Goal: Task Accomplishment & Management: Complete application form

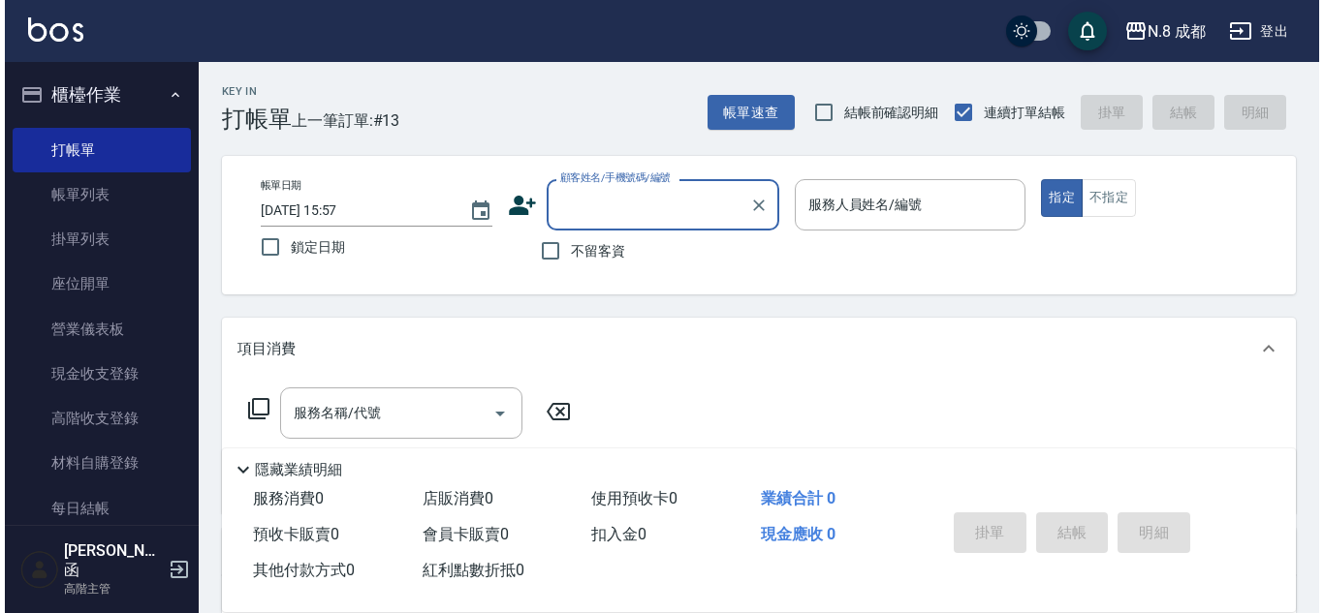
scroll to position [97, 0]
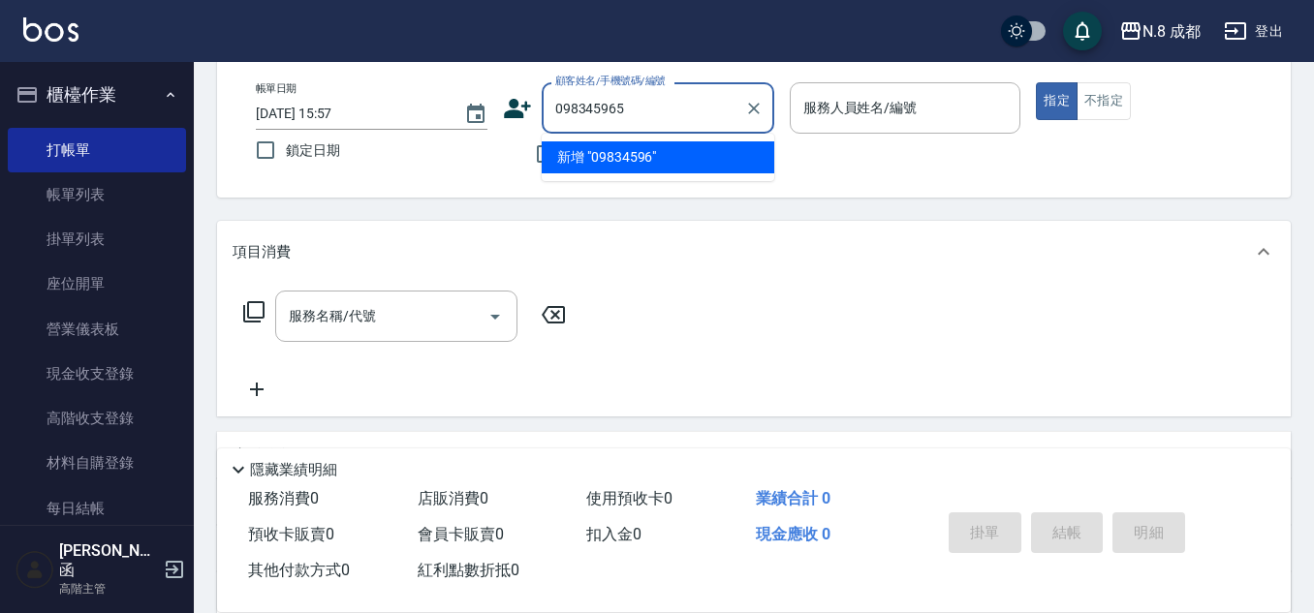
type input "0983459650"
drag, startPoint x: 676, startPoint y: 87, endPoint x: 718, endPoint y: 126, distance: 56.9
click at [401, 127] on div "帳單日期 [DATE] 15:57 鎖定日期 顧客姓名/手機號碼/編號 0983459650 顧客姓名/手機號碼/編號 不留客資 服務人員姓名/編號 服務人員…" at bounding box center [753, 128] width 1027 height 92
drag, startPoint x: 673, startPoint y: 116, endPoint x: 364, endPoint y: 147, distance: 310.6
click at [364, 147] on div "帳單日期 [DATE] 15:57 鎖定日期 顧客姓名/手機號碼/編號 0983459650 顧客姓名/手機號碼/編號 不留客資 服務人員姓名/編號 服務人員…" at bounding box center [753, 128] width 1027 height 92
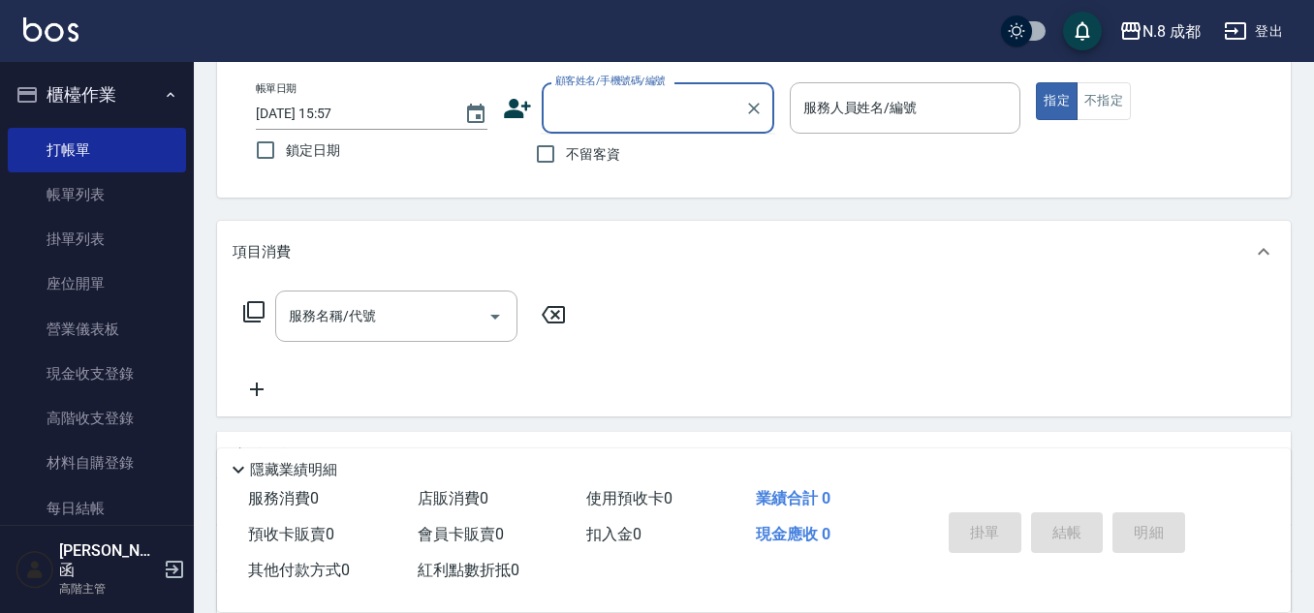
click at [511, 116] on icon at bounding box center [517, 108] width 27 height 19
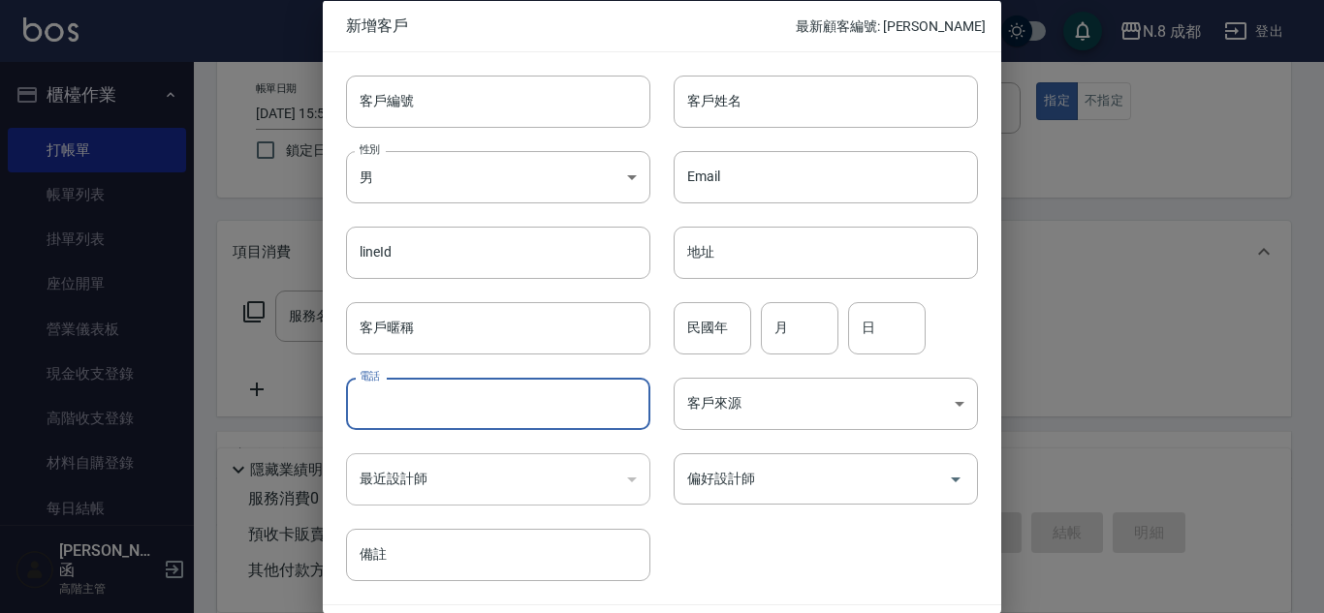
drag, startPoint x: 449, startPoint y: 414, endPoint x: 449, endPoint y: 378, distance: 35.9
click at [449, 409] on input "電話" at bounding box center [498, 404] width 304 height 52
paste input "0983459650"
type input "0983459650"
click at [782, 98] on input "客戶姓名" at bounding box center [825, 101] width 304 height 52
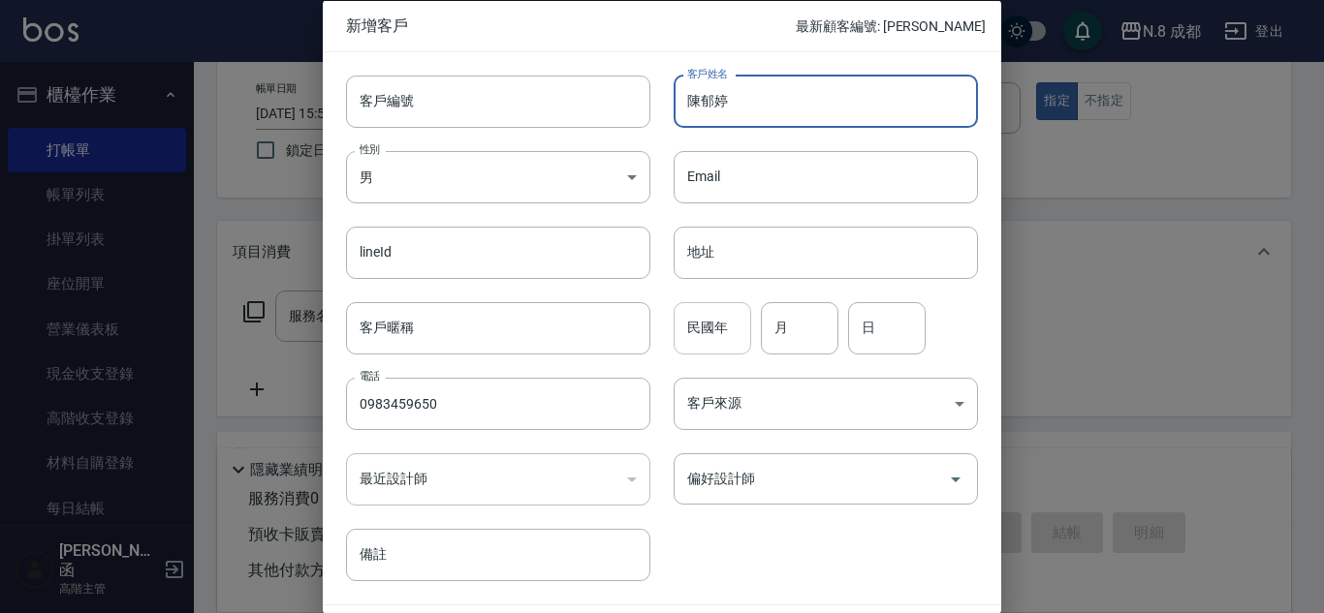
type input "陳郁婷"
click at [719, 305] on input "民國年" at bounding box center [712, 327] width 78 height 52
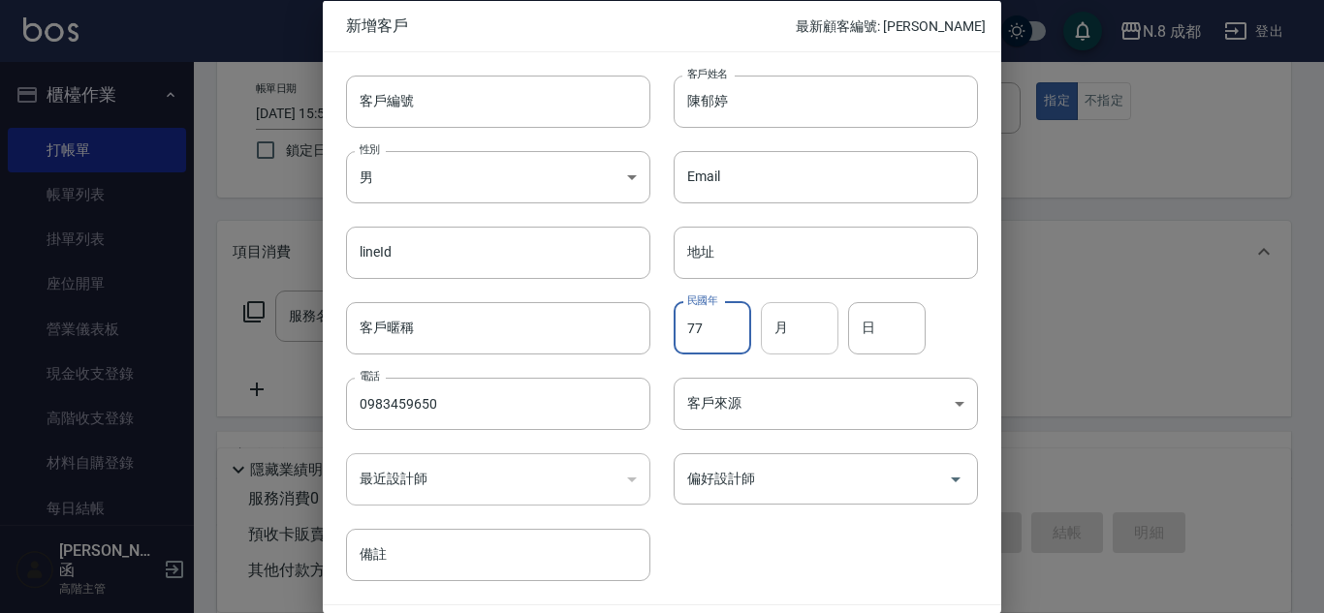
type input "77"
click at [787, 328] on input "月" at bounding box center [800, 327] width 78 height 52
type input "06"
click at [861, 327] on input "日" at bounding box center [887, 327] width 78 height 52
type input "10"
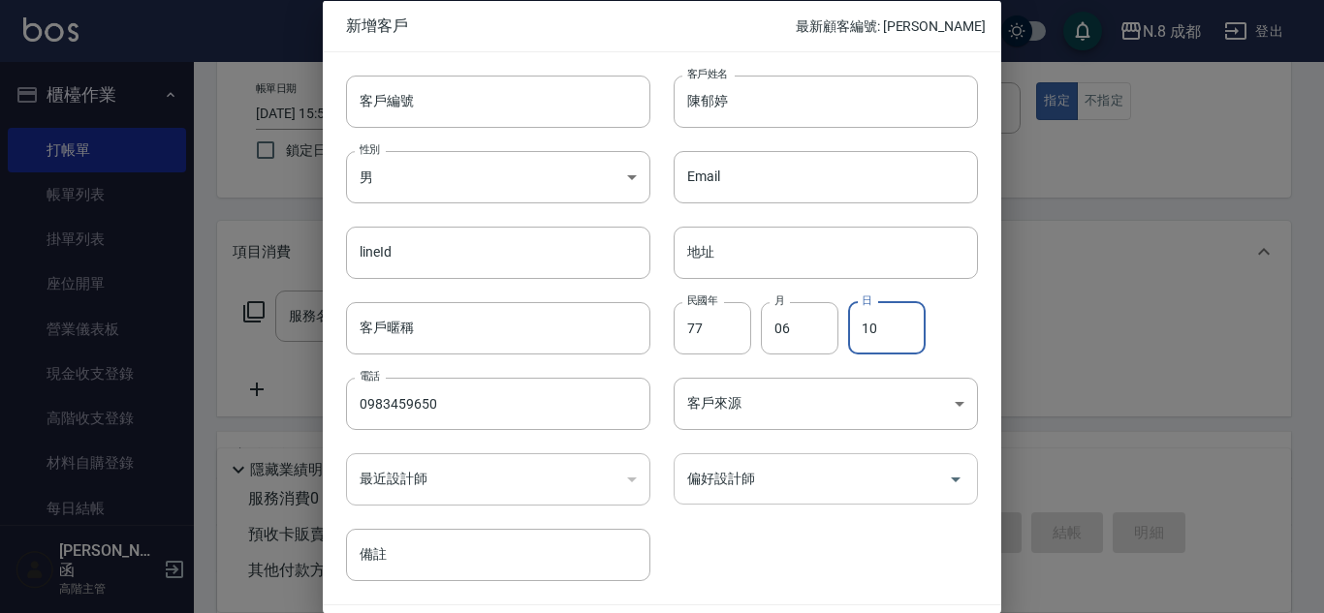
click at [810, 487] on input "偏好設計師" at bounding box center [811, 479] width 258 height 34
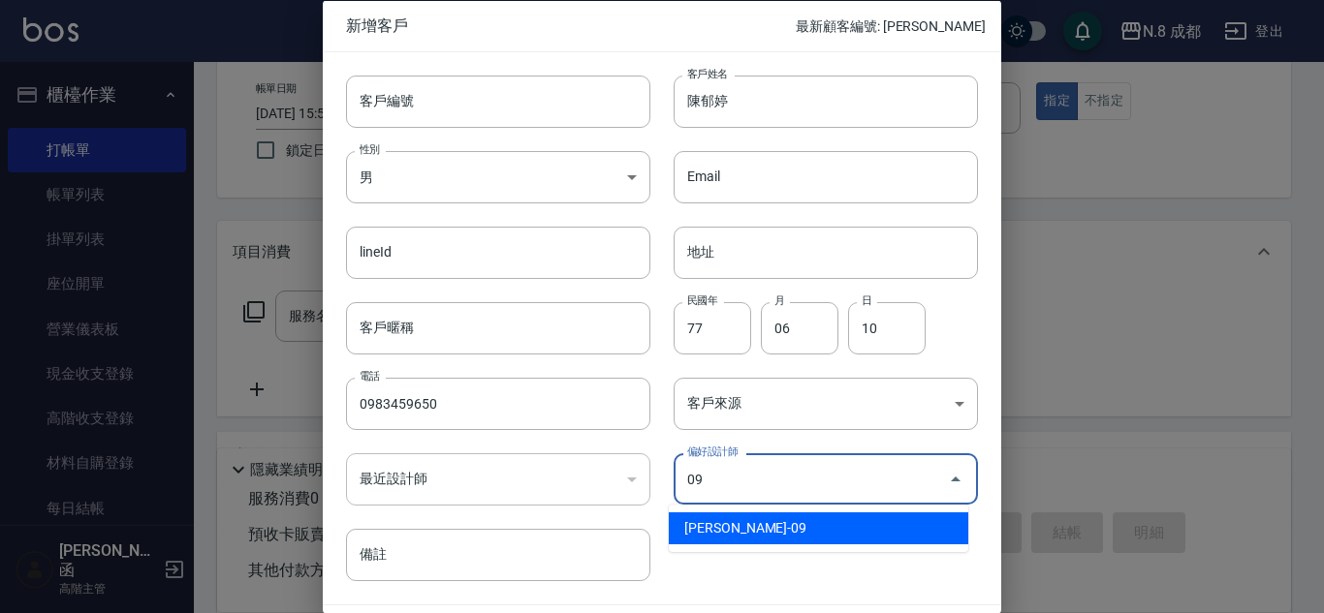
click at [788, 523] on li "[PERSON_NAME]-09" at bounding box center [818, 529] width 299 height 32
type input "黃建皓"
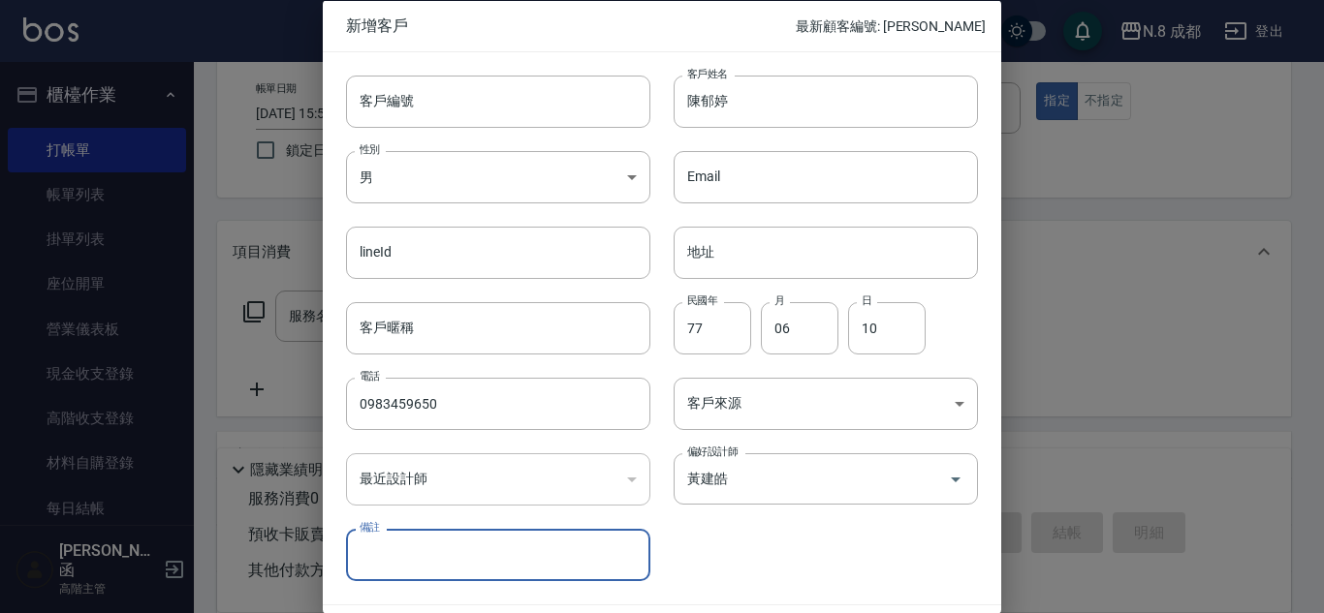
scroll to position [58, 0]
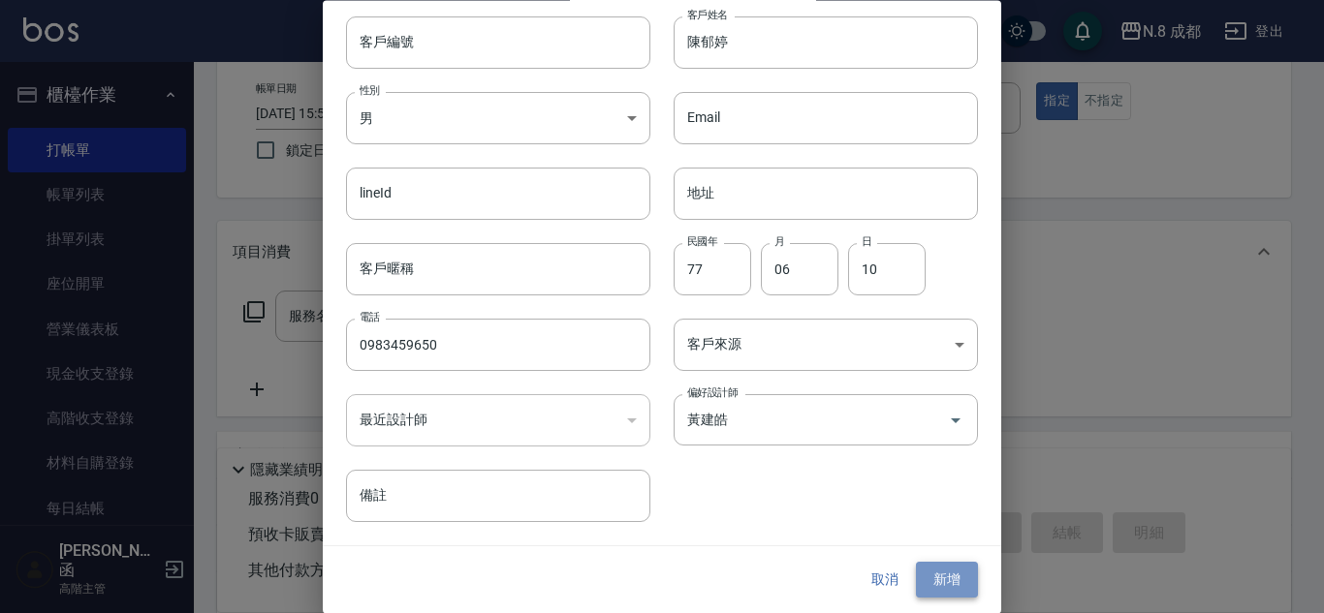
click at [934, 573] on button "新增" at bounding box center [947, 581] width 62 height 36
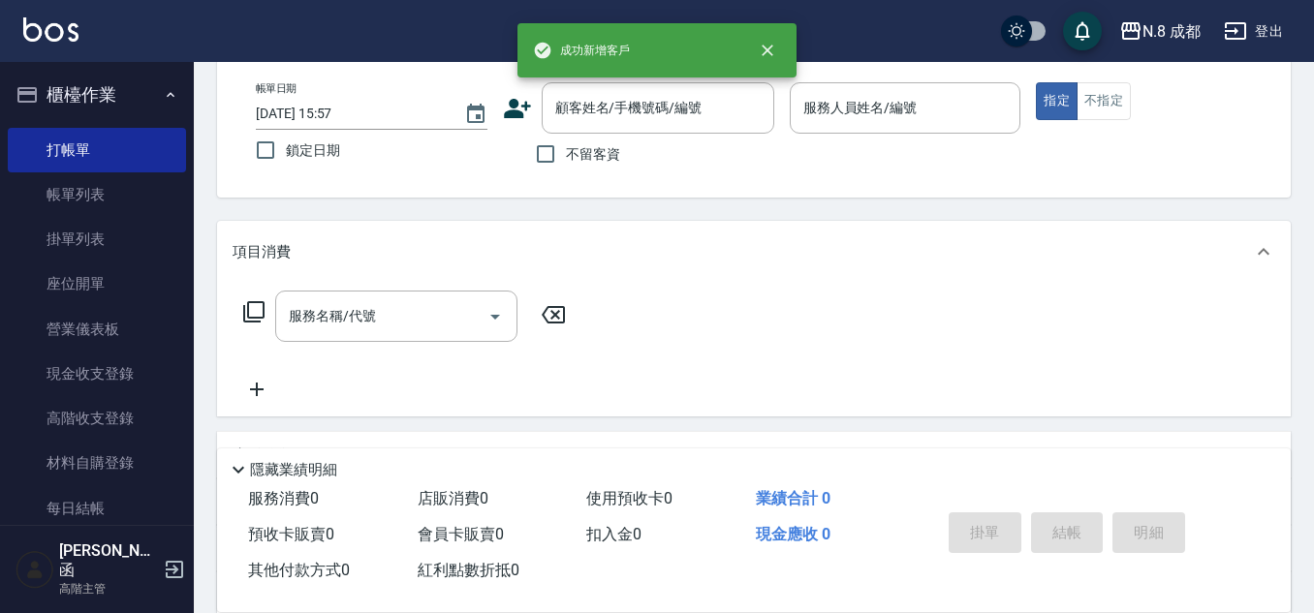
click at [680, 154] on div "不留客資" at bounding box center [638, 154] width 271 height 41
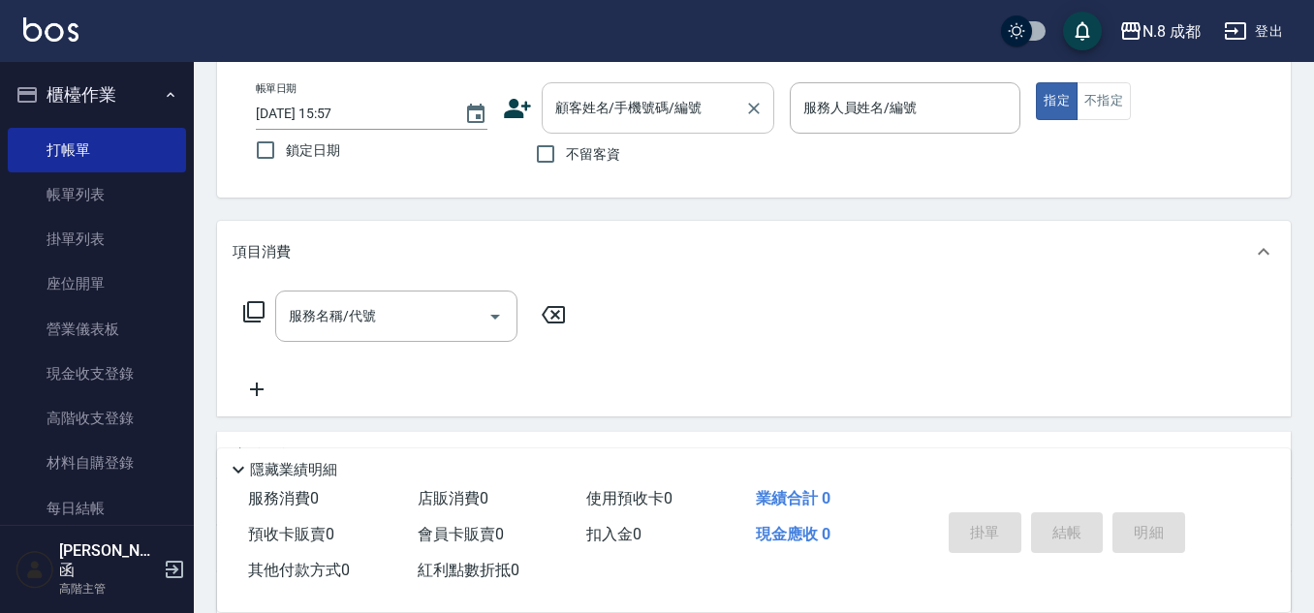
click at [680, 121] on input "顧客姓名/手機號碼/編號" at bounding box center [643, 108] width 186 height 34
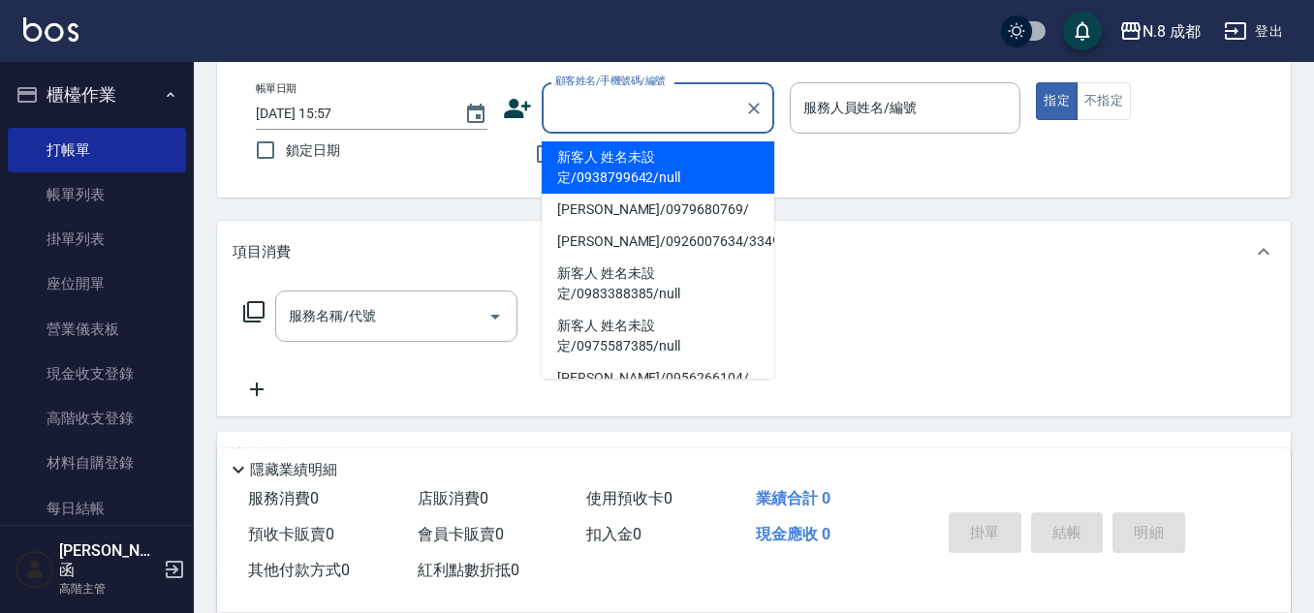
paste input "0983459650"
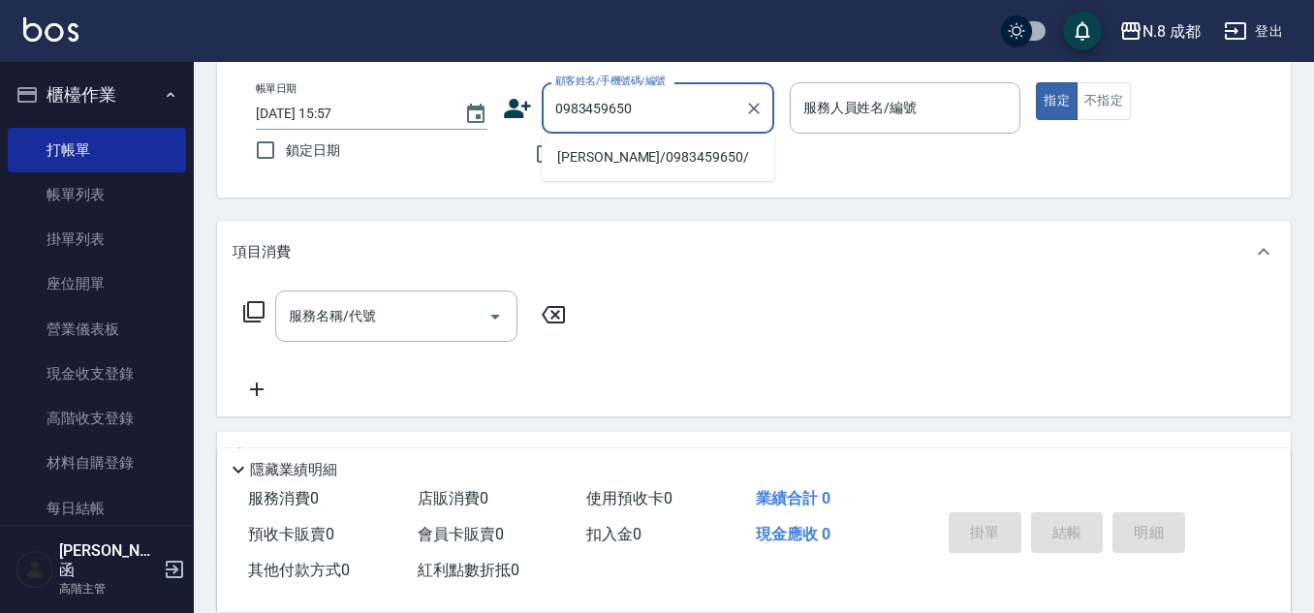
click at [641, 161] on li "[PERSON_NAME]/0983459650/" at bounding box center [658, 157] width 233 height 32
type input "[PERSON_NAME]/0983459650/"
type input "[PERSON_NAME]-09"
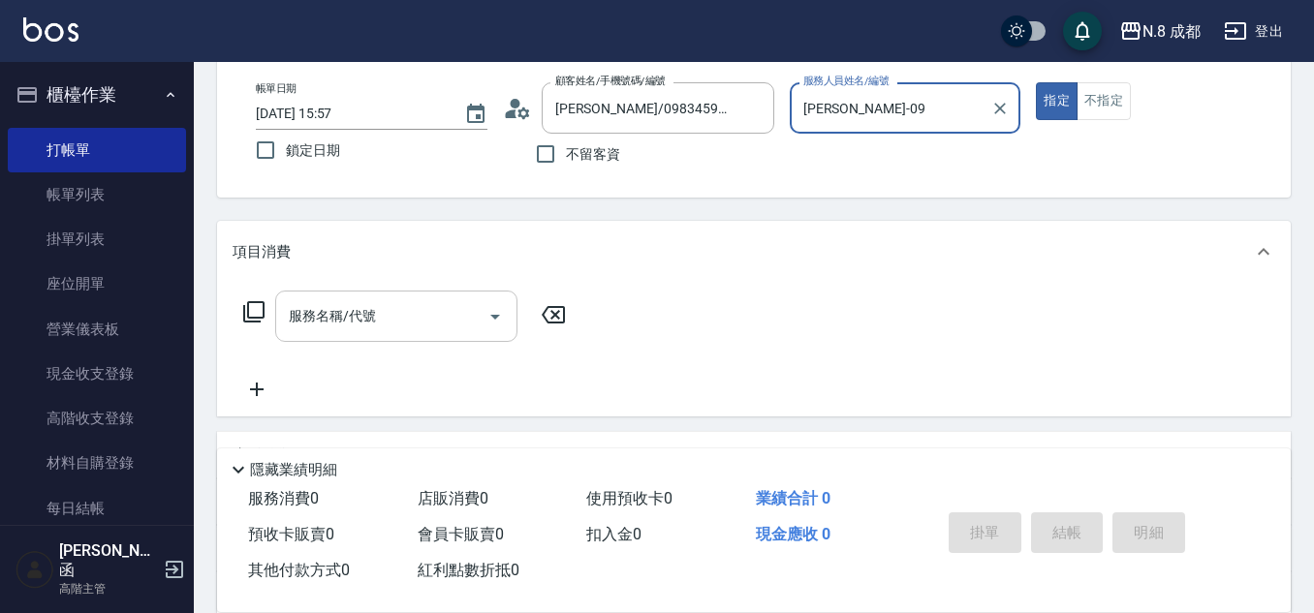
click at [386, 320] on input "服務名稱/代號" at bounding box center [382, 316] width 196 height 34
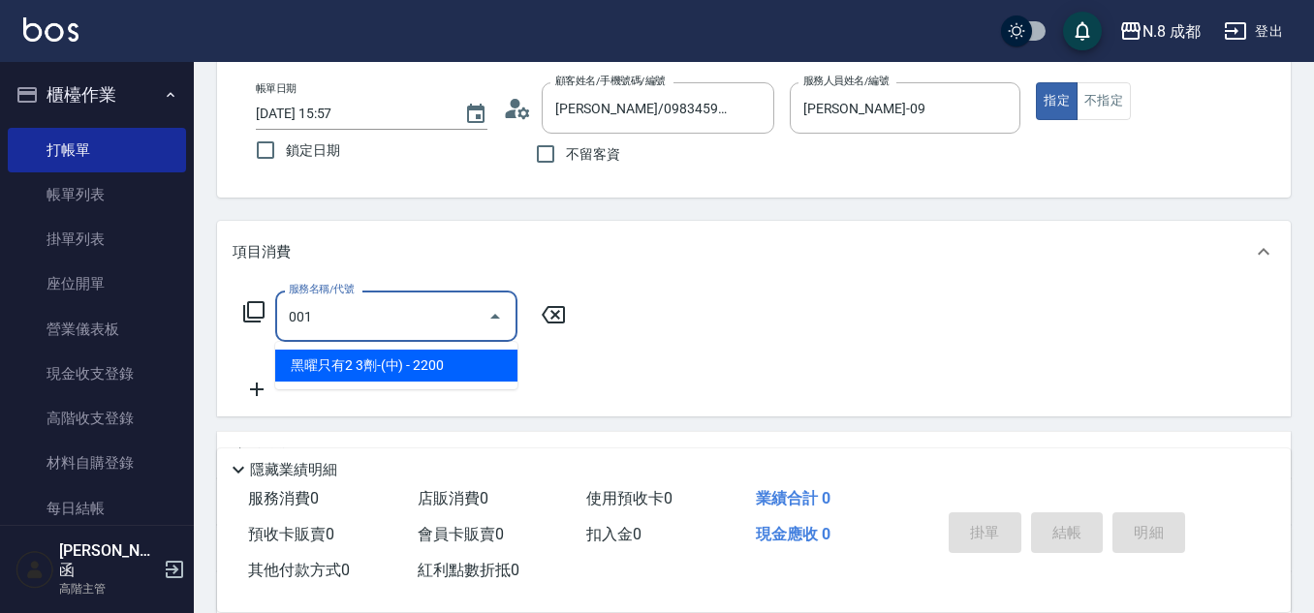
click at [402, 356] on span "黑曜只有2 3劑-(中) - 2200" at bounding box center [396, 366] width 242 height 32
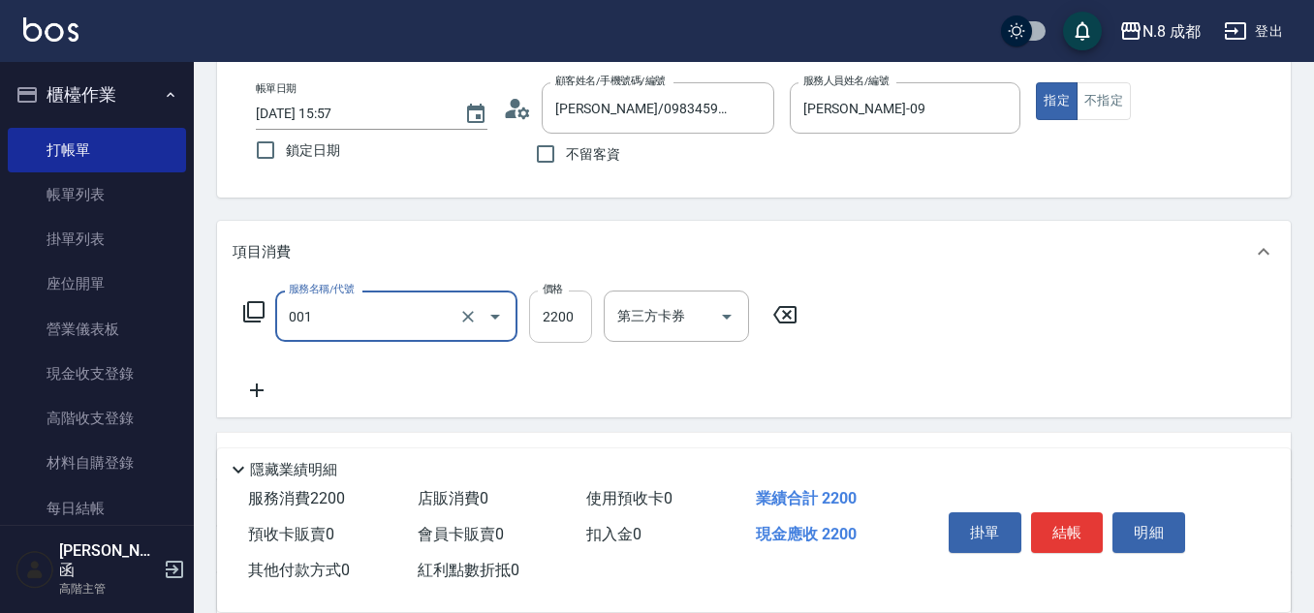
type input "黑曜只有2 3劑-(中)(001)"
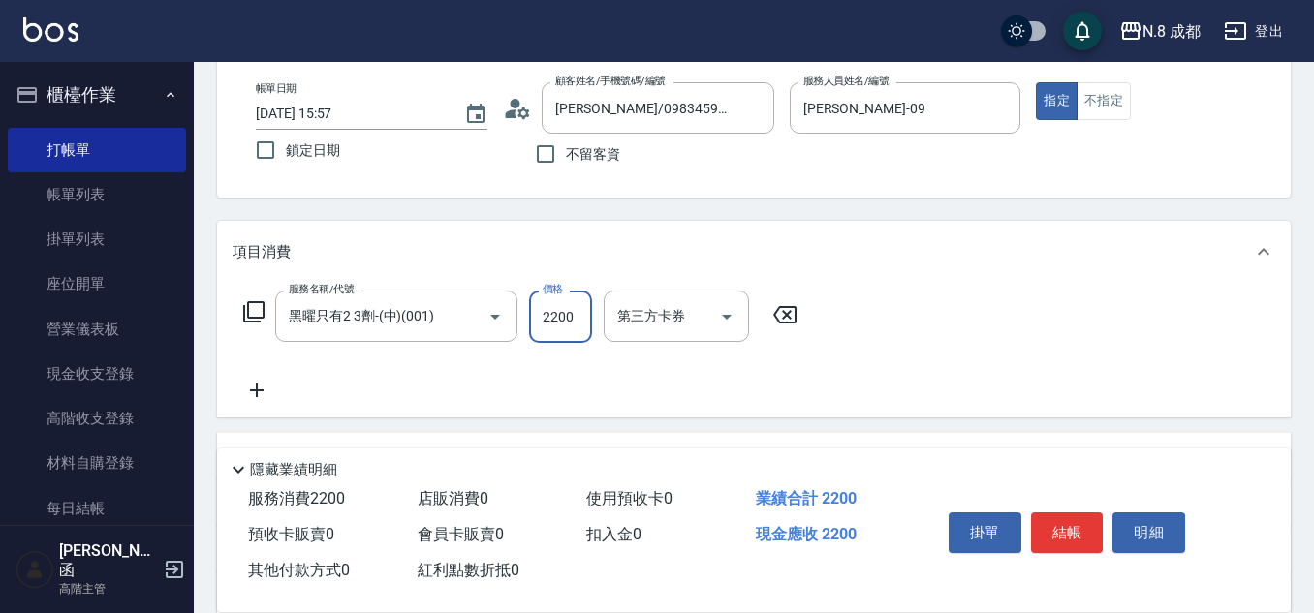
click at [570, 304] on input "2200" at bounding box center [560, 317] width 63 height 52
type input "3399"
click at [259, 392] on icon at bounding box center [257, 390] width 48 height 23
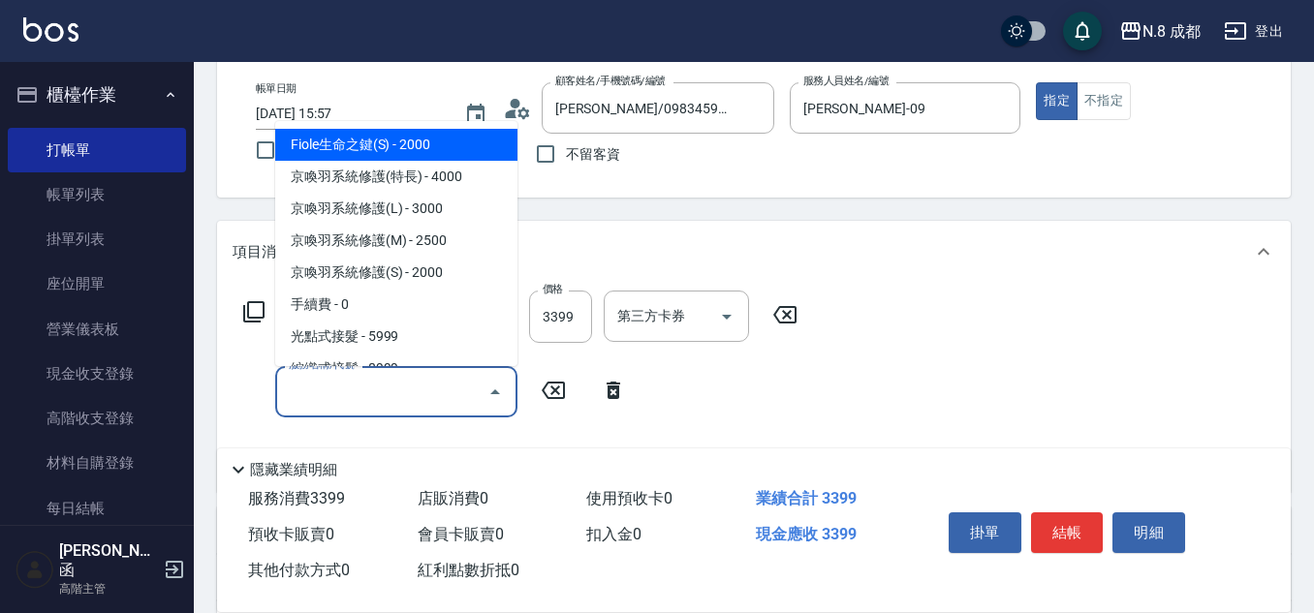
click at [335, 388] on input "服務名稱/代號" at bounding box center [382, 392] width 196 height 34
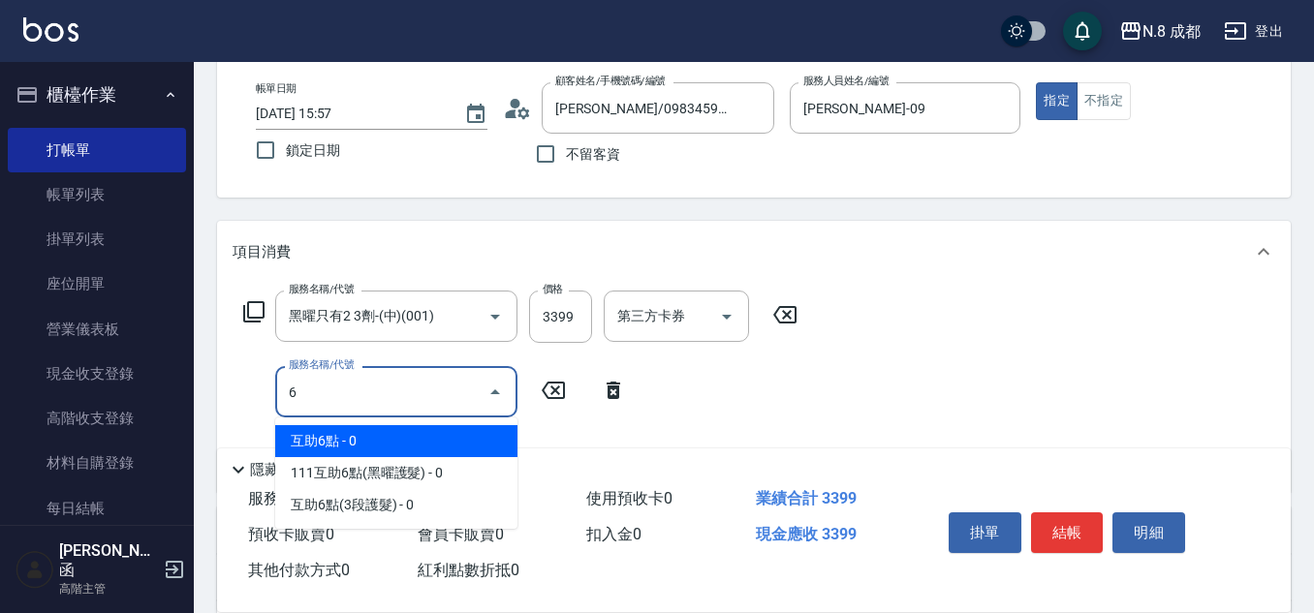
click at [367, 439] on span "互助6點 - 0" at bounding box center [396, 441] width 242 height 32
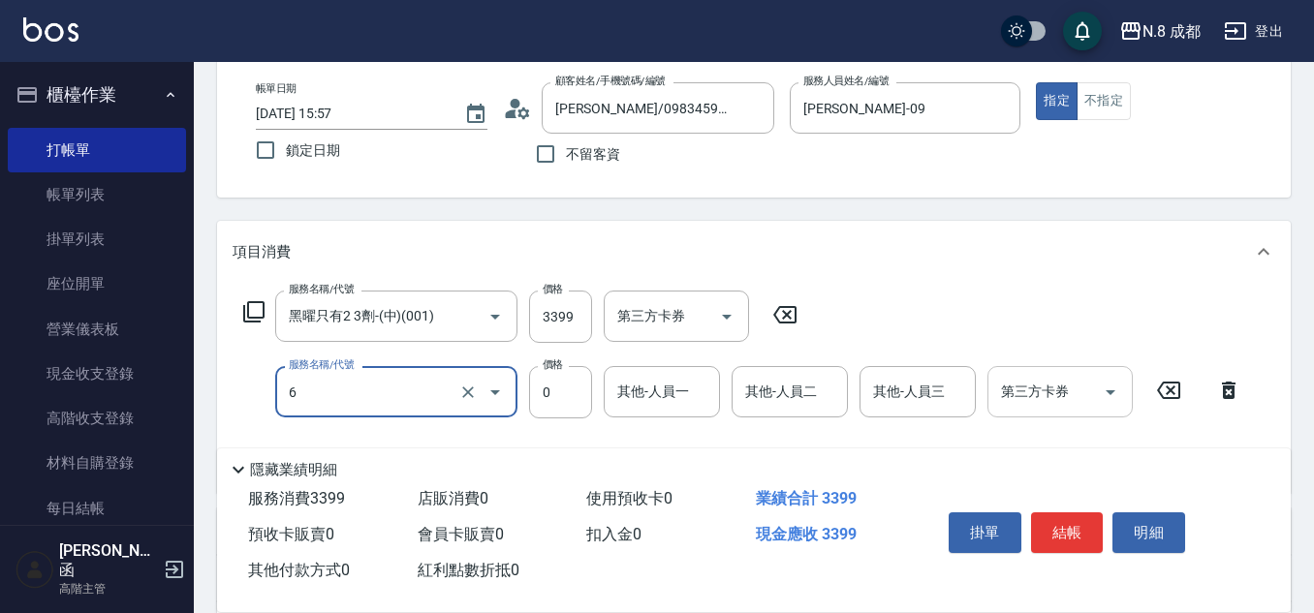
type input "互助6點(6)"
click at [666, 393] on input "其他-人員一" at bounding box center [661, 392] width 99 height 34
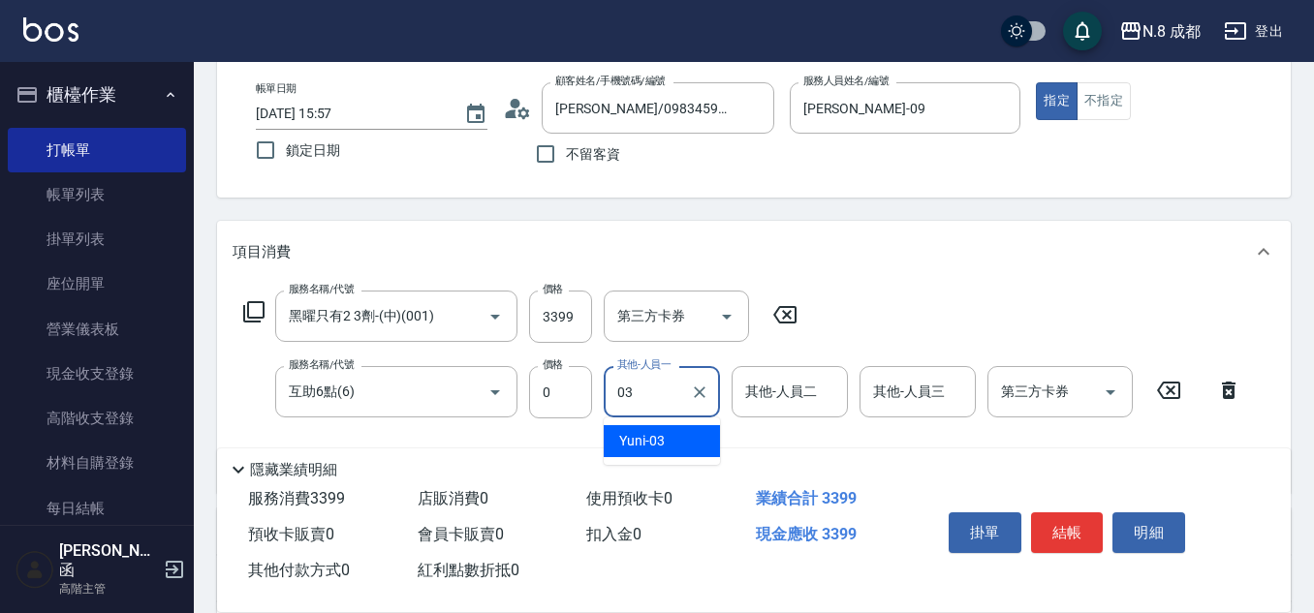
click at [668, 437] on div "Yuni -03" at bounding box center [662, 441] width 116 height 32
type input "Yuni-03"
click at [709, 390] on button "Clear" at bounding box center [699, 392] width 27 height 27
click at [1233, 388] on icon at bounding box center [1229, 390] width 14 height 17
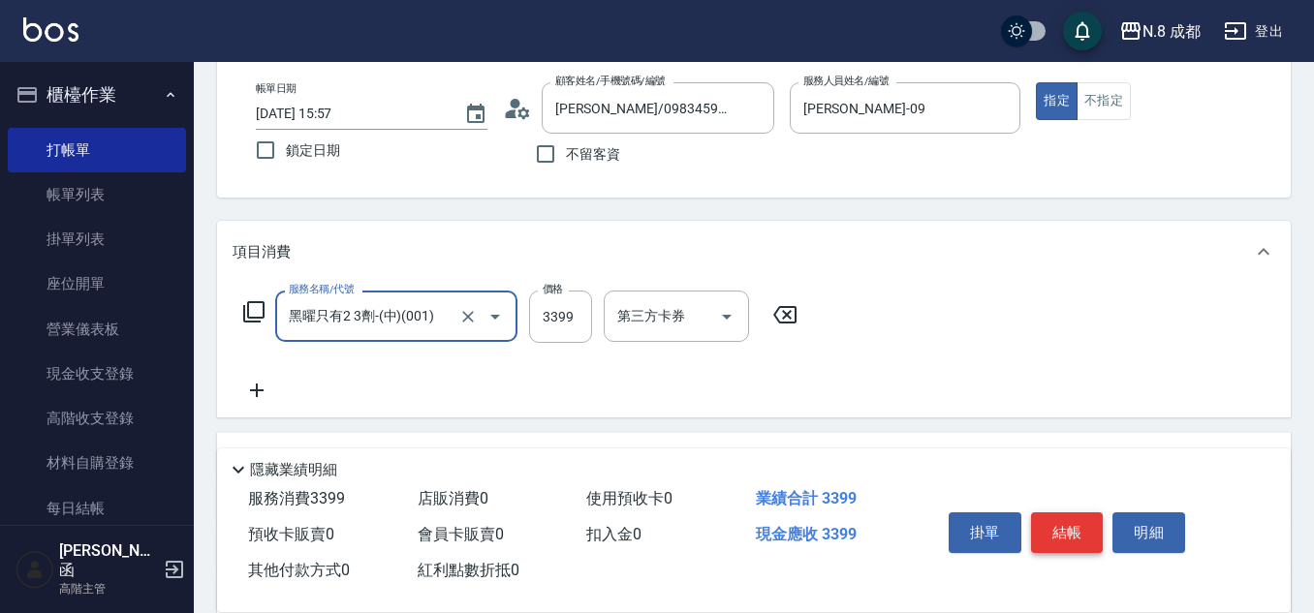
click at [1066, 524] on button "結帳" at bounding box center [1067, 533] width 73 height 41
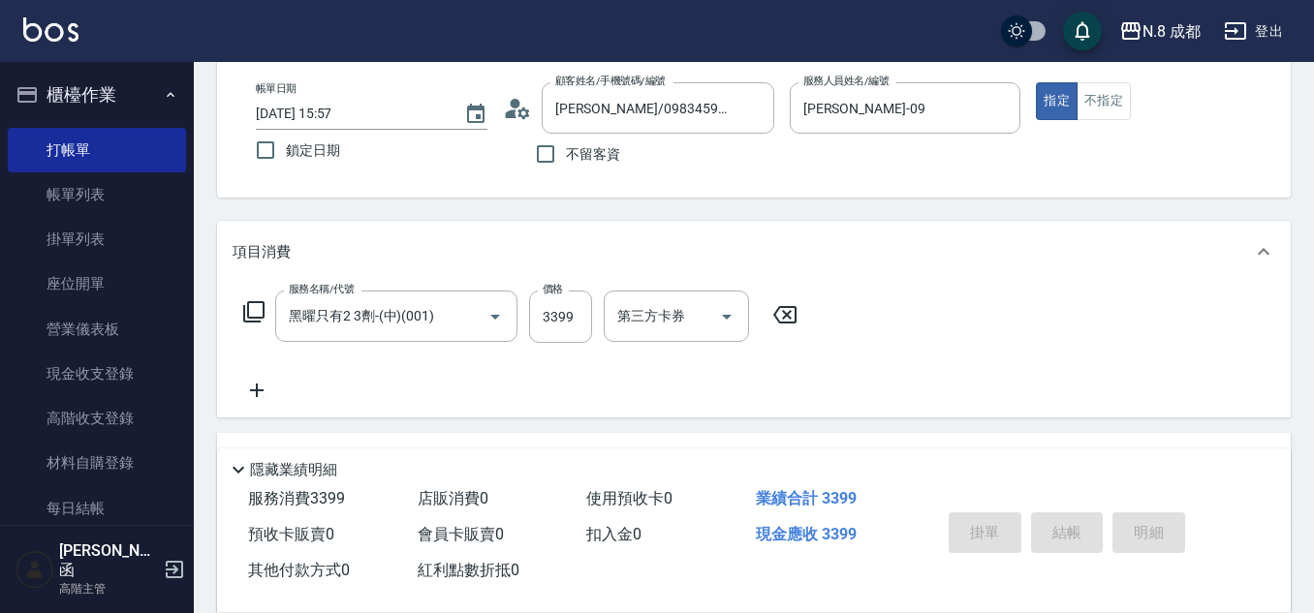
type input "[DATE] 17:12"
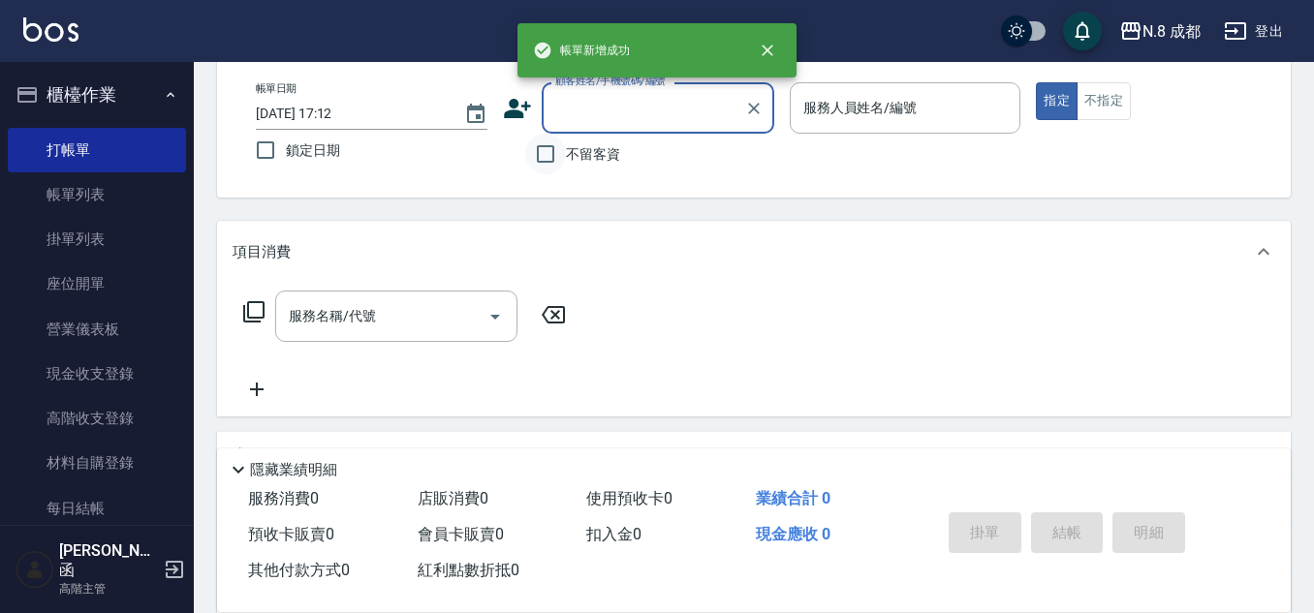
click at [557, 152] on input "不留客資" at bounding box center [545, 154] width 41 height 41
checkbox input "true"
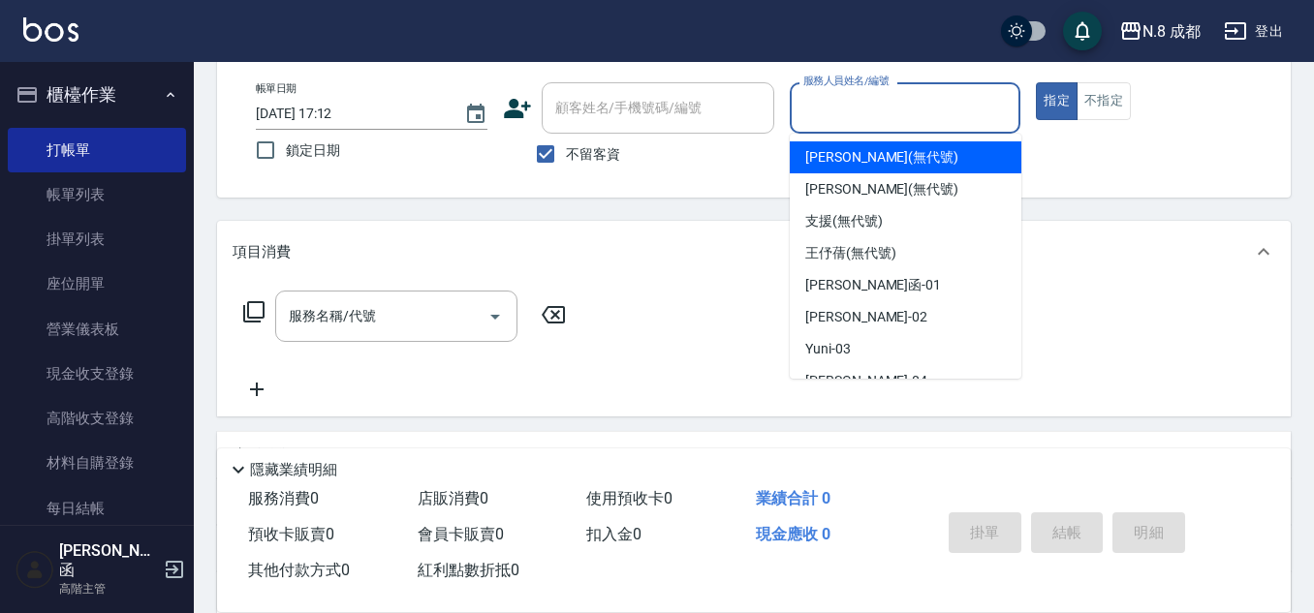
click at [822, 107] on input "服務人員姓名/編號" at bounding box center [905, 108] width 214 height 34
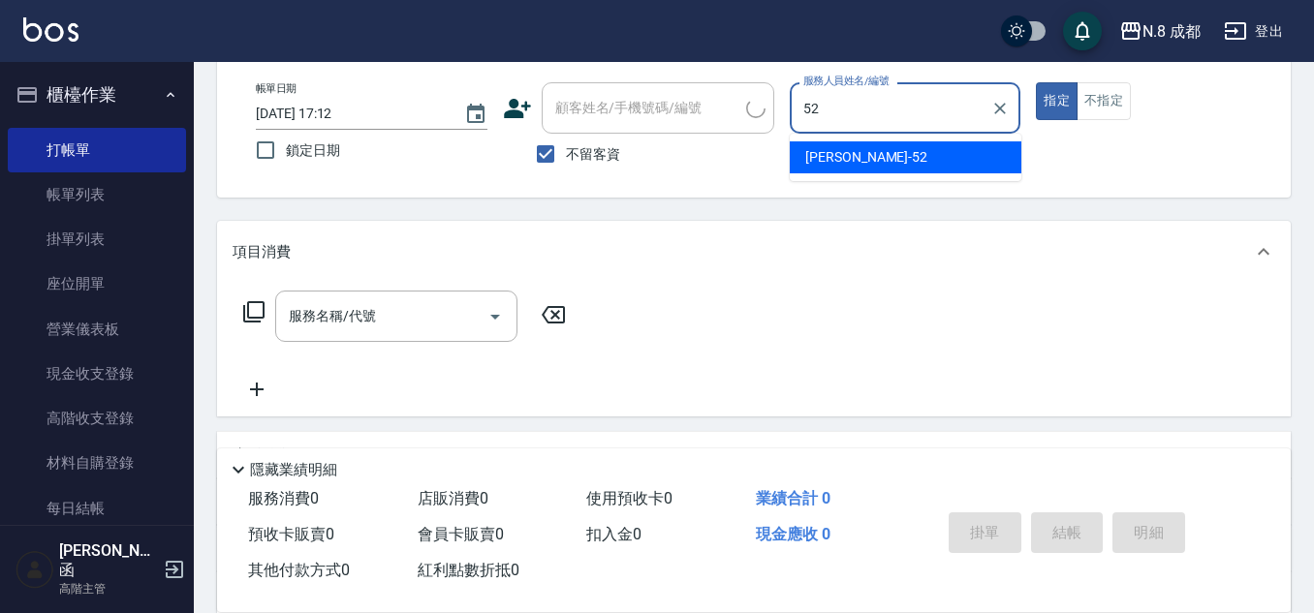
click at [817, 152] on span "[PERSON_NAME]-52" at bounding box center [866, 157] width 122 height 20
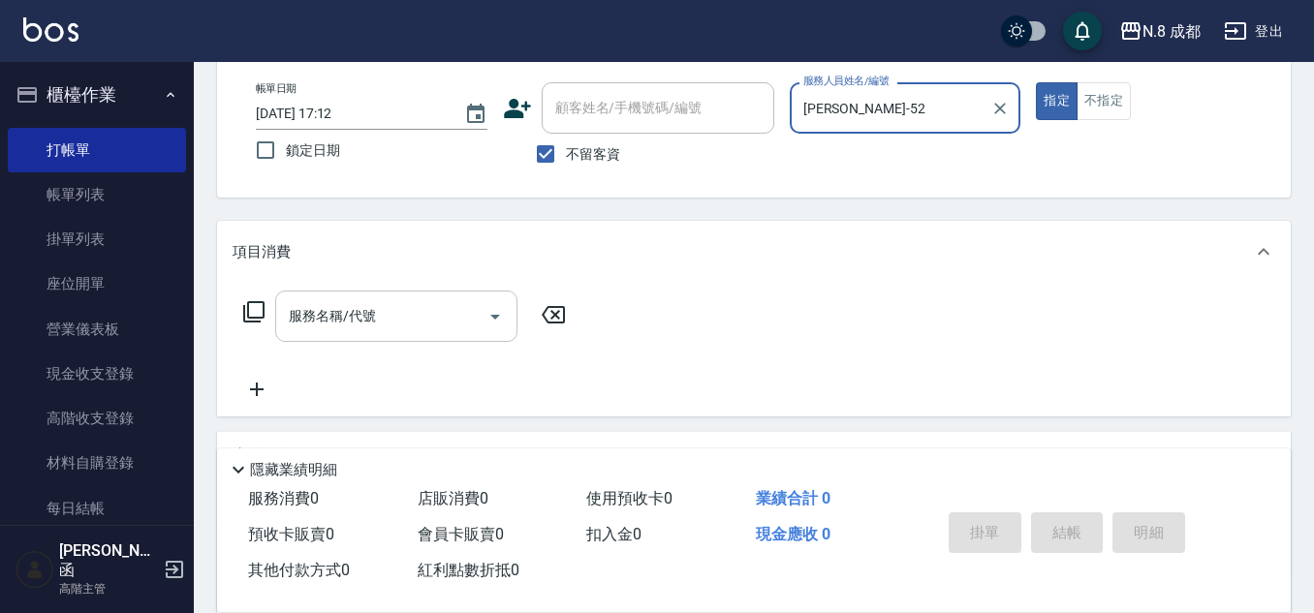
type input "[PERSON_NAME]-52"
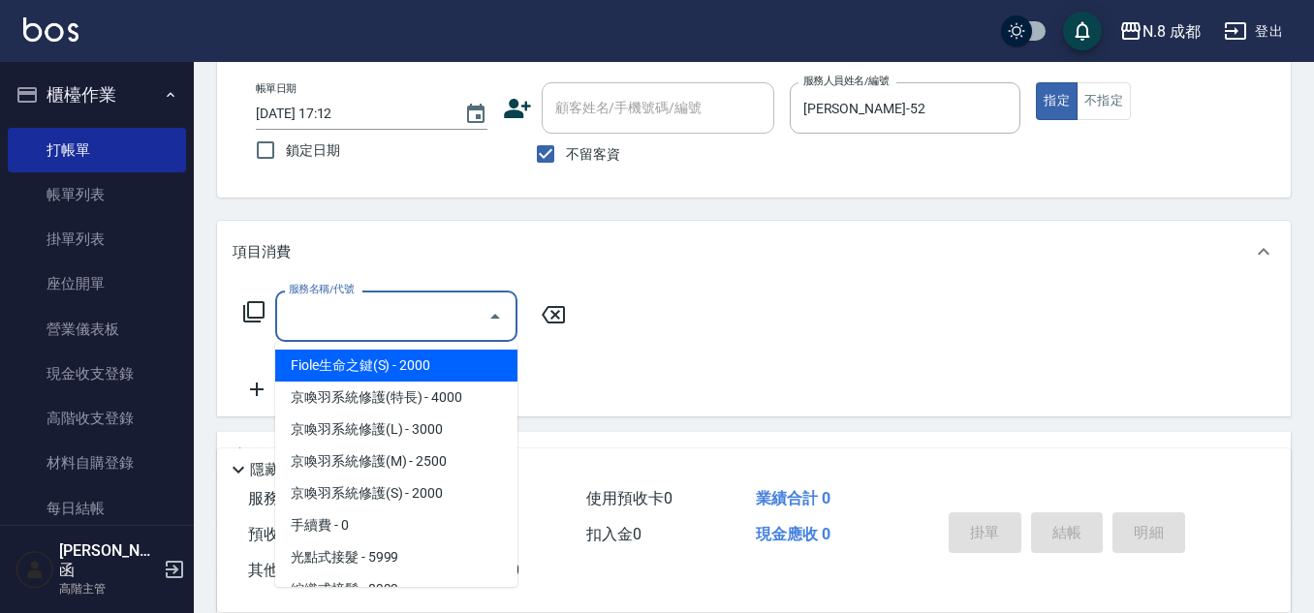
click at [382, 316] on input "服務名稱/代號" at bounding box center [382, 316] width 196 height 34
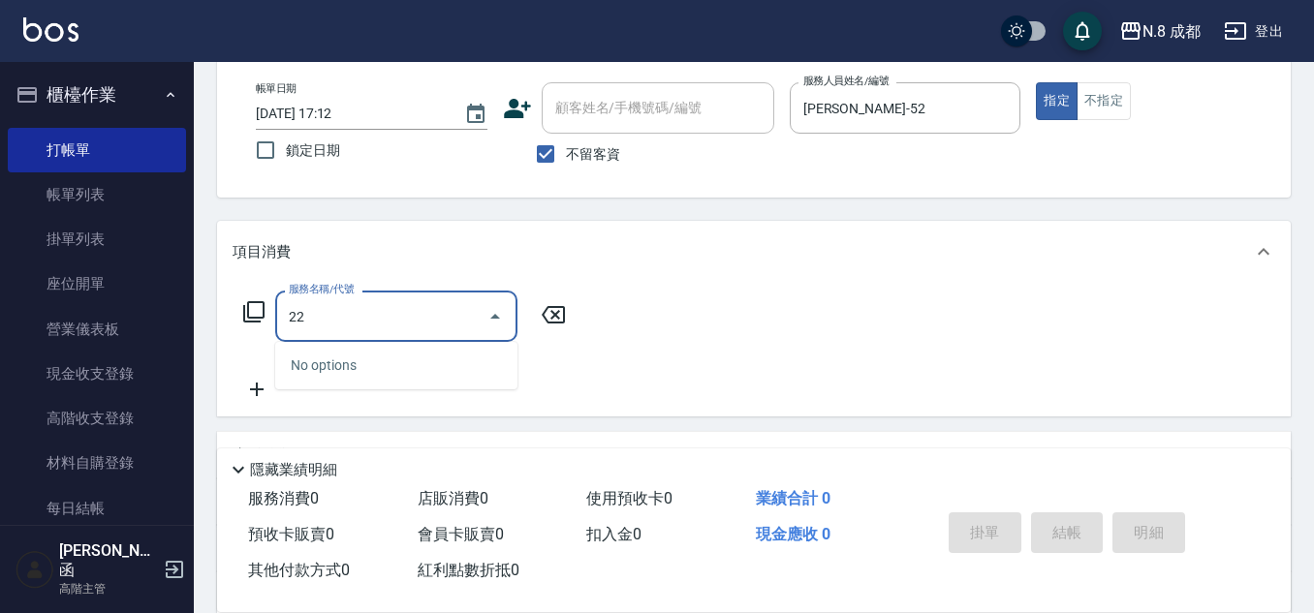
click at [373, 364] on div "No options" at bounding box center [396, 365] width 242 height 47
drag, startPoint x: 332, startPoint y: 321, endPoint x: 240, endPoint y: 331, distance: 92.7
click at [163, 320] on div "N.8 成都 登出 櫃檯作業 打帳單 帳單列表 掛單列表 座位開單 營業儀表板 現金收支登錄 高階收支登錄 材料自購登錄 每日結帳 排班表 現場電腦打卡 掃碼…" at bounding box center [657, 353] width 1314 height 901
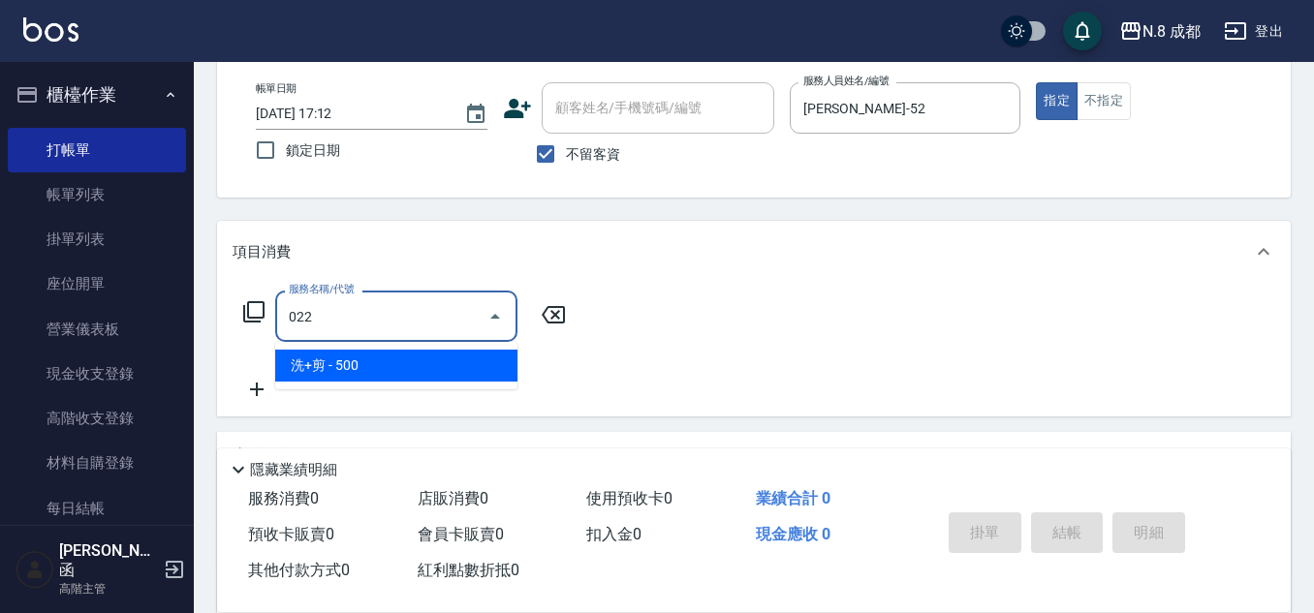
click at [358, 364] on span "洗+剪 - 500" at bounding box center [396, 366] width 242 height 32
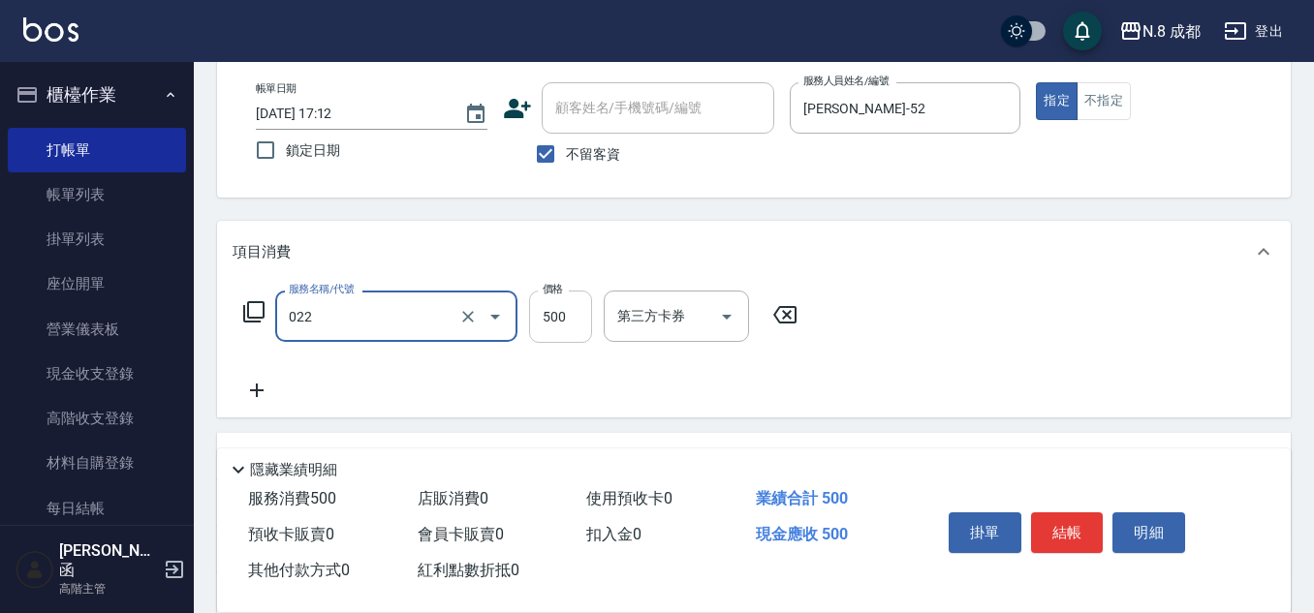
type input "洗+剪(022)"
click at [572, 315] on input "500" at bounding box center [560, 317] width 63 height 52
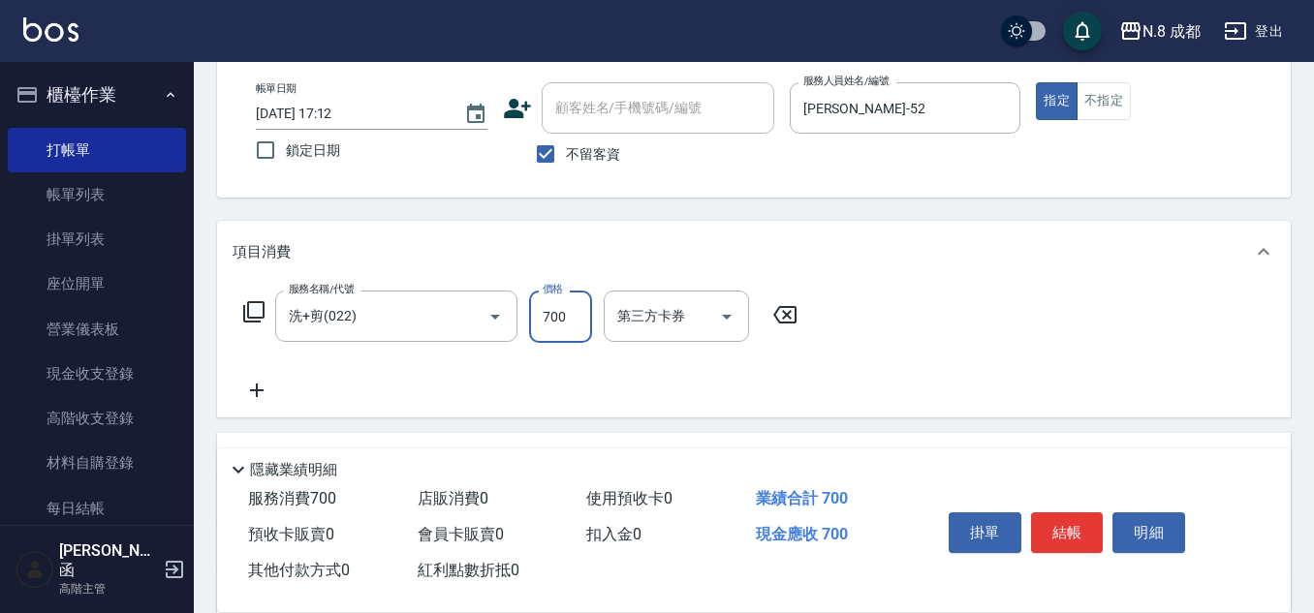
type input "700"
click at [250, 397] on icon at bounding box center [257, 390] width 48 height 23
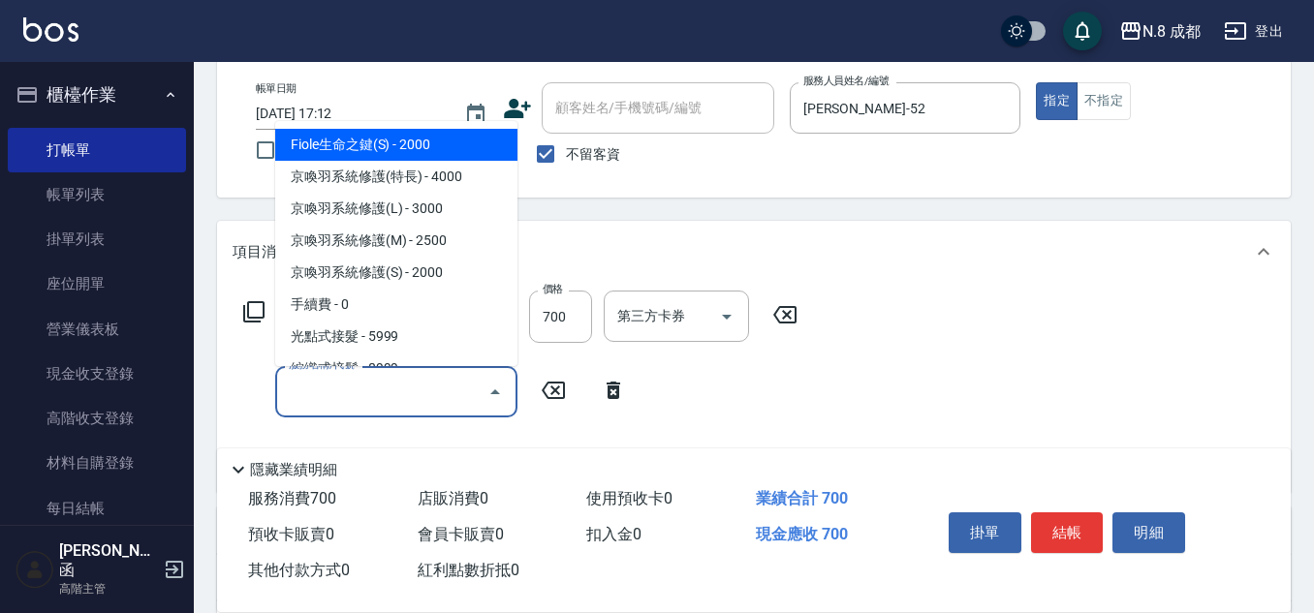
click at [329, 400] on input "服務名稱/代號" at bounding box center [382, 392] width 196 height 34
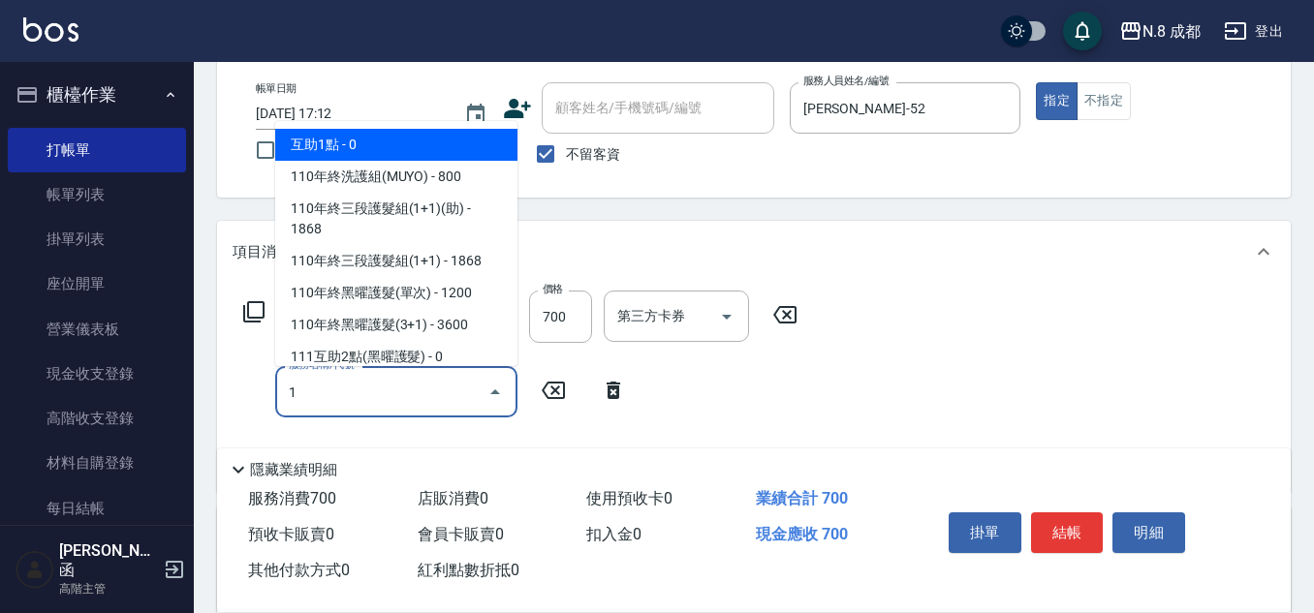
click at [325, 140] on span "互助1點 - 0" at bounding box center [396, 145] width 242 height 32
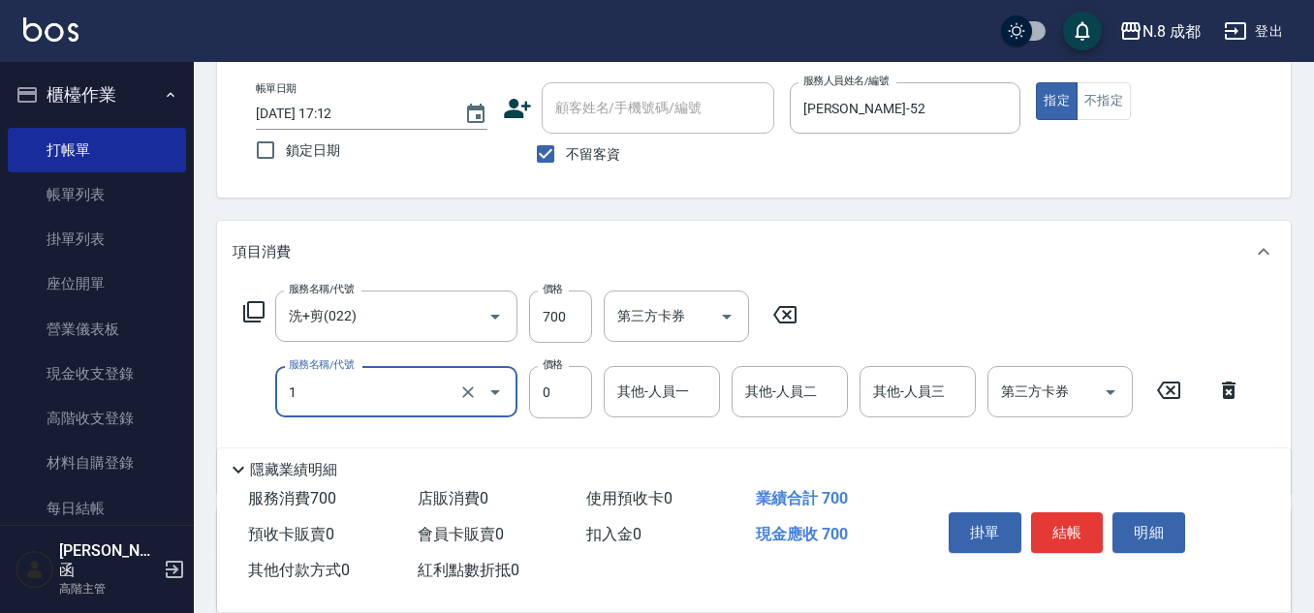
type input "互助1點(1)"
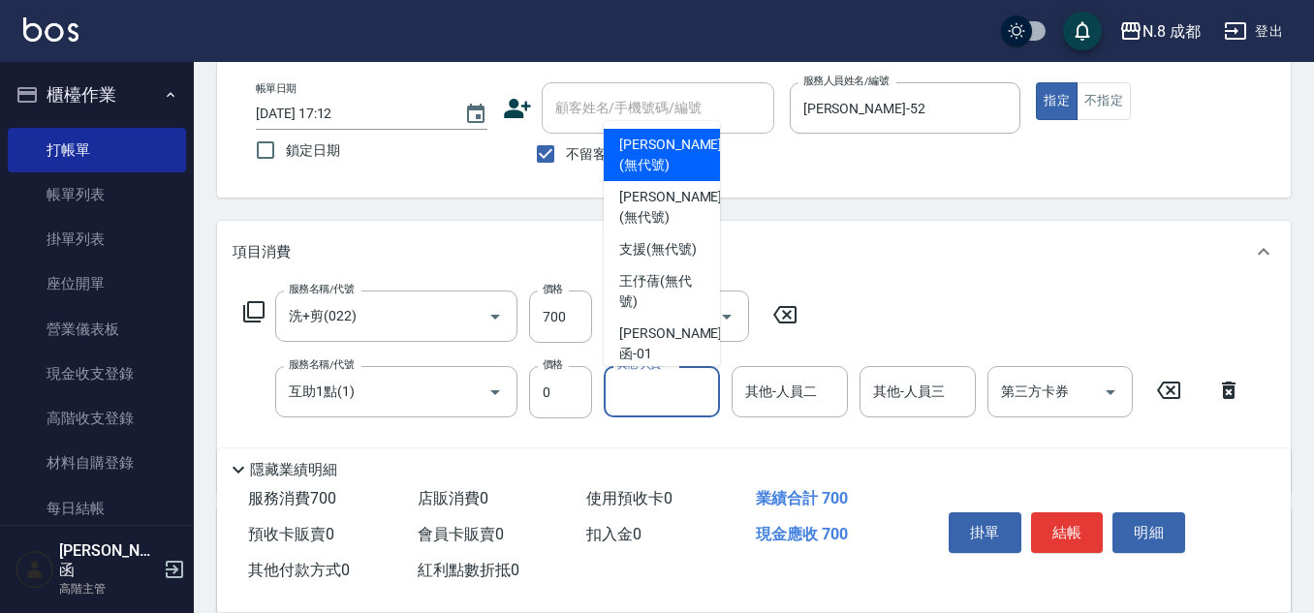
click at [657, 384] on div "其他-人員一 其他-人員一" at bounding box center [662, 391] width 116 height 51
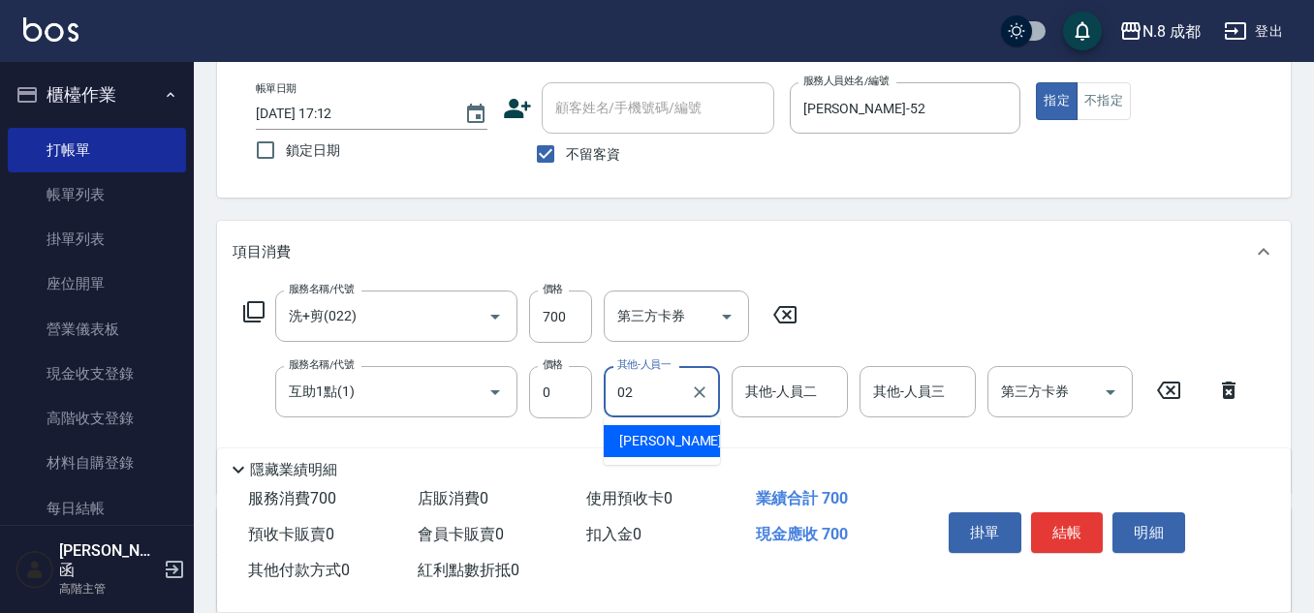
click at [652, 439] on span "[PERSON_NAME]-02" at bounding box center [680, 441] width 122 height 20
type input "[PERSON_NAME]-02"
click at [1070, 529] on button "結帳" at bounding box center [1067, 533] width 73 height 41
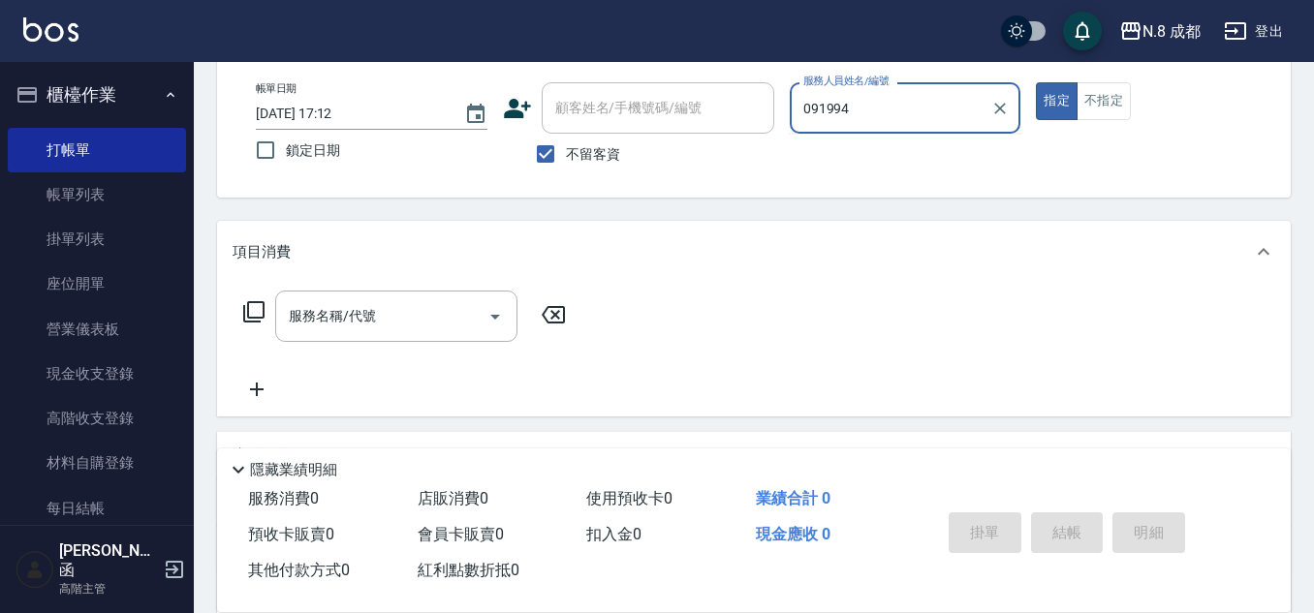
type input "0919944"
click at [698, 104] on div "帳單日期 [DATE] 17:12 鎖定日期 顧客姓名/手機號碼/編號 顧客姓名/手機號碼/編號 不留客資 服務人員姓名/編號 0919944 服務人員姓名/…" at bounding box center [753, 128] width 1027 height 92
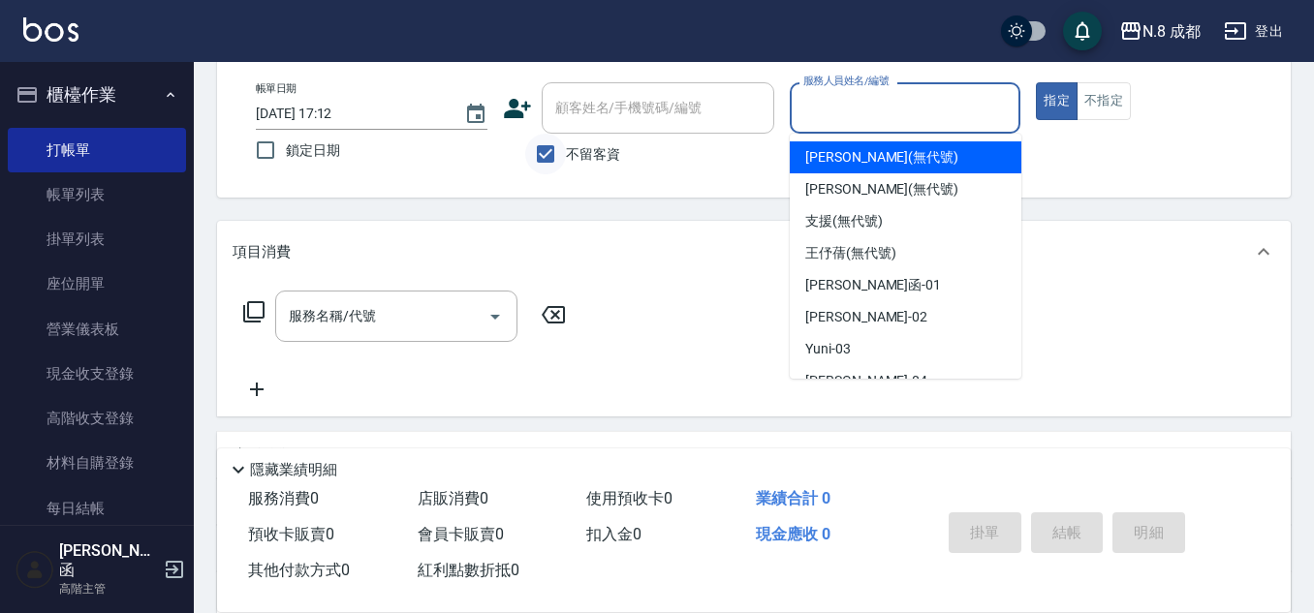
click at [546, 154] on input "不留客資" at bounding box center [545, 154] width 41 height 41
checkbox input "false"
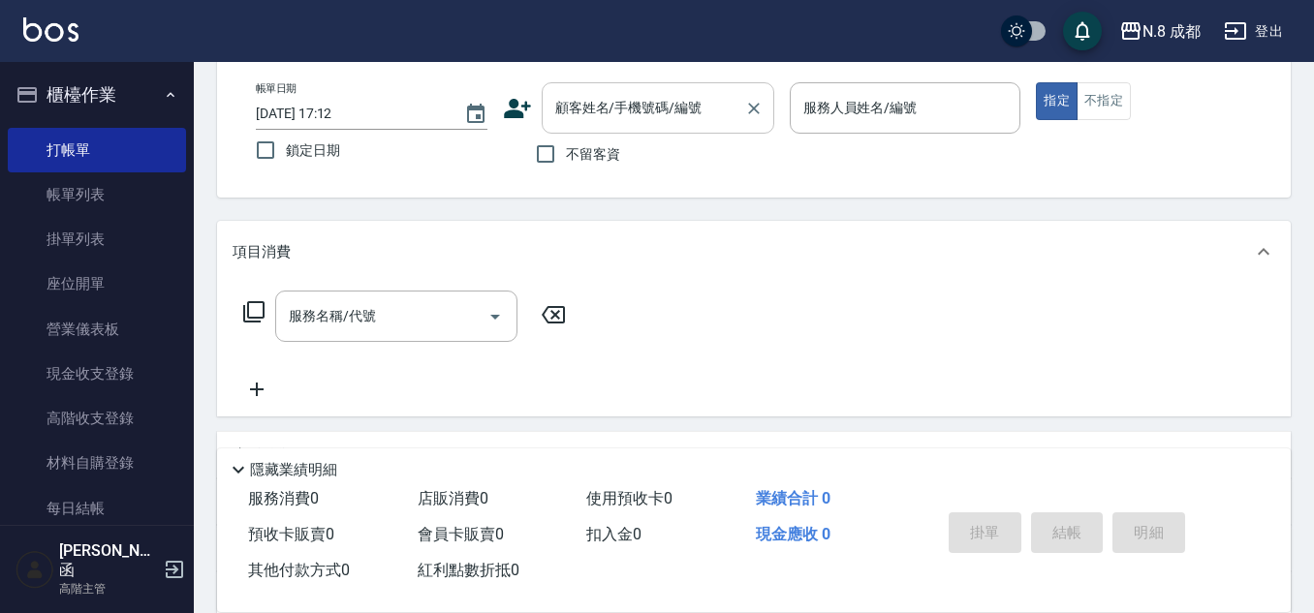
click at [579, 119] on input "顧客姓名/手機號碼/編號" at bounding box center [643, 108] width 186 height 34
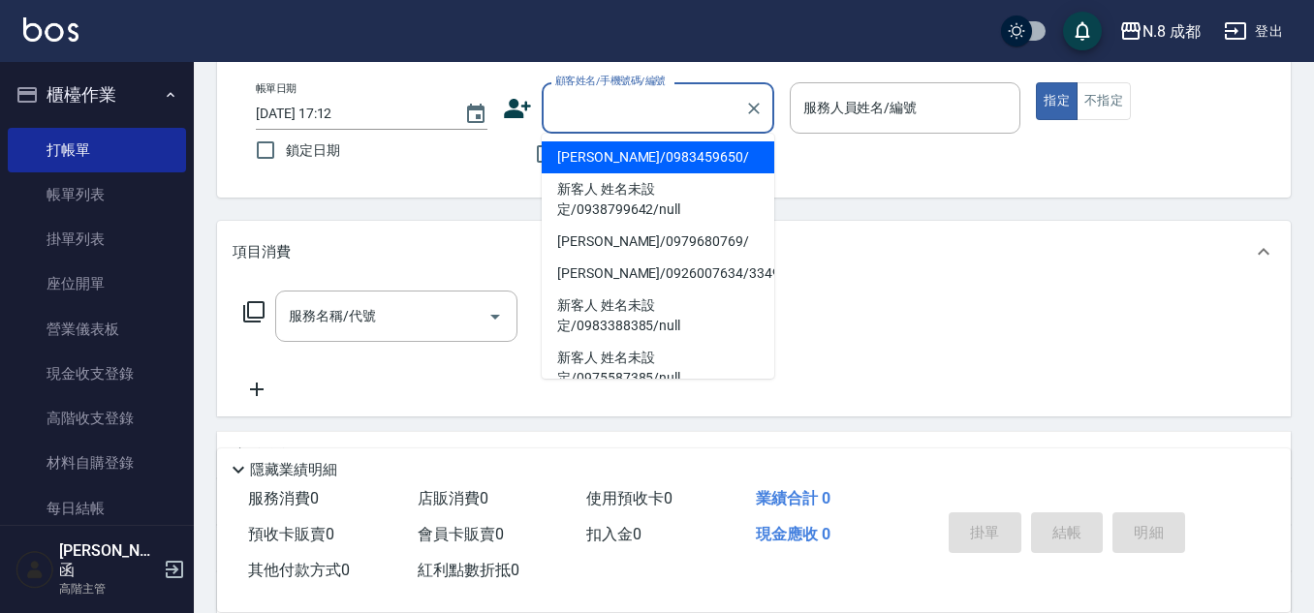
paste input "0919944"
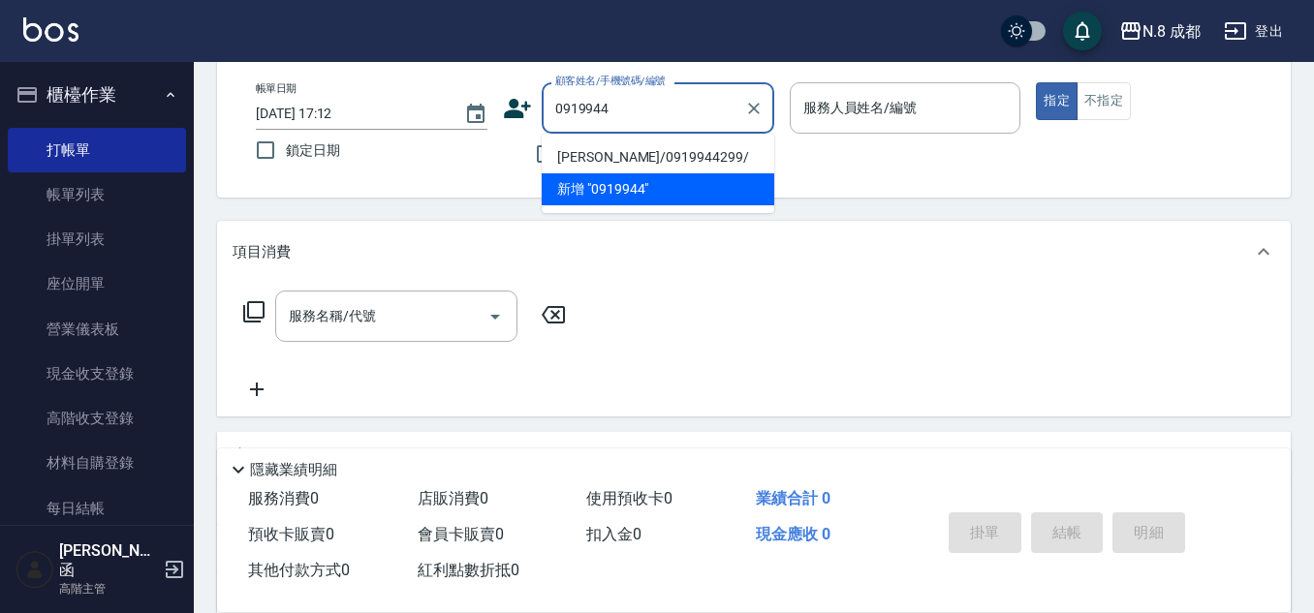
click at [644, 167] on li "[PERSON_NAME]/0919944299/" at bounding box center [658, 157] width 233 height 32
type input "[PERSON_NAME]/0919944299/"
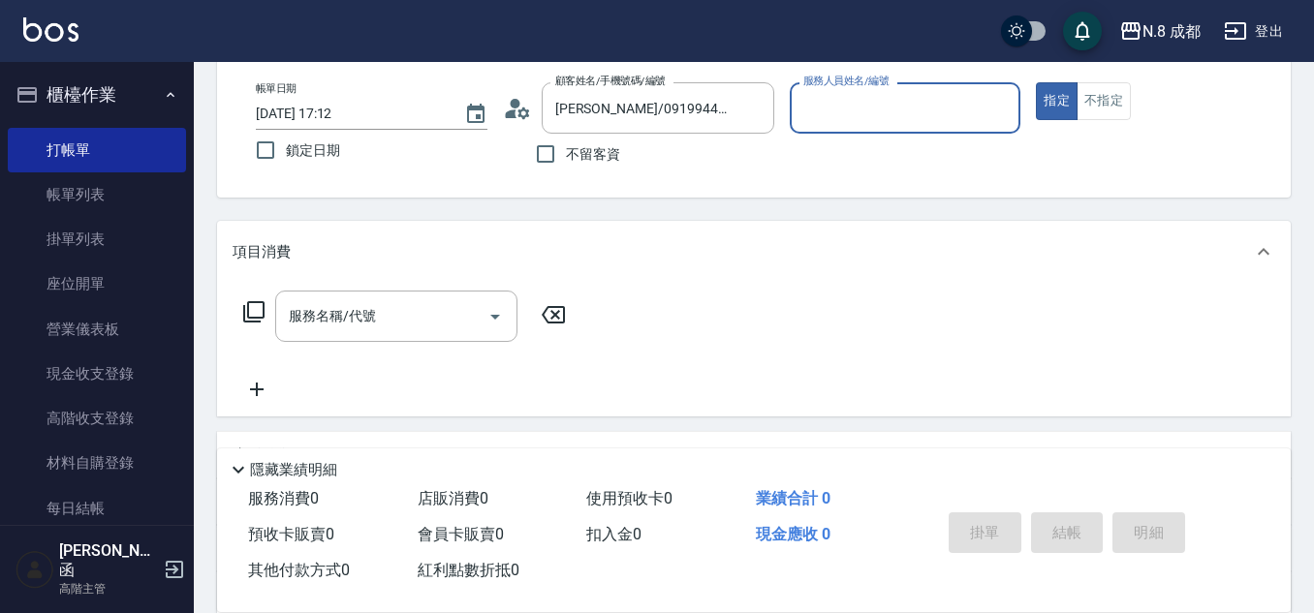
type input "明祥何-68"
click at [376, 312] on input "服務名稱/代號" at bounding box center [382, 316] width 196 height 34
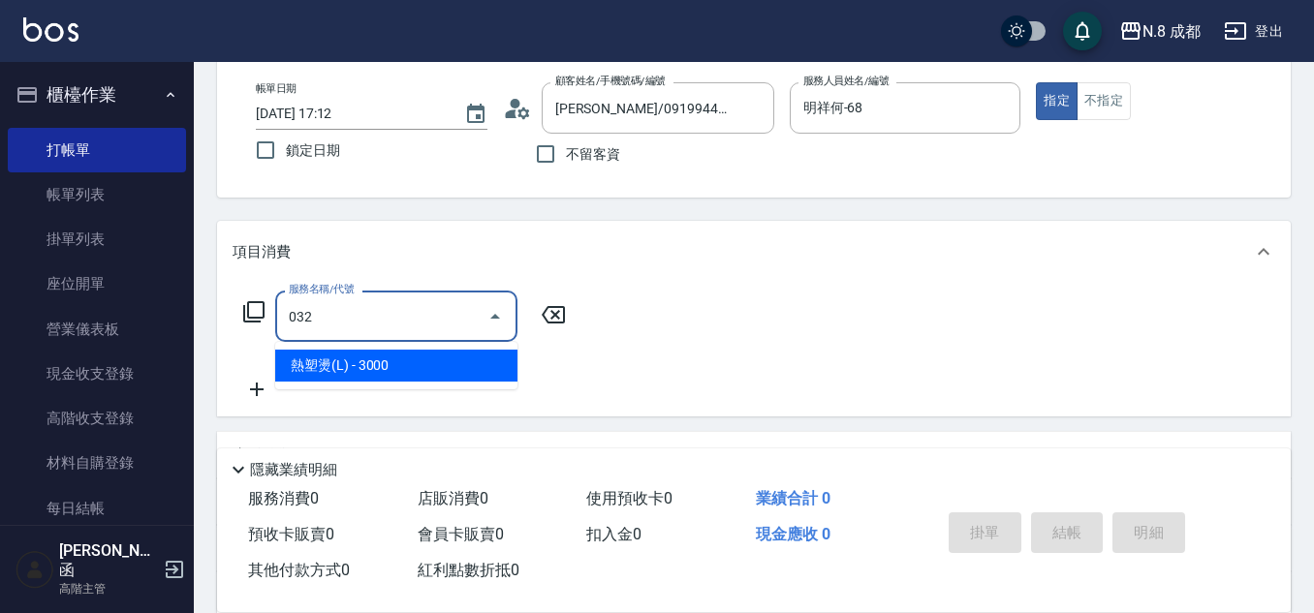
drag, startPoint x: 404, startPoint y: 366, endPoint x: 522, endPoint y: 329, distance: 123.8
click at [419, 363] on span "熱塑燙(L) - 3000" at bounding box center [396, 366] width 242 height 32
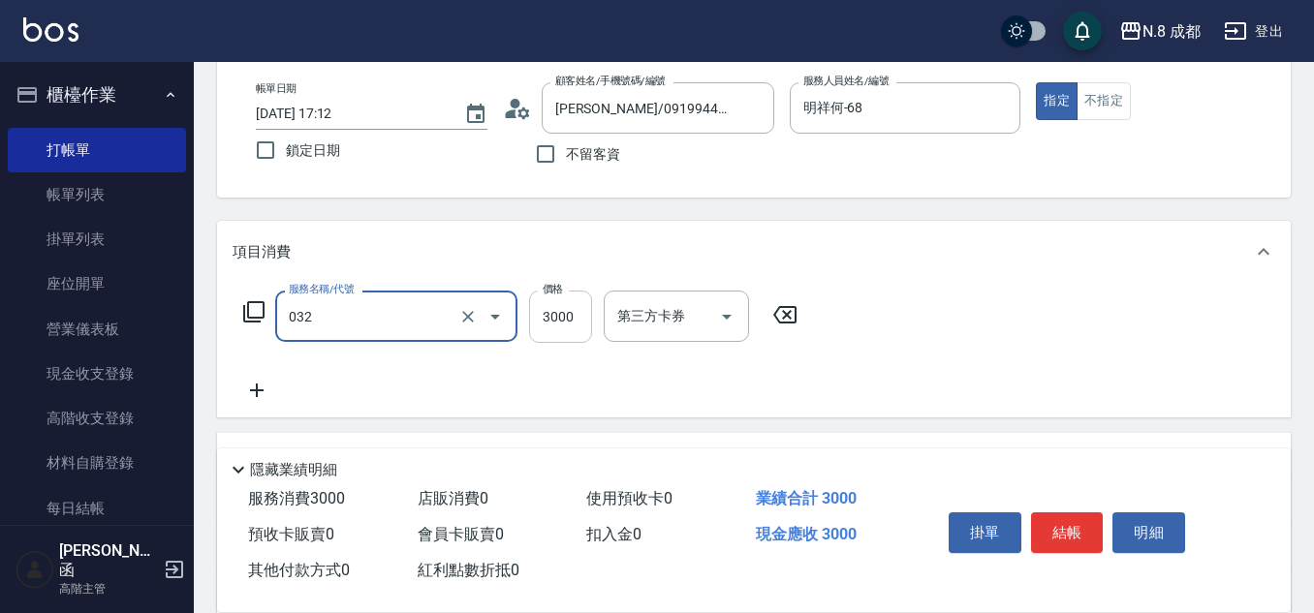
type input "熱塑燙(L)(032)"
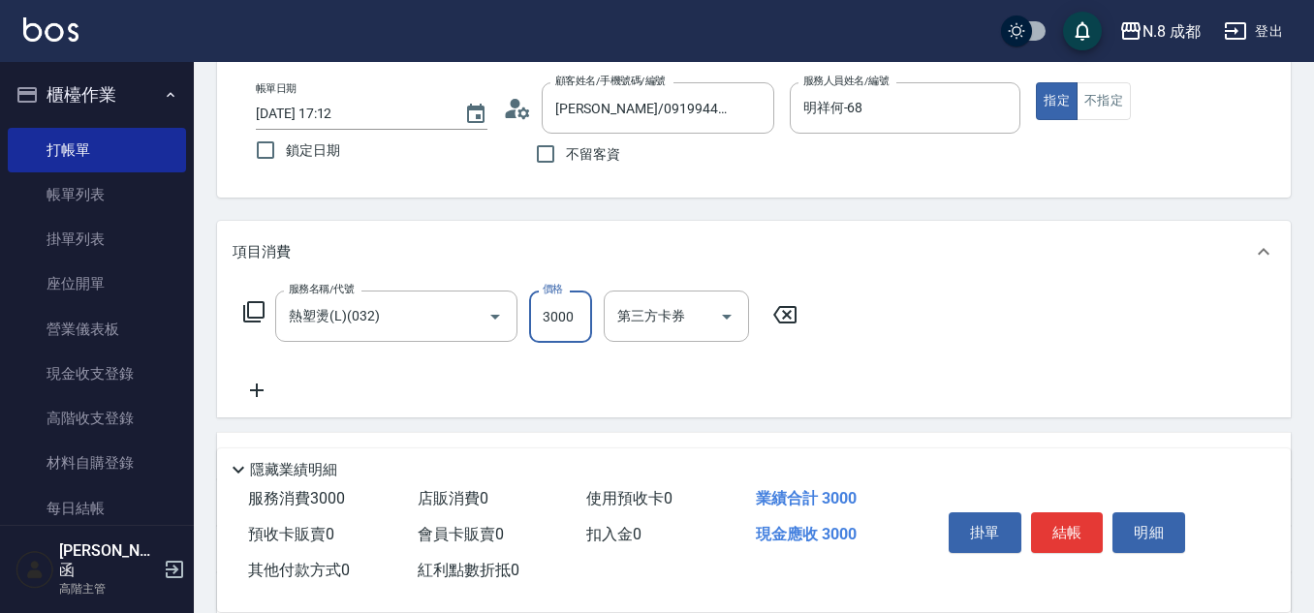
click at [563, 313] on input "3000" at bounding box center [560, 317] width 63 height 52
type input "5360"
click at [259, 382] on icon at bounding box center [257, 390] width 48 height 23
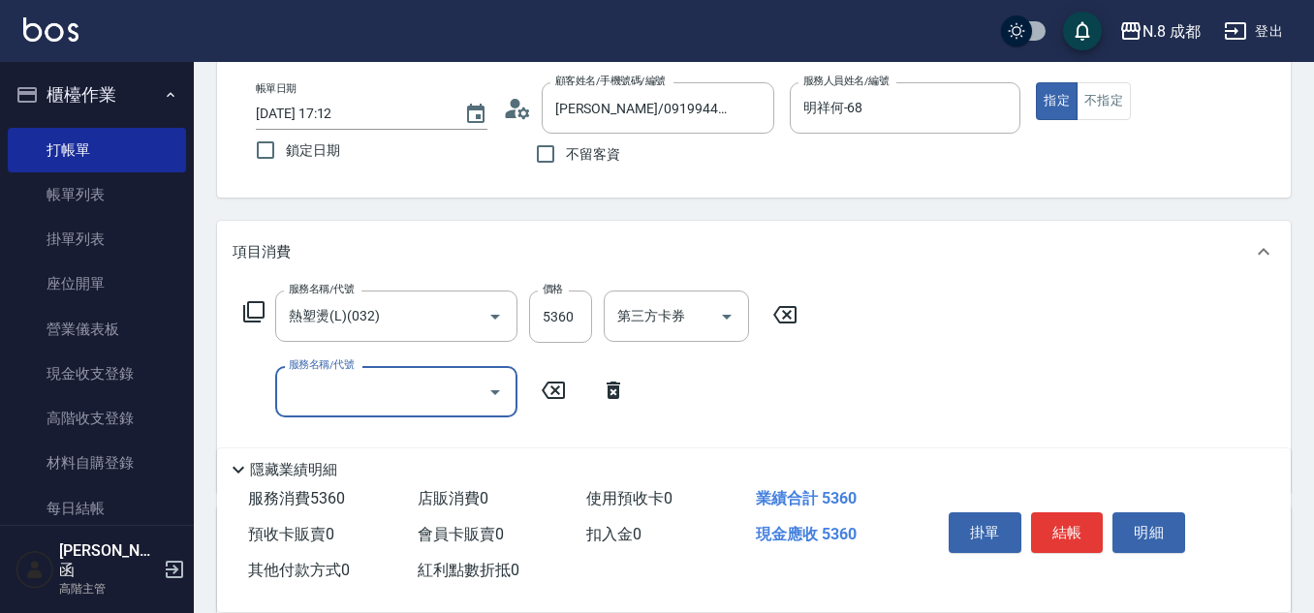
click at [384, 383] on input "服務名稱/代號" at bounding box center [382, 392] width 196 height 34
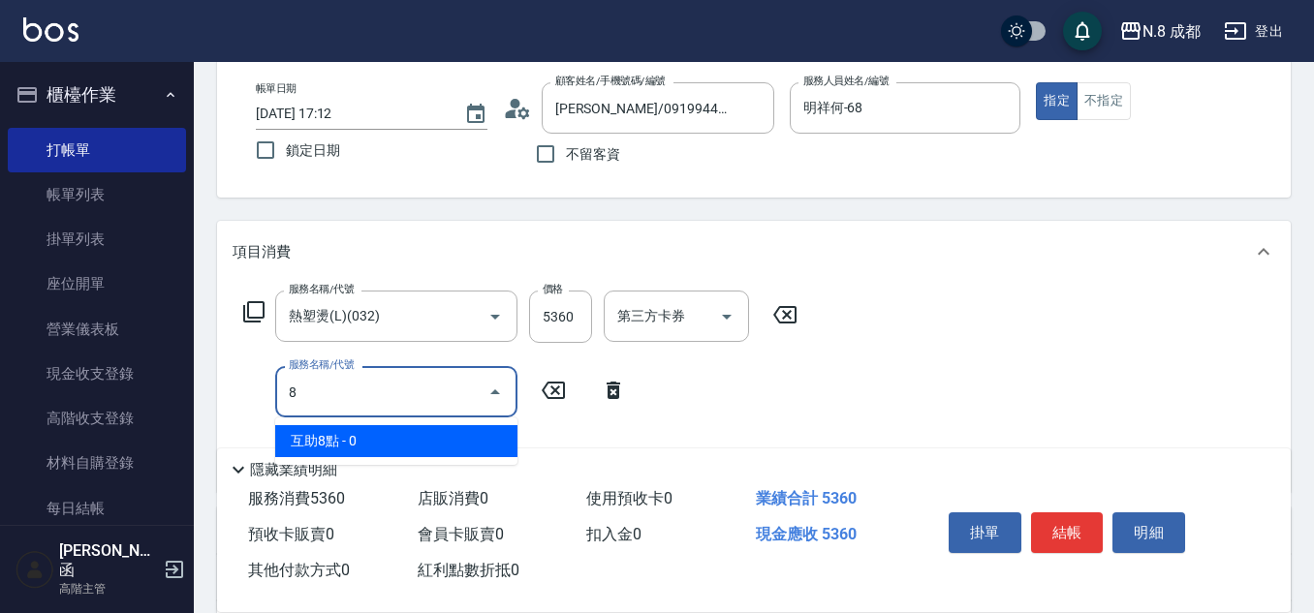
click at [371, 439] on span "互助8點 - 0" at bounding box center [396, 441] width 242 height 32
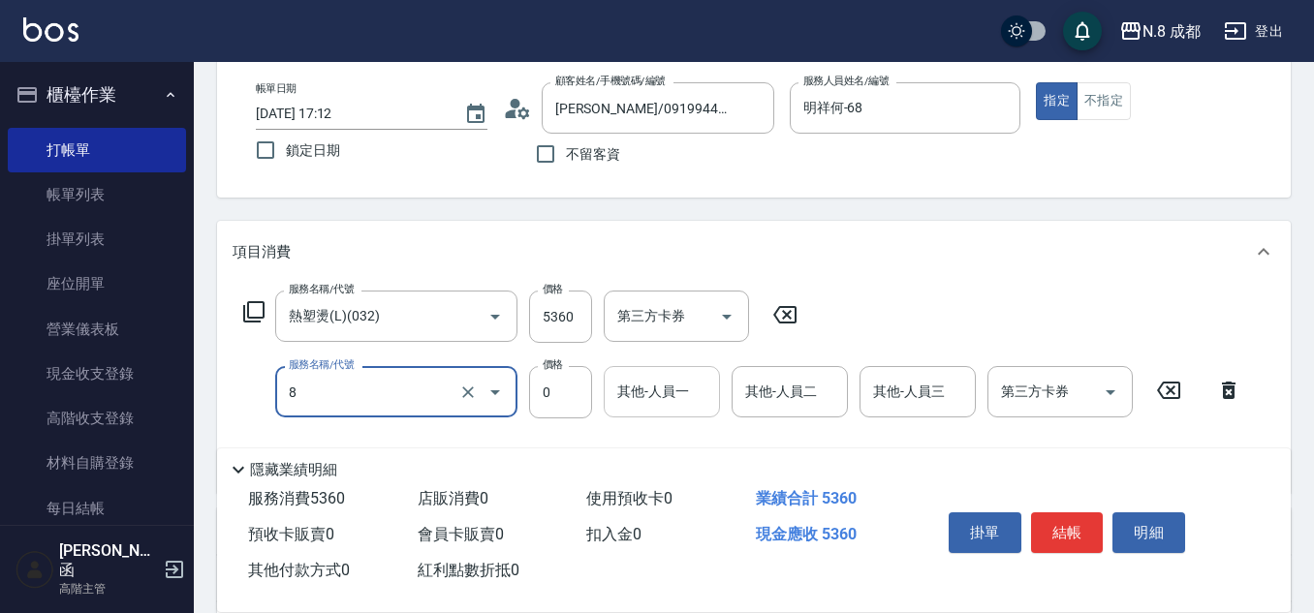
type input "互助8點(8)"
click at [646, 398] on input "其他-人員一" at bounding box center [661, 392] width 99 height 34
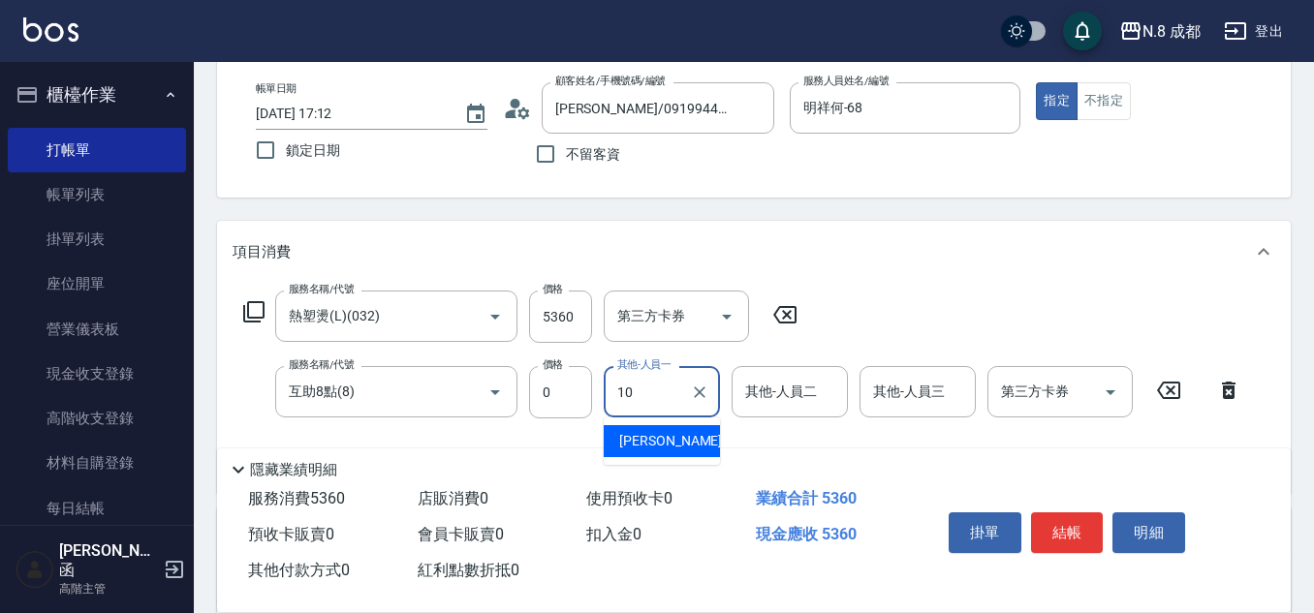
click at [647, 448] on span "[PERSON_NAME]-10" at bounding box center [680, 441] width 122 height 20
type input "[PERSON_NAME]-10"
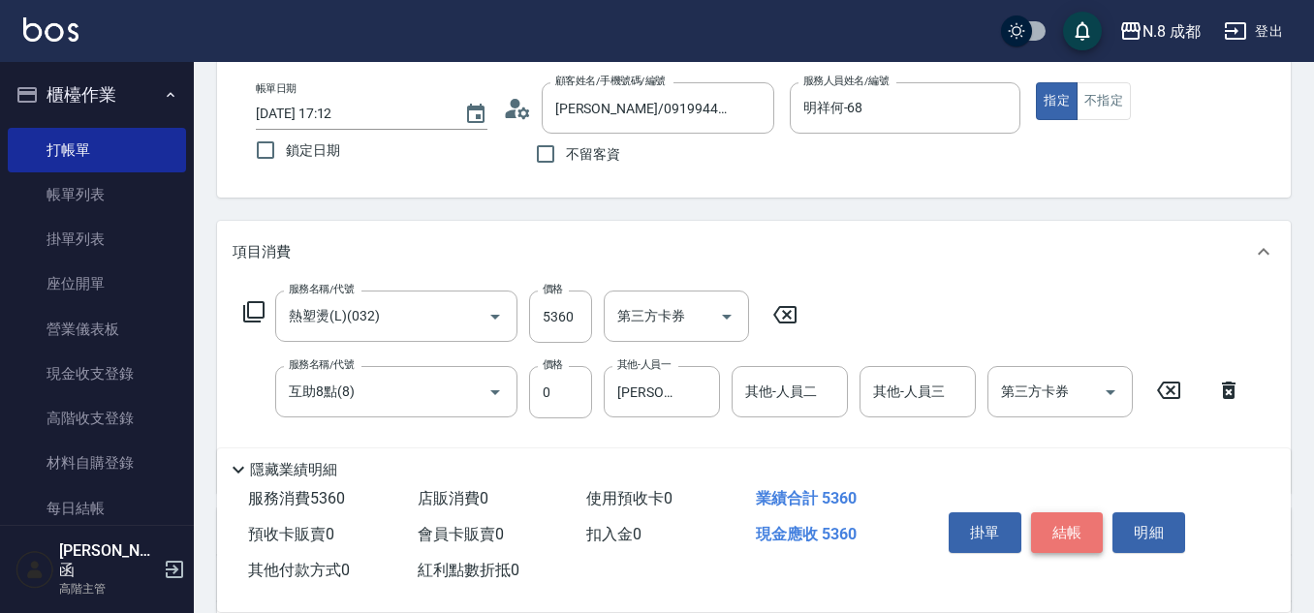
click at [1077, 531] on button "結帳" at bounding box center [1067, 533] width 73 height 41
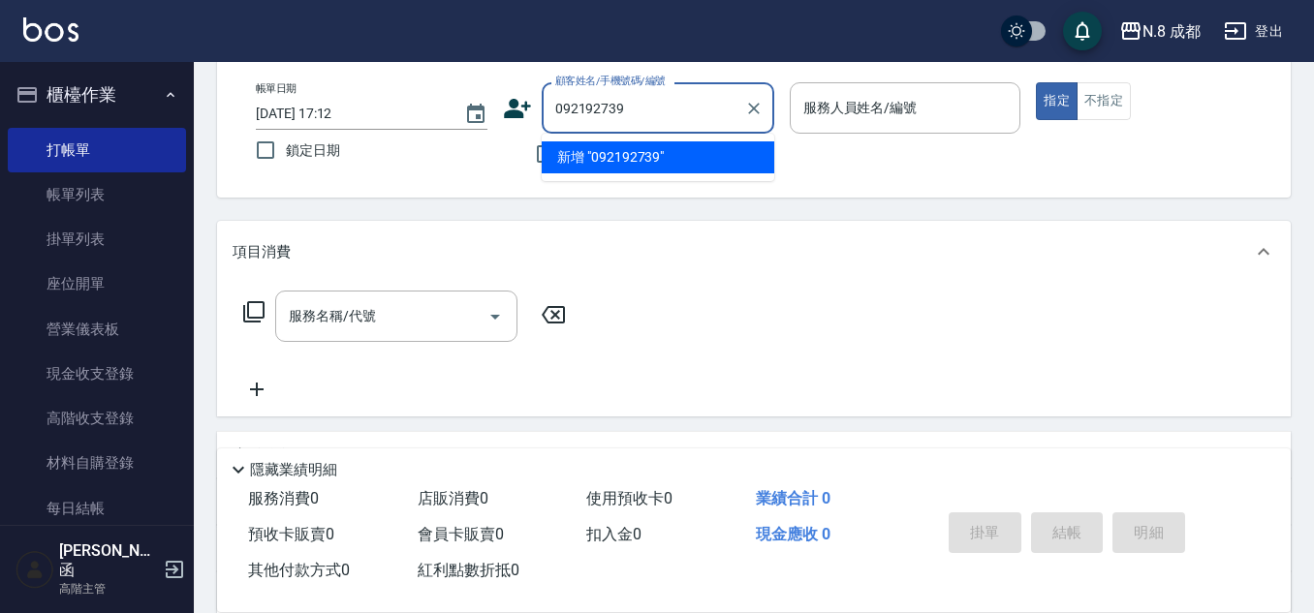
type input "0921927393"
drag, startPoint x: 674, startPoint y: 111, endPoint x: 469, endPoint y: 110, distance: 205.4
click at [469, 110] on div "帳單日期 [DATE] 17:12 鎖定日期 顧客姓名/手機號碼/編號 0921927393 顧客姓名/手機號碼/編號 不留客資 服務人員姓名/編號 服務人員…" at bounding box center [753, 128] width 1027 height 92
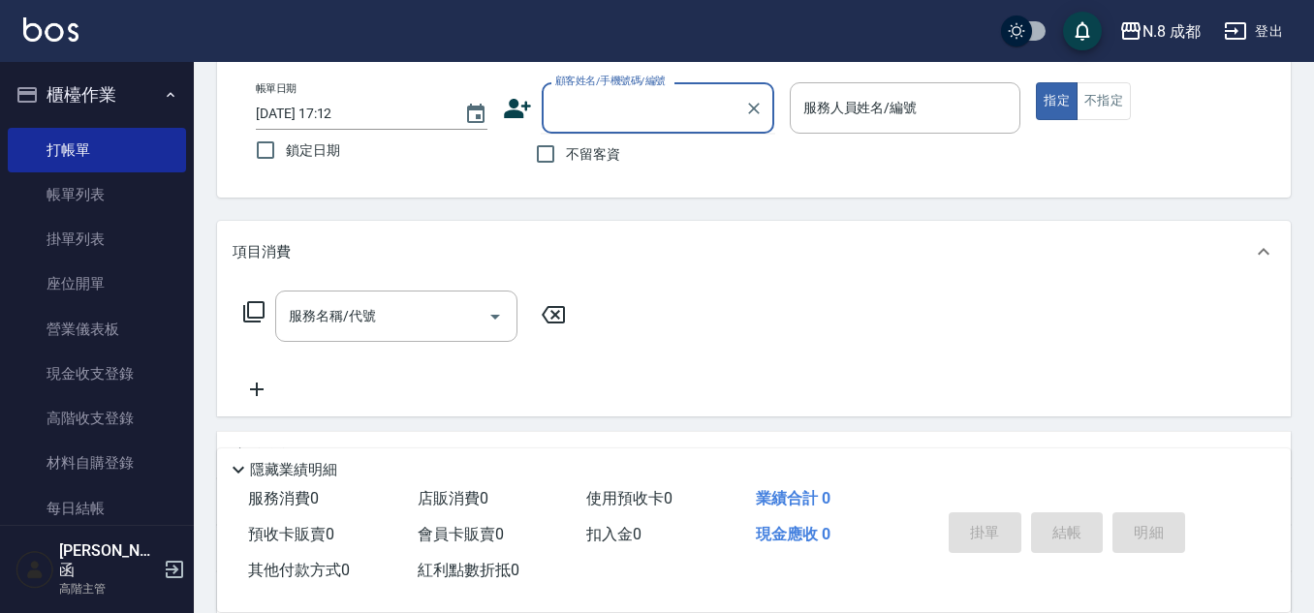
click at [519, 104] on icon at bounding box center [517, 108] width 29 height 29
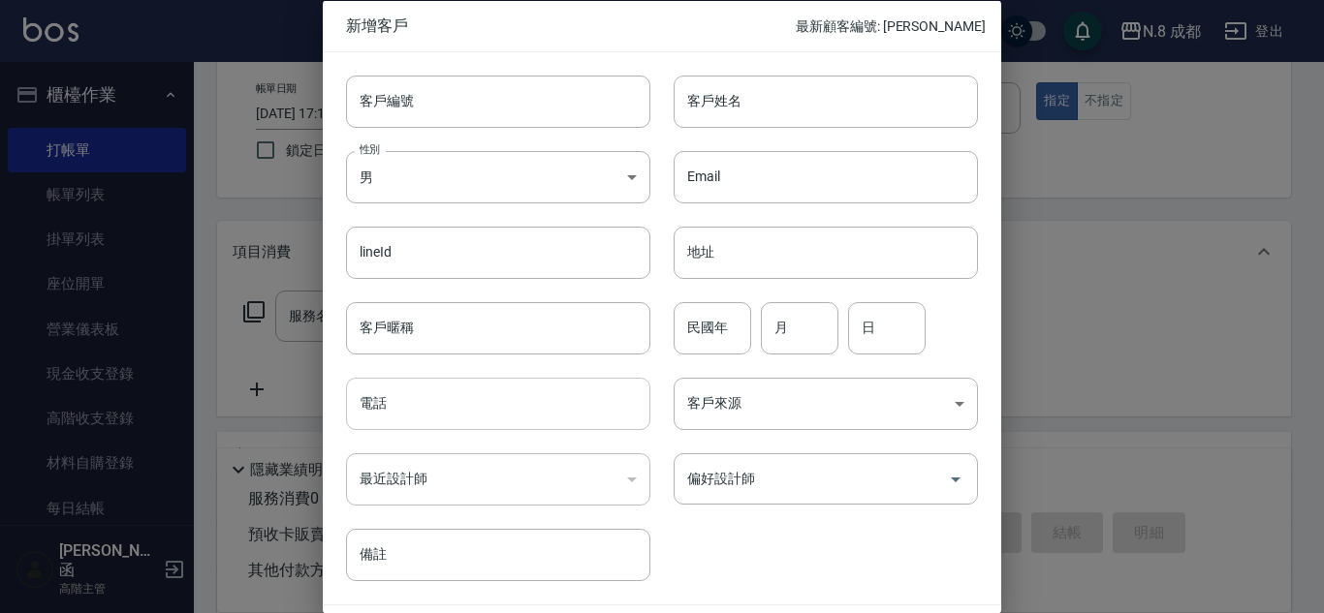
click at [444, 396] on input "電話" at bounding box center [498, 404] width 304 height 52
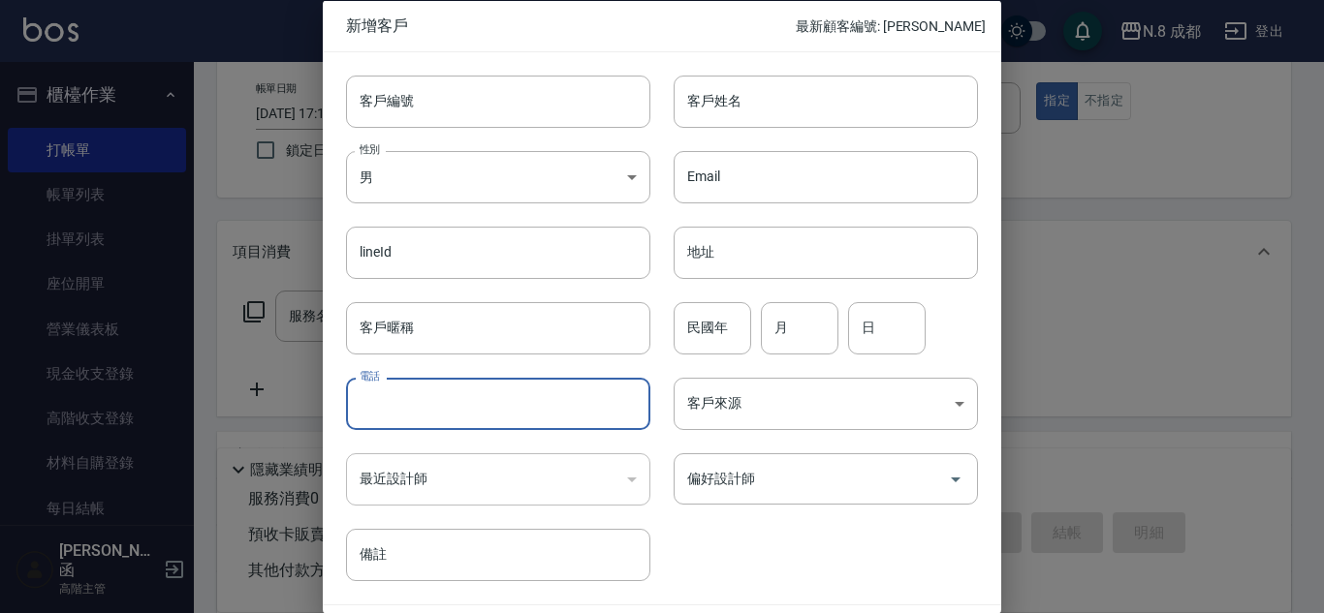
paste input "0921927393"
type input "0921927393"
click at [774, 95] on input "客戶姓名" at bounding box center [825, 101] width 304 height 52
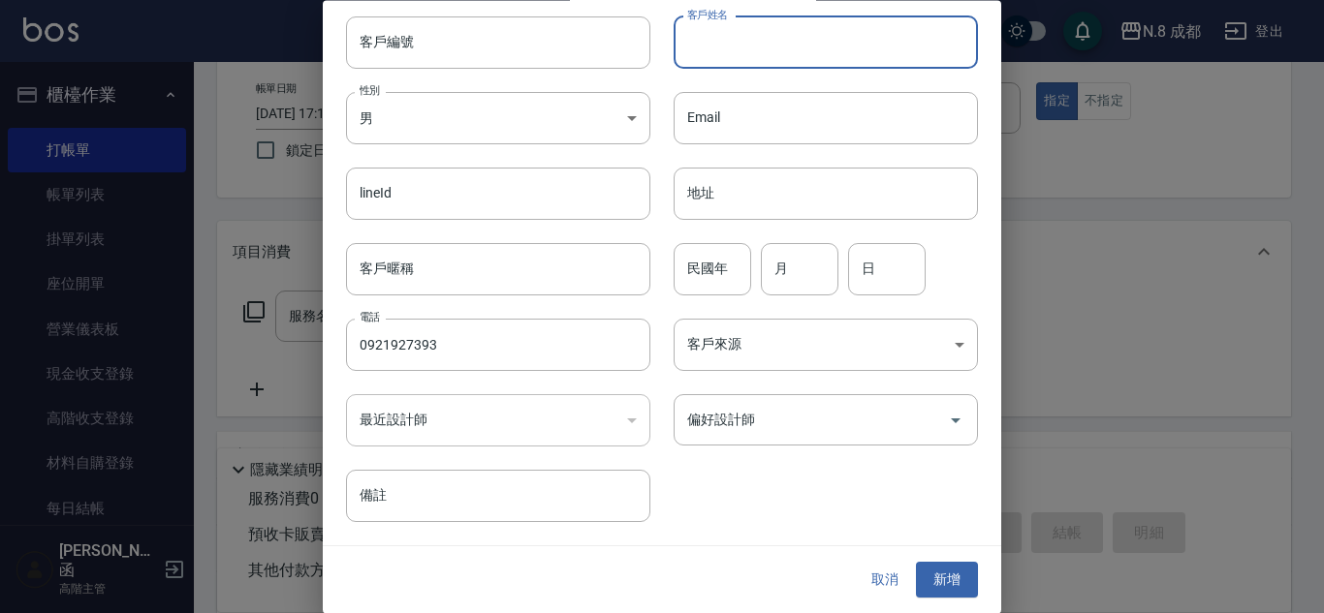
click at [843, 587] on div "取消 新增" at bounding box center [662, 580] width 678 height 67
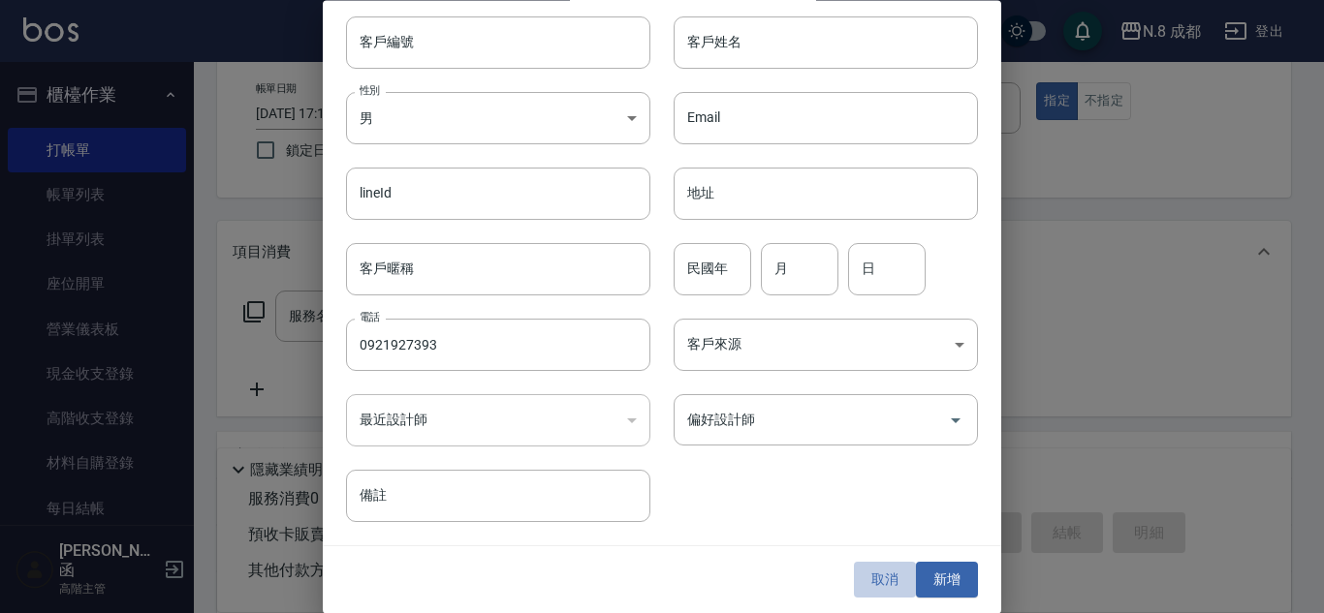
click at [860, 574] on button "取消" at bounding box center [885, 581] width 62 height 36
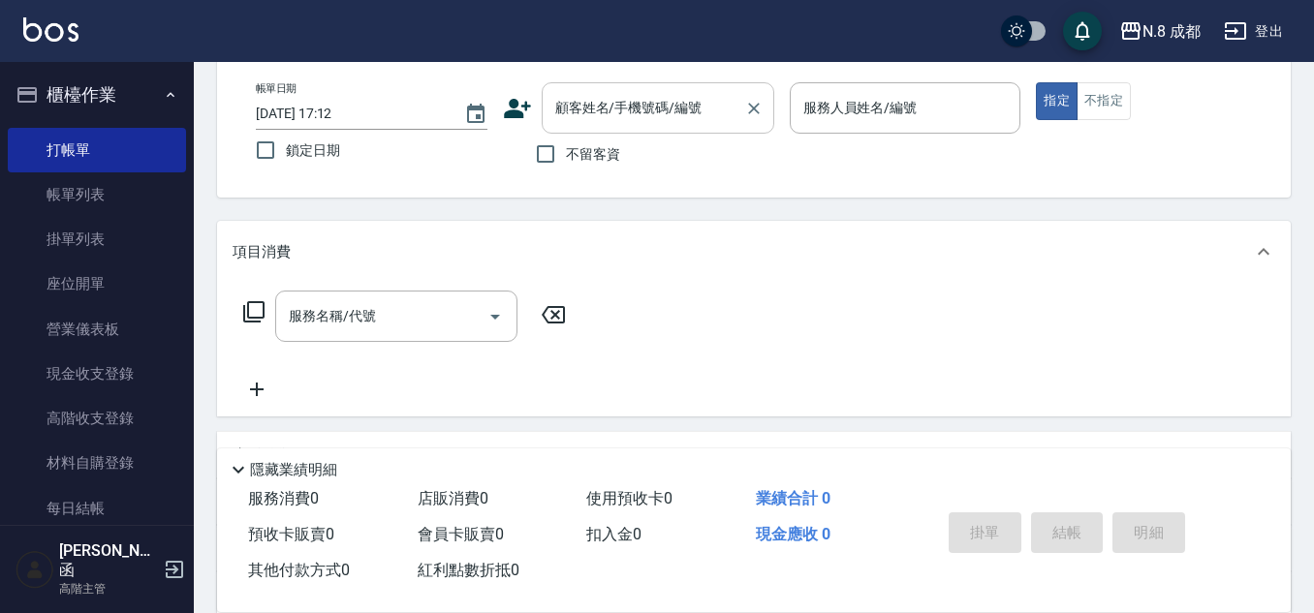
click at [682, 88] on div "顧客姓名/手機號碼/編號" at bounding box center [658, 107] width 233 height 51
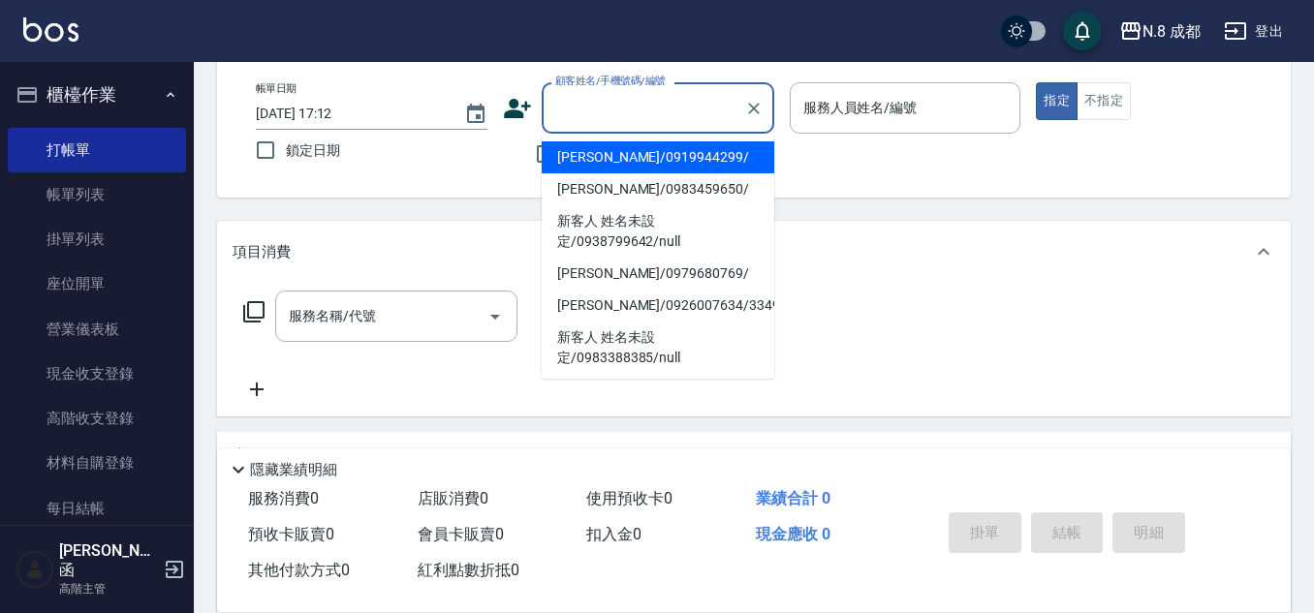
paste input "0921927393"
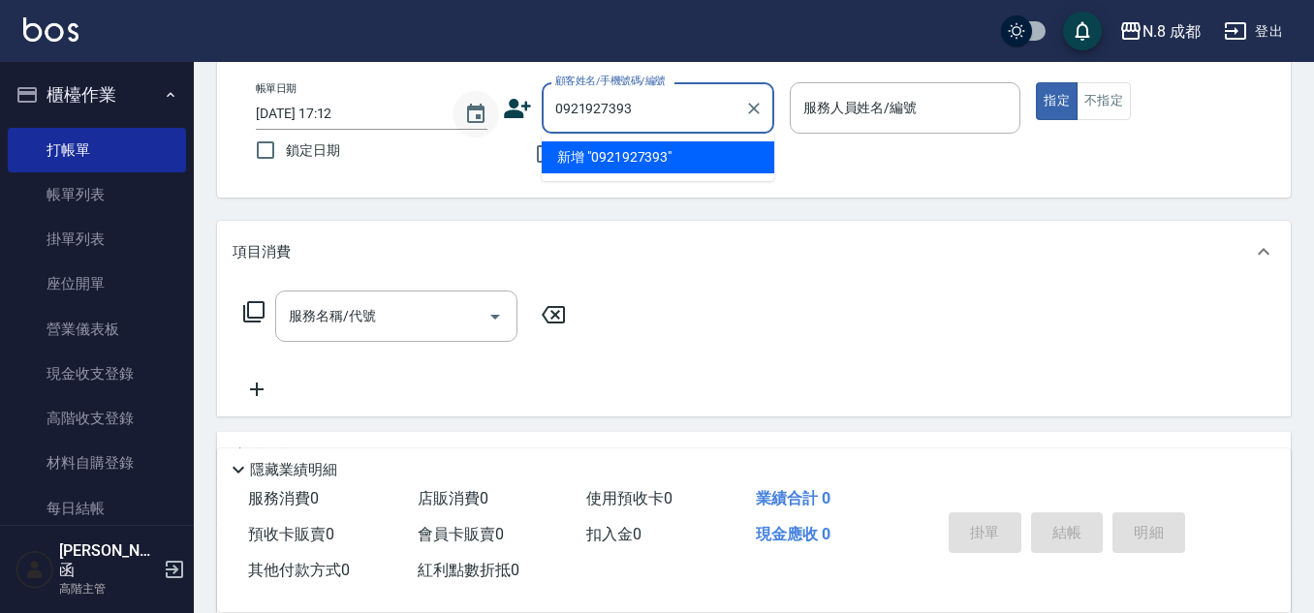
drag, startPoint x: 661, startPoint y: 105, endPoint x: 468, endPoint y: 107, distance: 192.8
click at [468, 107] on div "帳單日期 [DATE] 17:12 鎖定日期 顧客姓名/手機號碼/編號 0921927393 顧客姓名/手機號碼/編號 不留客資 服務人員姓名/編號 服務人員…" at bounding box center [753, 128] width 1027 height 92
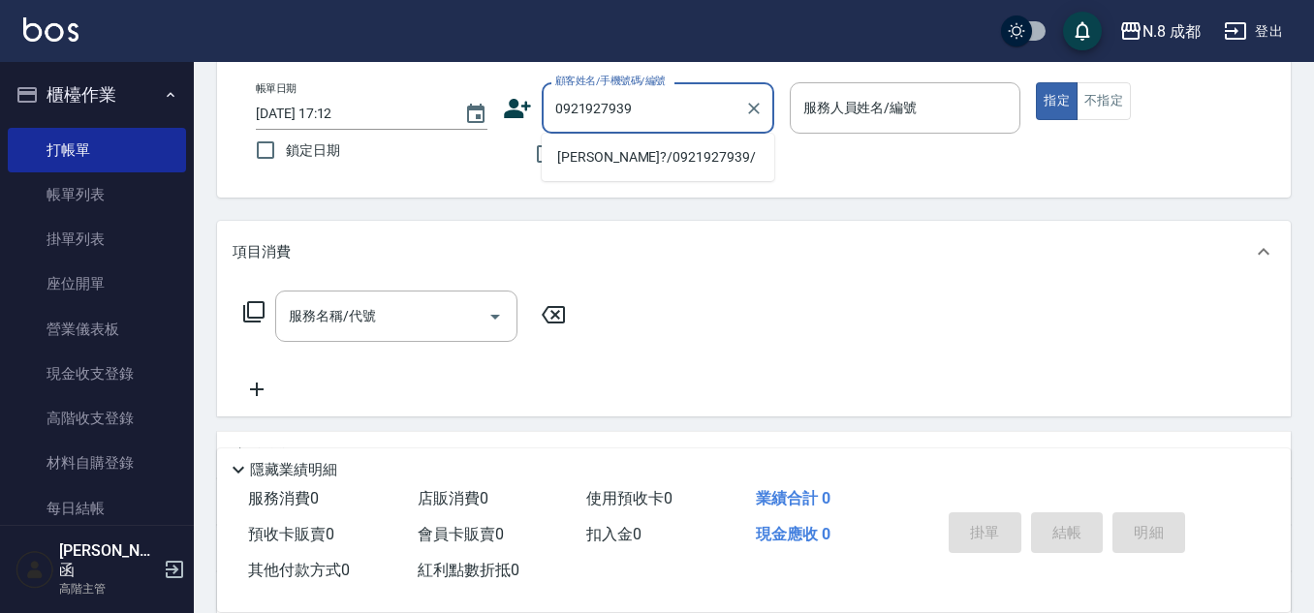
drag, startPoint x: 655, startPoint y: 146, endPoint x: 641, endPoint y: 155, distance: 16.1
click at [644, 159] on li "[PERSON_NAME]?/0921927939/" at bounding box center [658, 157] width 233 height 32
type input "[PERSON_NAME]?/0921927939/"
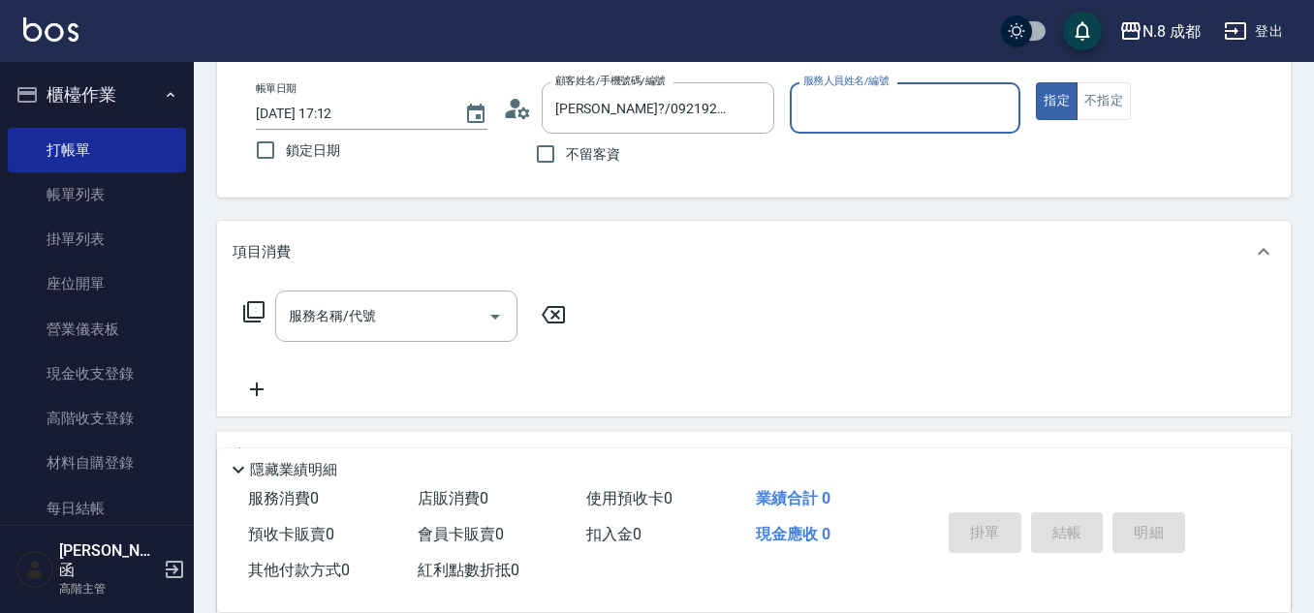
type input "[PERSON_NAME]程-13"
click at [367, 335] on div "服務名稱/代號" at bounding box center [396, 316] width 242 height 51
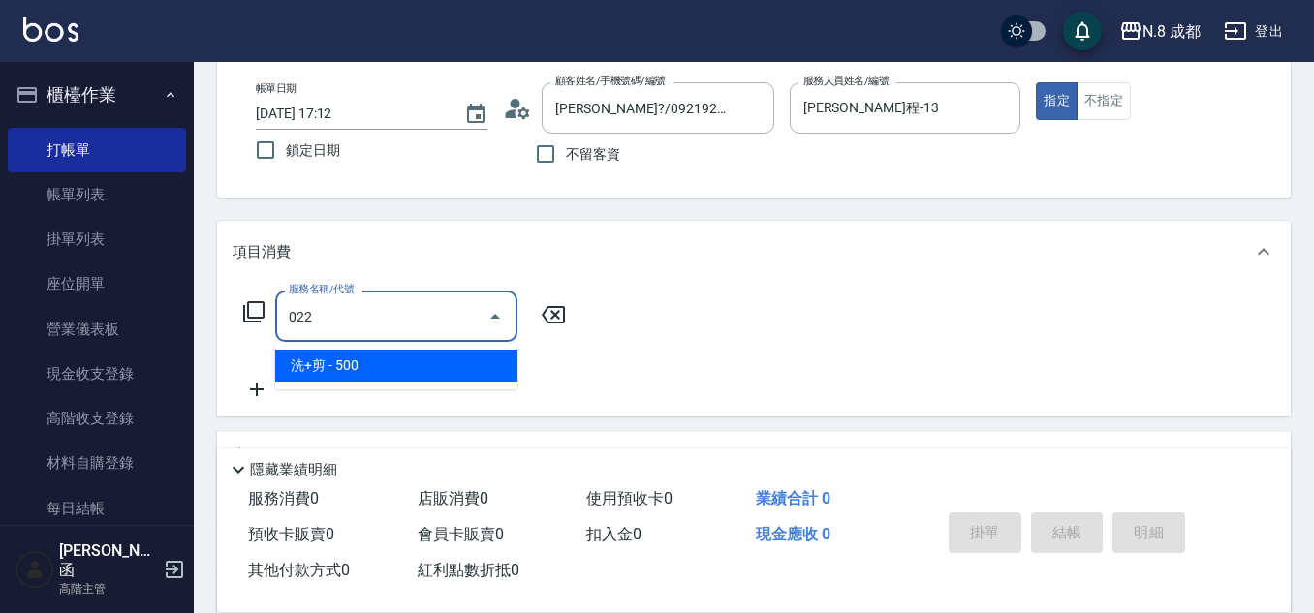
click at [390, 369] on span "洗+剪 - 500" at bounding box center [396, 366] width 242 height 32
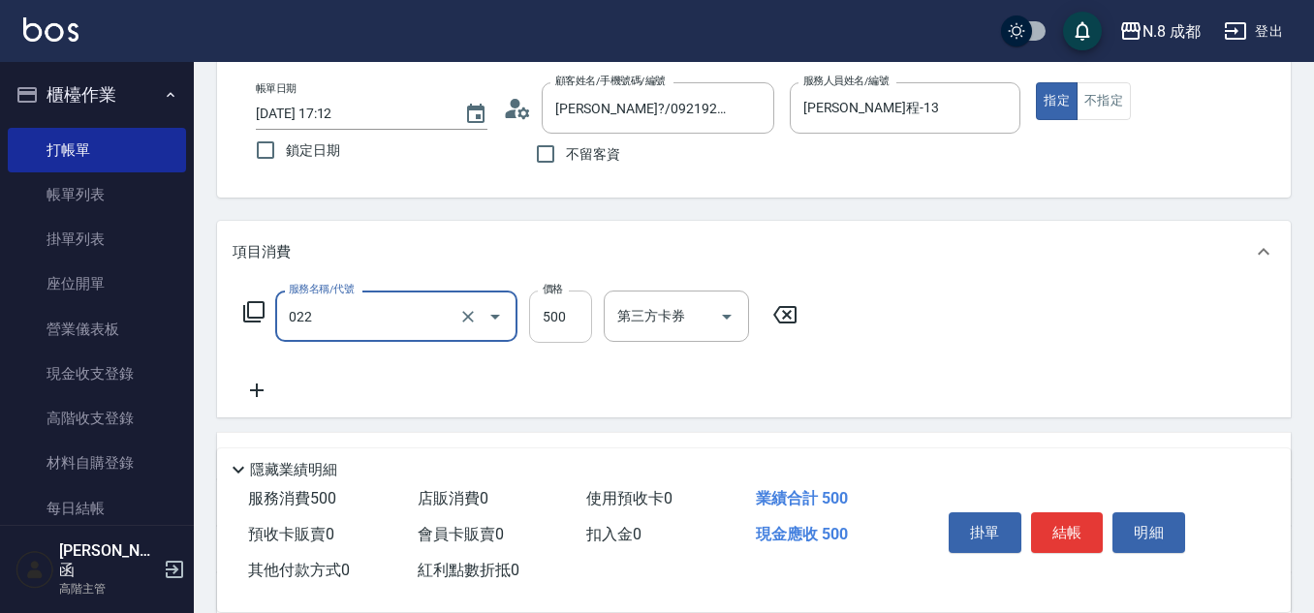
type input "洗+剪(022)"
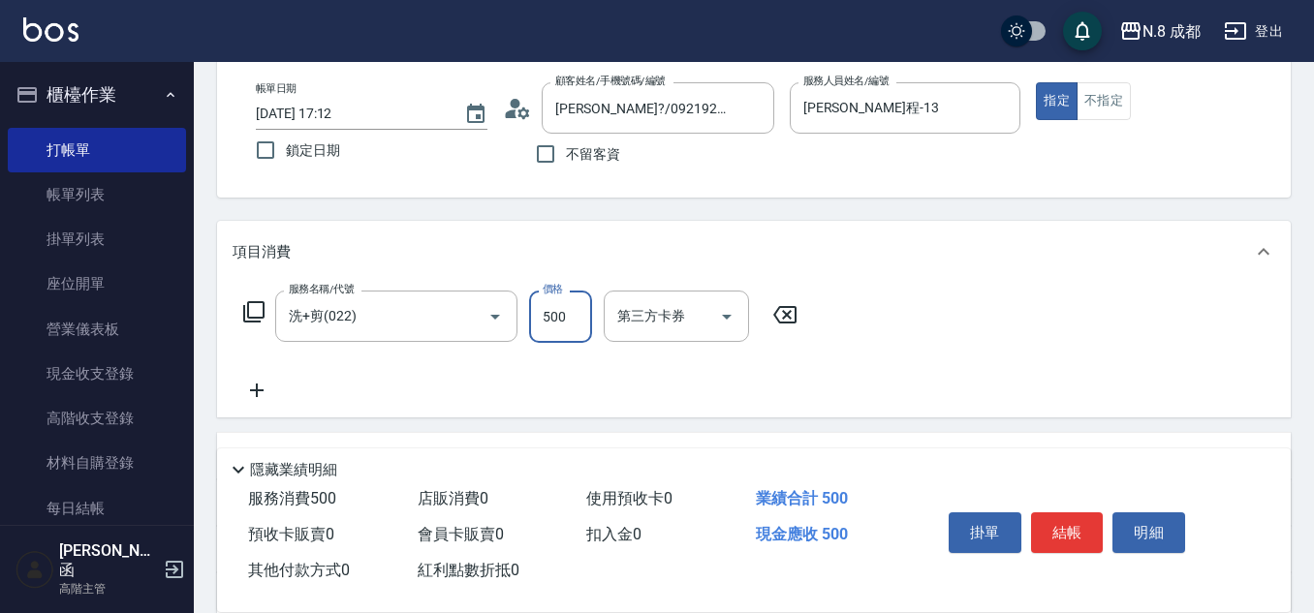
drag, startPoint x: 579, startPoint y: 296, endPoint x: 563, endPoint y: 303, distance: 17.8
click at [579, 296] on input "500" at bounding box center [560, 317] width 63 height 52
type input "600"
click at [271, 397] on icon at bounding box center [257, 390] width 48 height 23
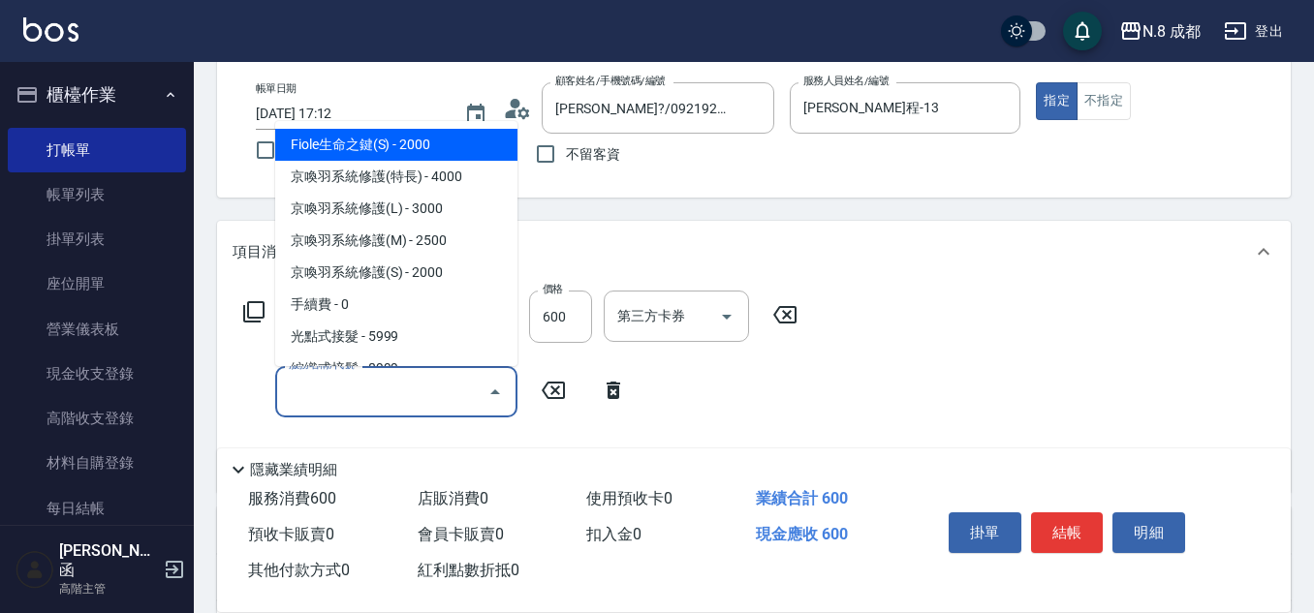
click at [361, 400] on input "服務名稱/代號" at bounding box center [382, 392] width 196 height 34
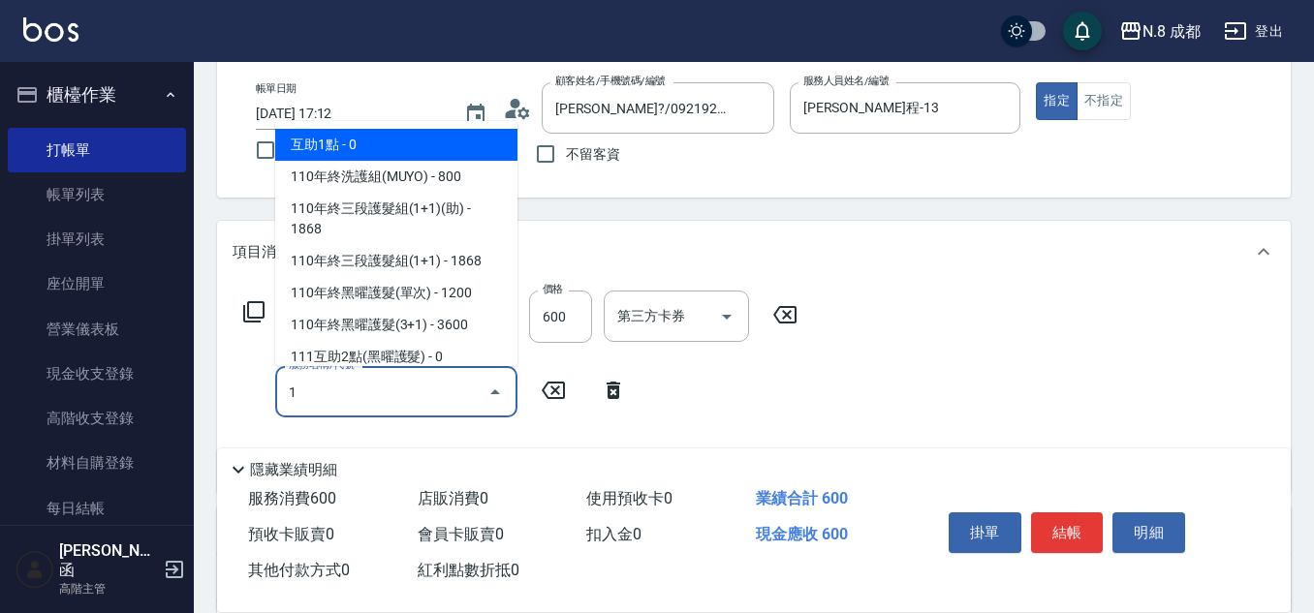
click at [357, 152] on span "互助1點 - 0" at bounding box center [396, 145] width 242 height 32
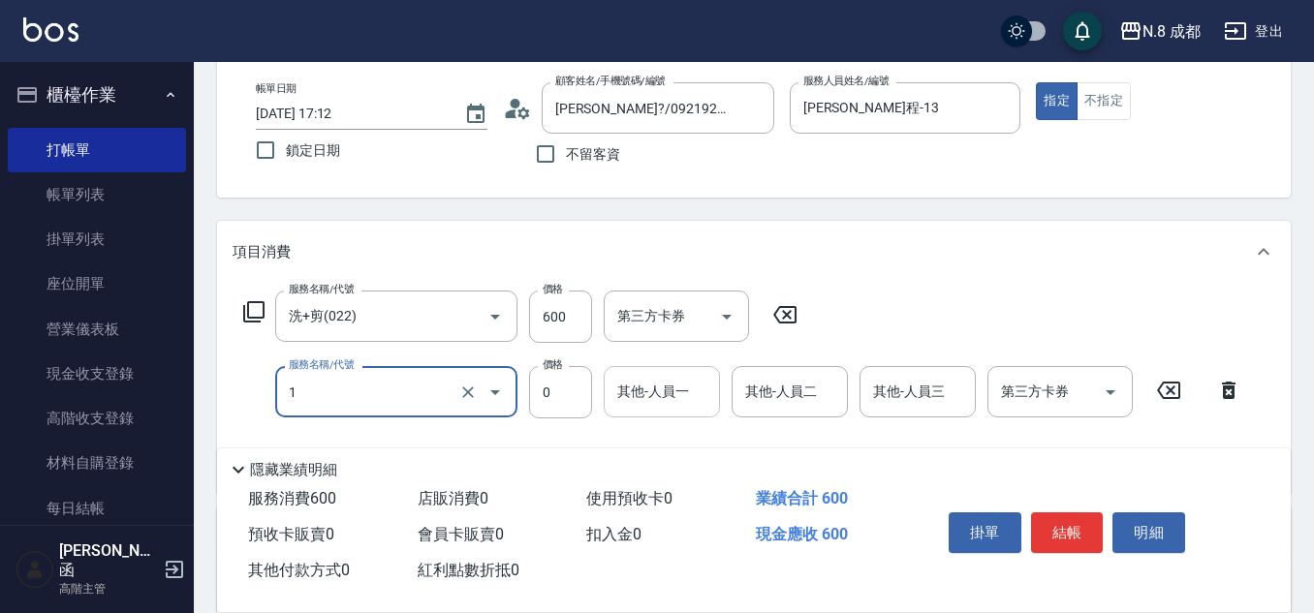
type input "互助1點(1)"
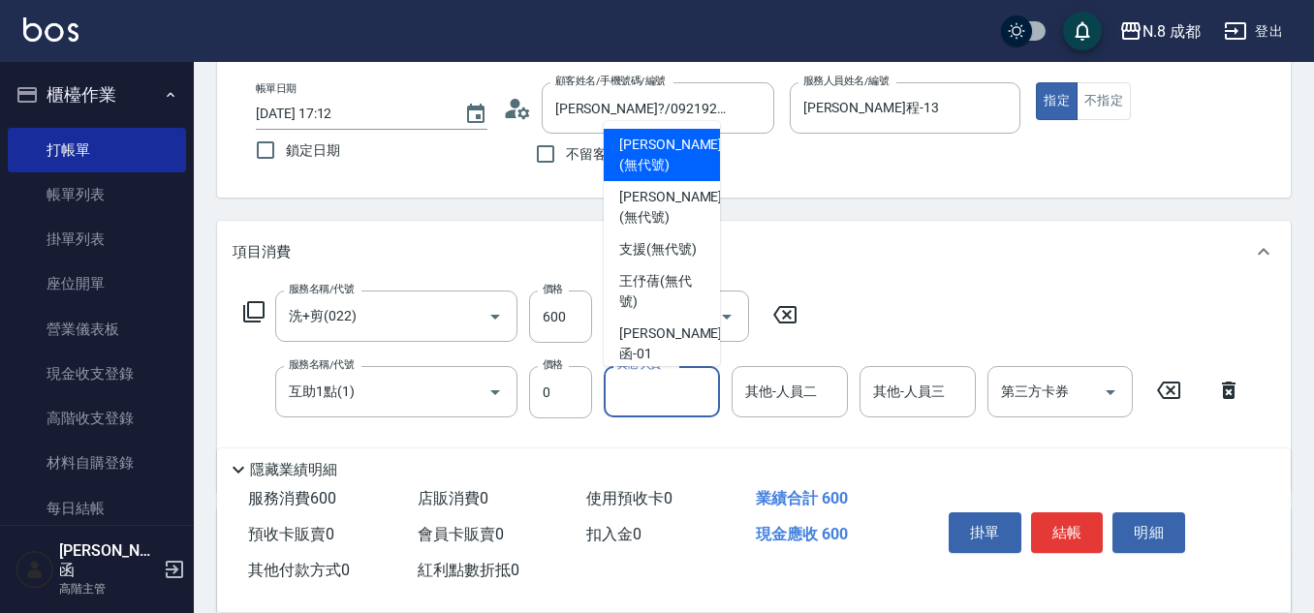
click at [683, 405] on input "其他-人員一" at bounding box center [661, 392] width 99 height 34
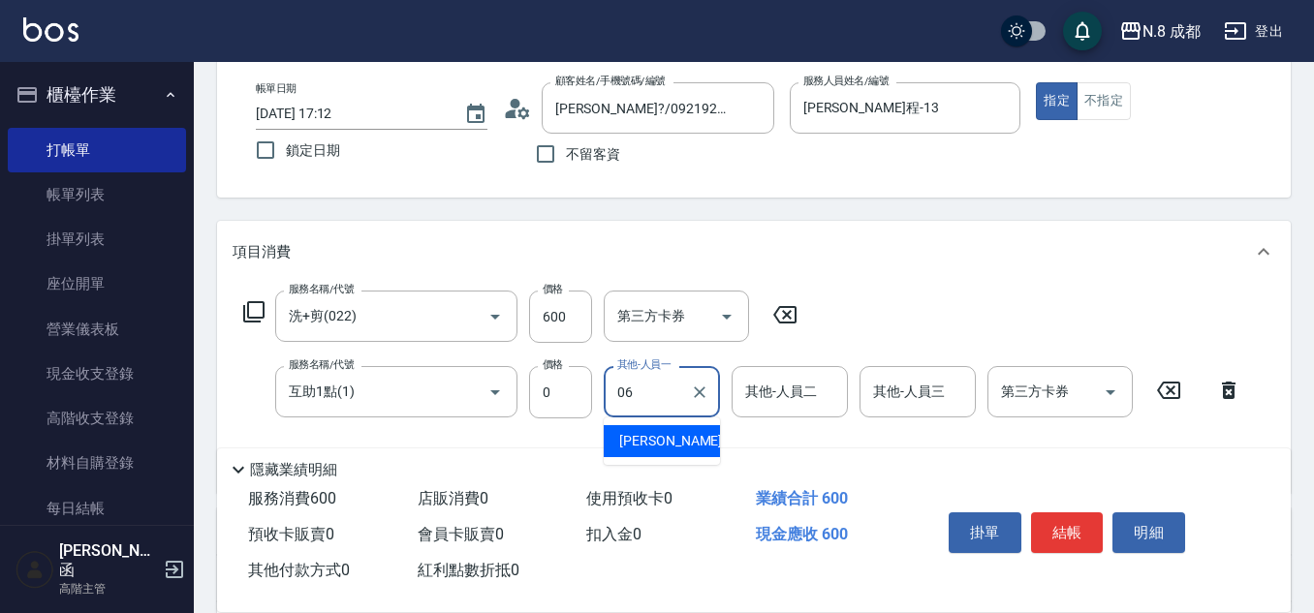
click at [651, 443] on span "[PERSON_NAME] -06" at bounding box center [680, 441] width 122 height 20
type input "[PERSON_NAME]-06"
click at [1085, 529] on button "結帳" at bounding box center [1067, 533] width 73 height 41
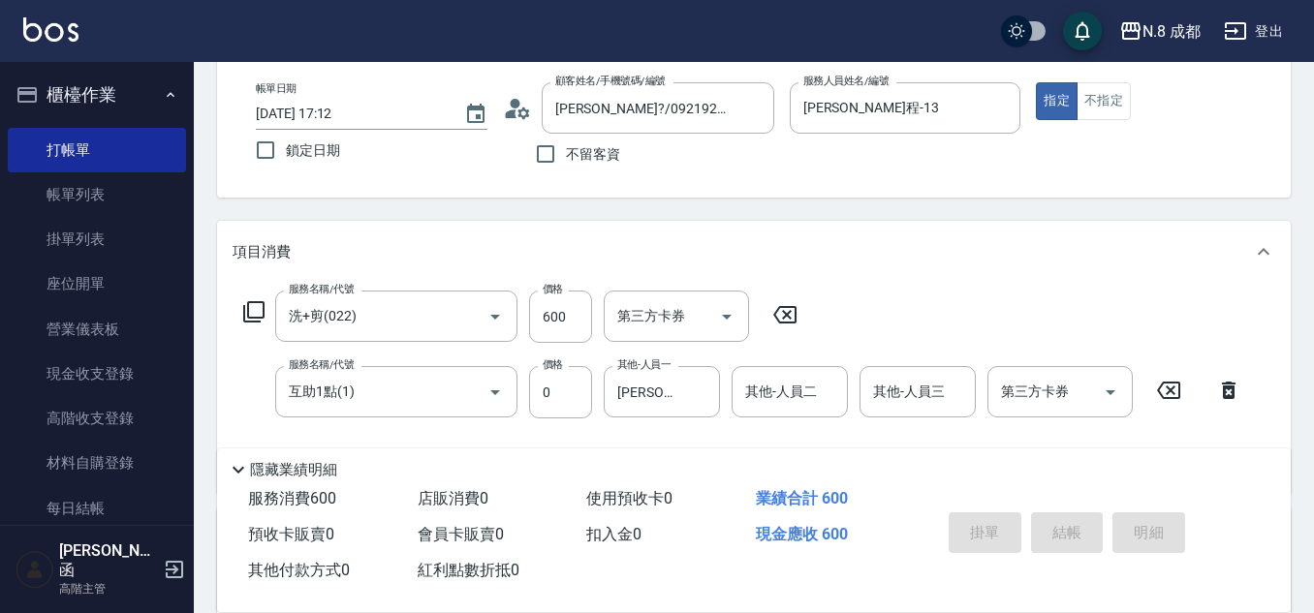
type input "[DATE] 17:13"
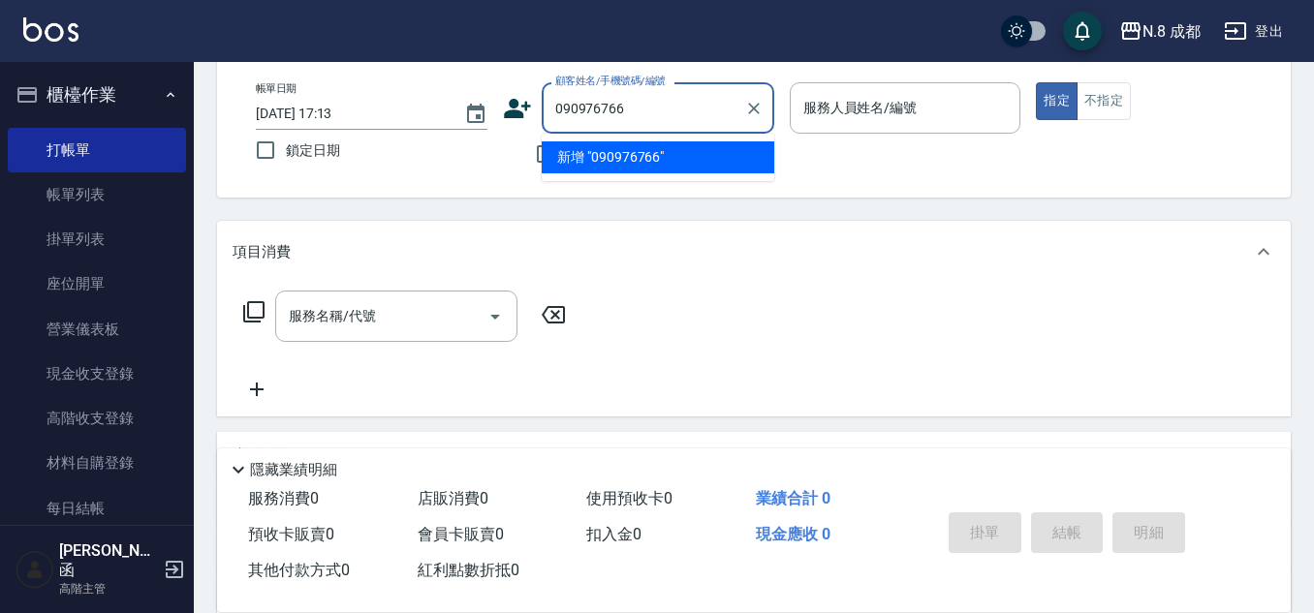
type input "0909767667"
drag, startPoint x: 682, startPoint y: 115, endPoint x: 312, endPoint y: 162, distance: 373.0
click at [312, 162] on div "帳單日期 [DATE] 17:13 鎖定日期 顧客姓名/手機號碼/編號 0909767667 顧客姓名/手機號碼/編號 不留客資 服務人員姓名/編號 服務人員…" at bounding box center [753, 128] width 1027 height 92
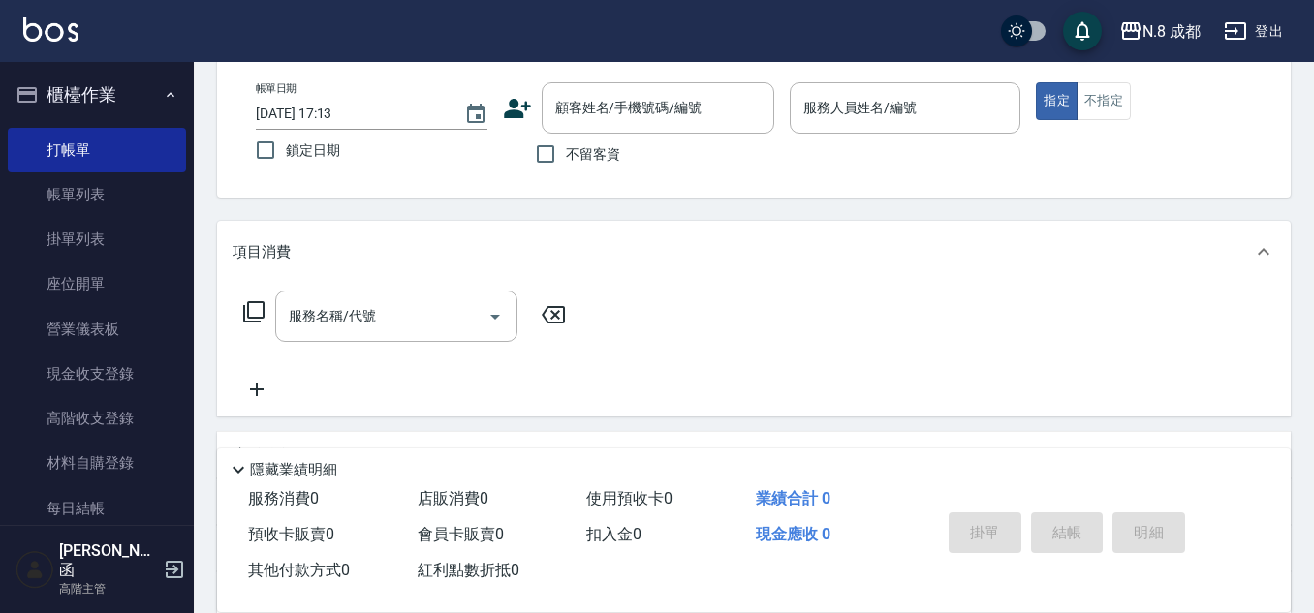
click at [505, 107] on icon at bounding box center [517, 108] width 29 height 29
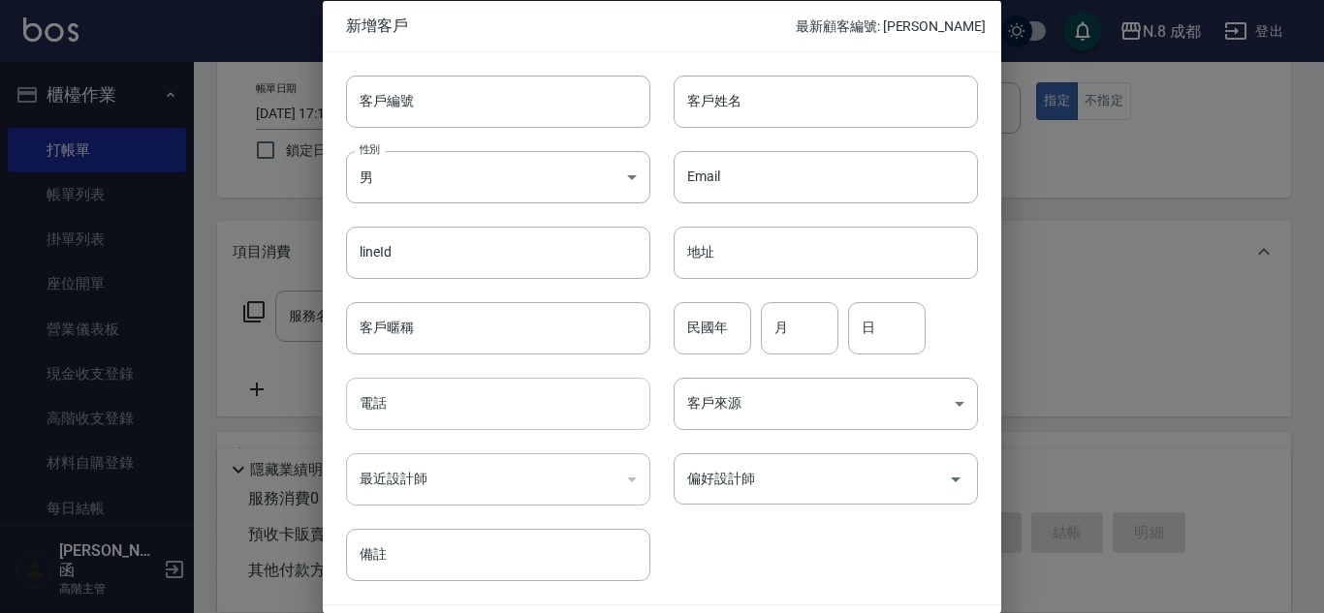
click at [488, 412] on input "電話" at bounding box center [498, 404] width 304 height 52
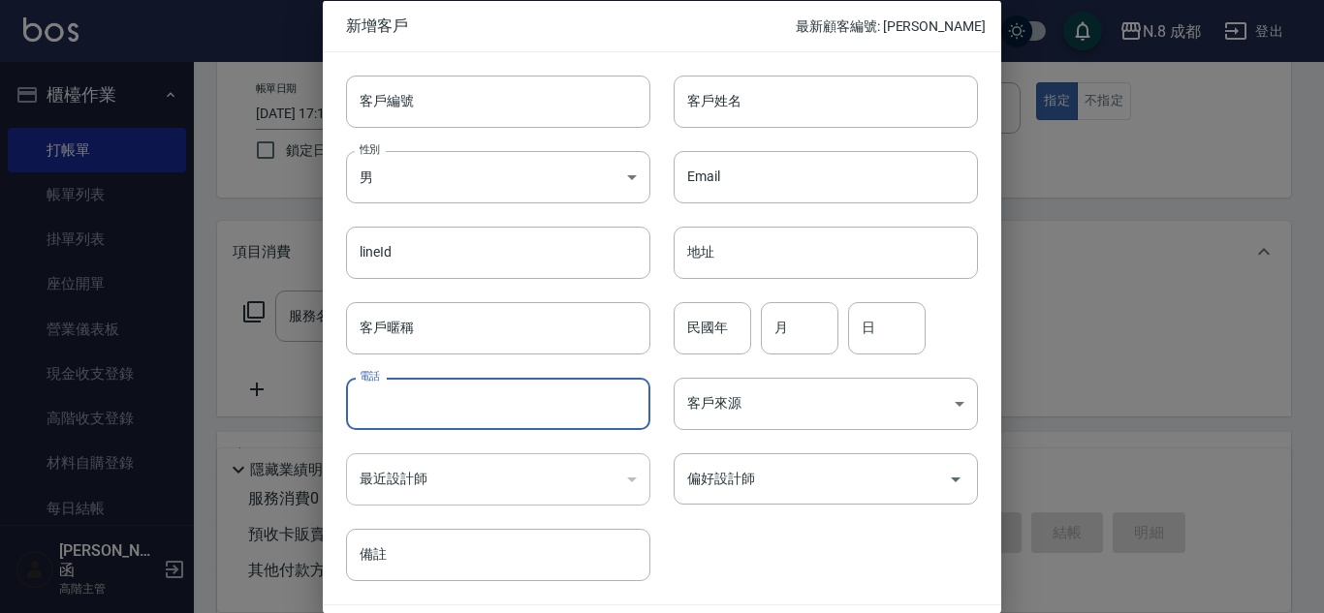
paste input "0909767667"
type input "0909767667"
drag, startPoint x: 807, startPoint y: 95, endPoint x: 816, endPoint y: 112, distance: 19.5
click at [807, 96] on input "客戶姓名" at bounding box center [825, 101] width 304 height 52
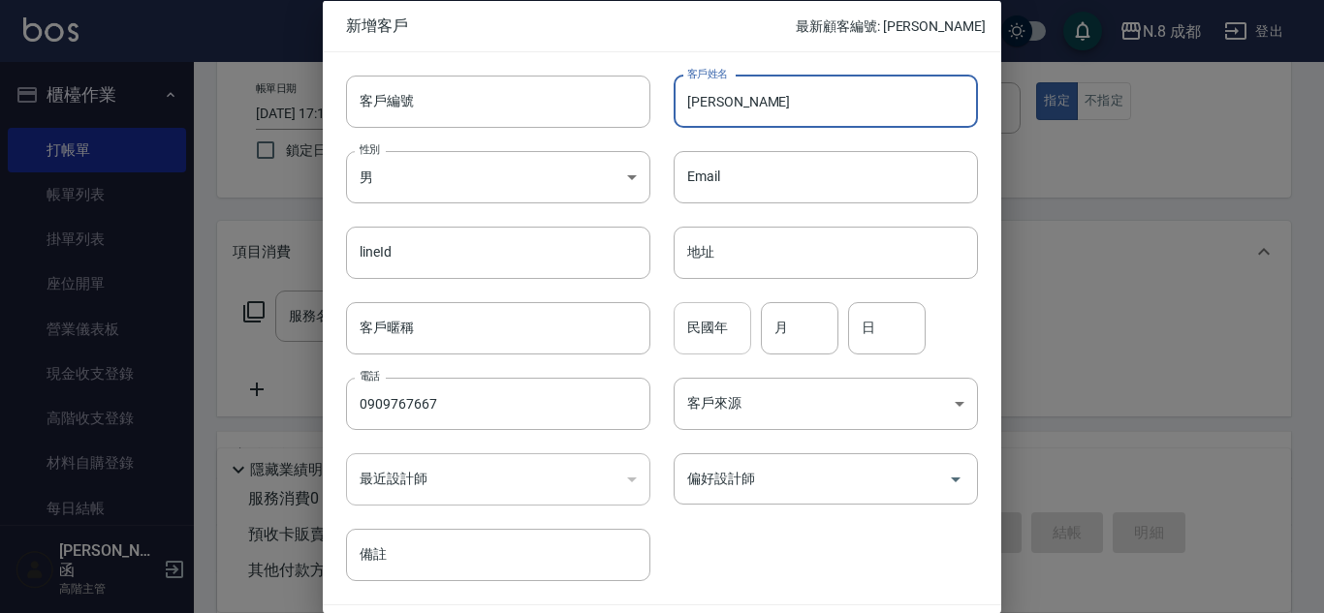
type input "[PERSON_NAME]"
click at [720, 315] on input "民國年" at bounding box center [712, 327] width 78 height 52
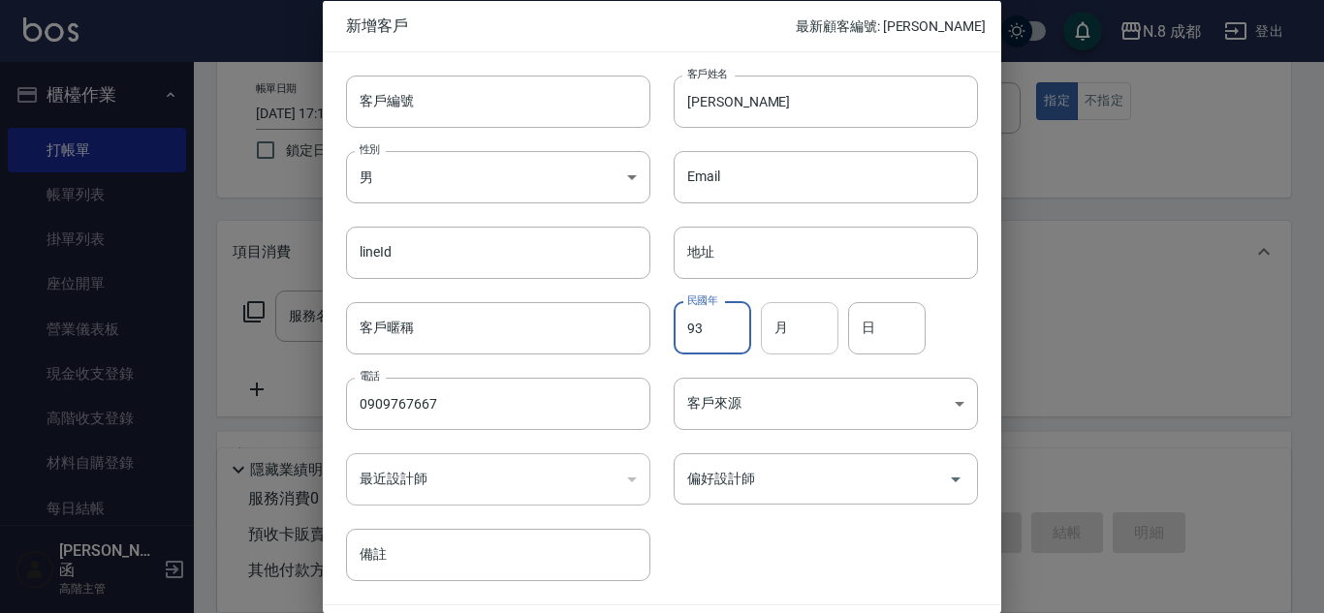
type input "93"
click at [798, 324] on input "月" at bounding box center [800, 327] width 78 height 52
type input "02"
click at [893, 334] on input "日" at bounding box center [887, 327] width 78 height 52
type input "02"
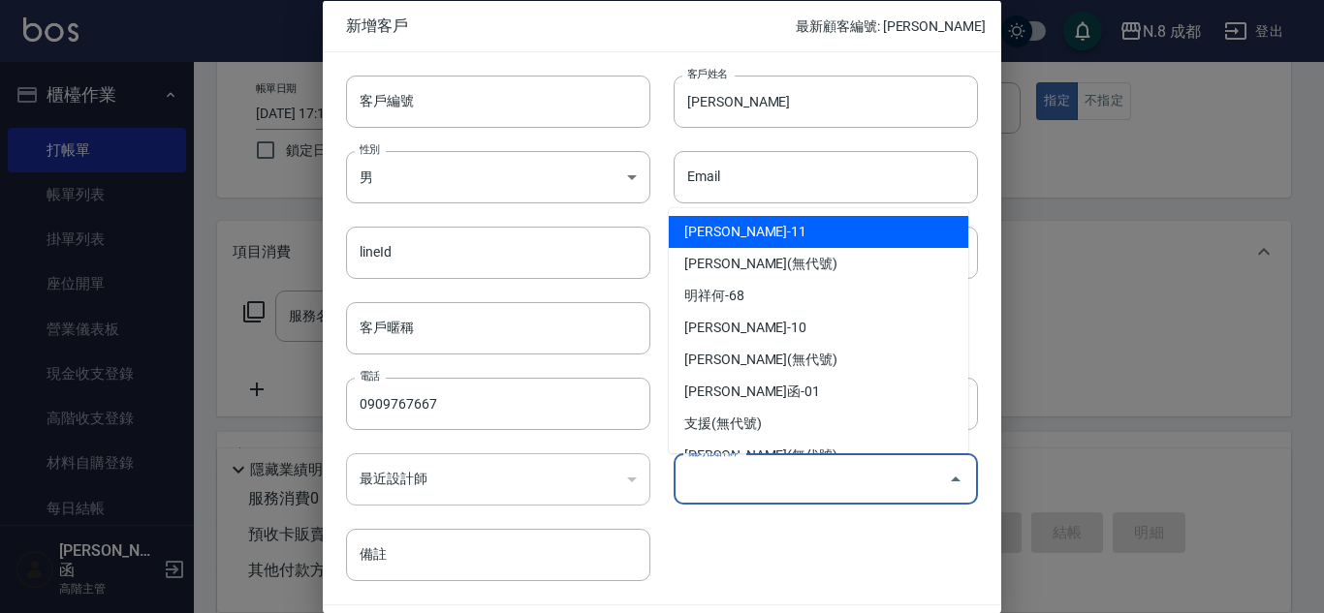
click at [799, 484] on input "偏好設計師" at bounding box center [811, 479] width 258 height 34
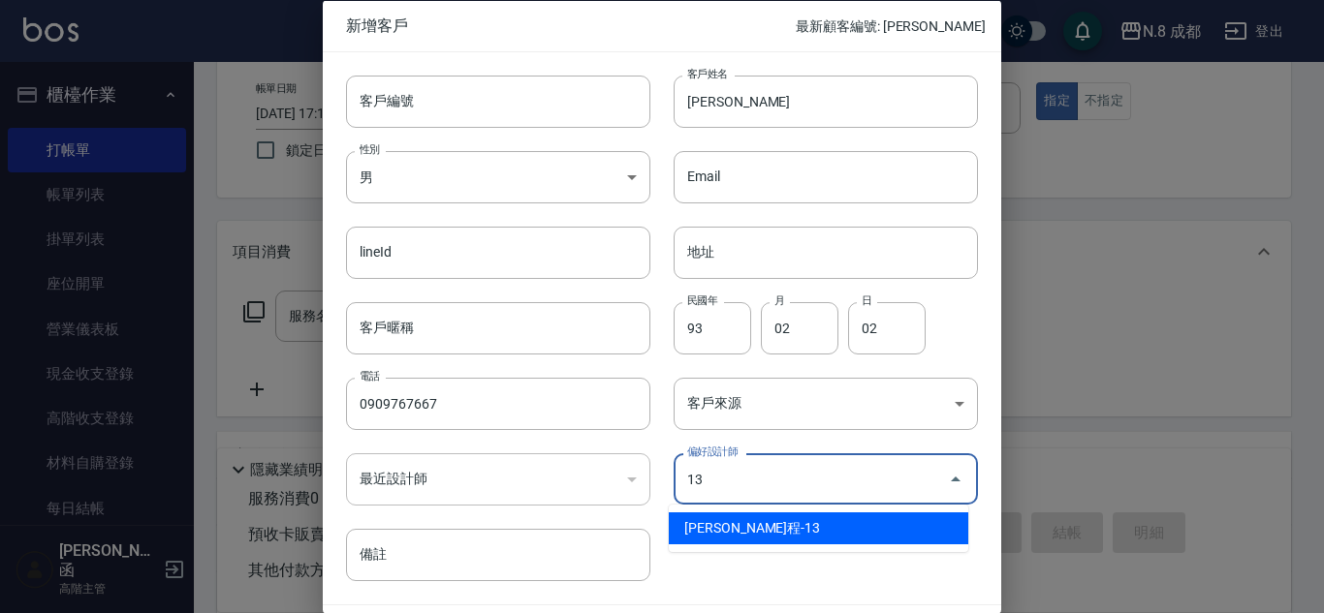
drag, startPoint x: 775, startPoint y: 515, endPoint x: 774, endPoint y: 527, distance: 11.7
click at [775, 525] on li "[PERSON_NAME]程-13" at bounding box center [818, 529] width 299 height 32
type input "高楷程"
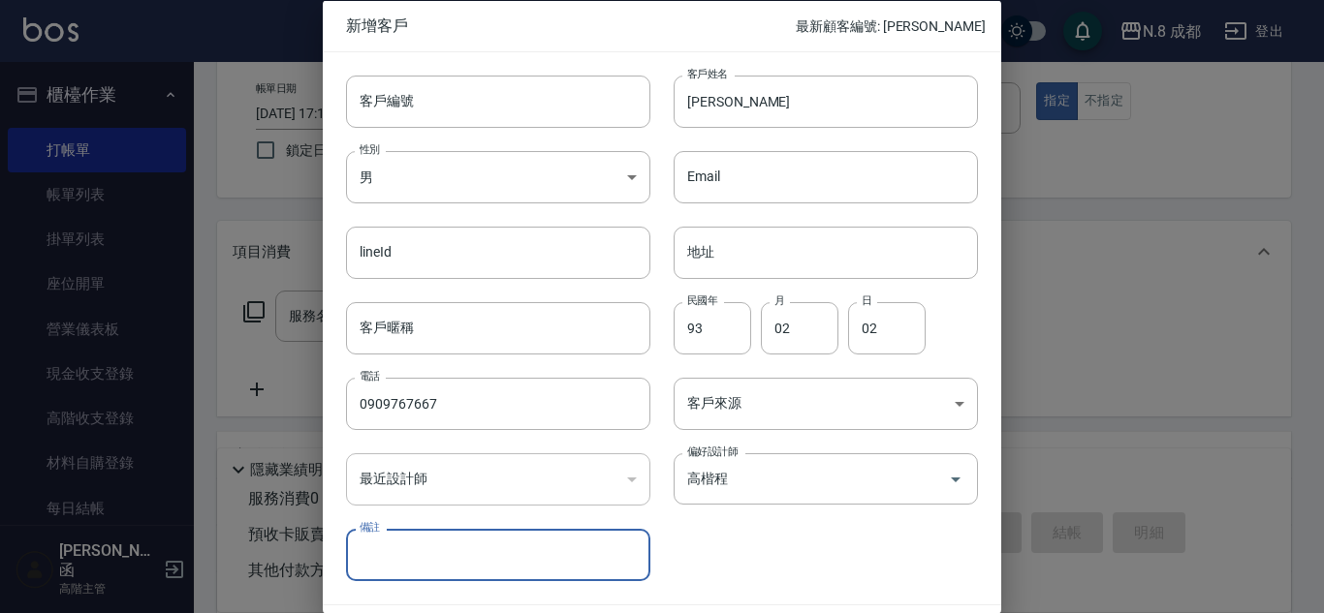
click at [773, 526] on div "客戶編號 客戶編號 客戶姓名 [PERSON_NAME] 客戶姓名 性別 男 [DEMOGRAPHIC_DATA] 性別 Email Email lineId…" at bounding box center [650, 316] width 655 height 530
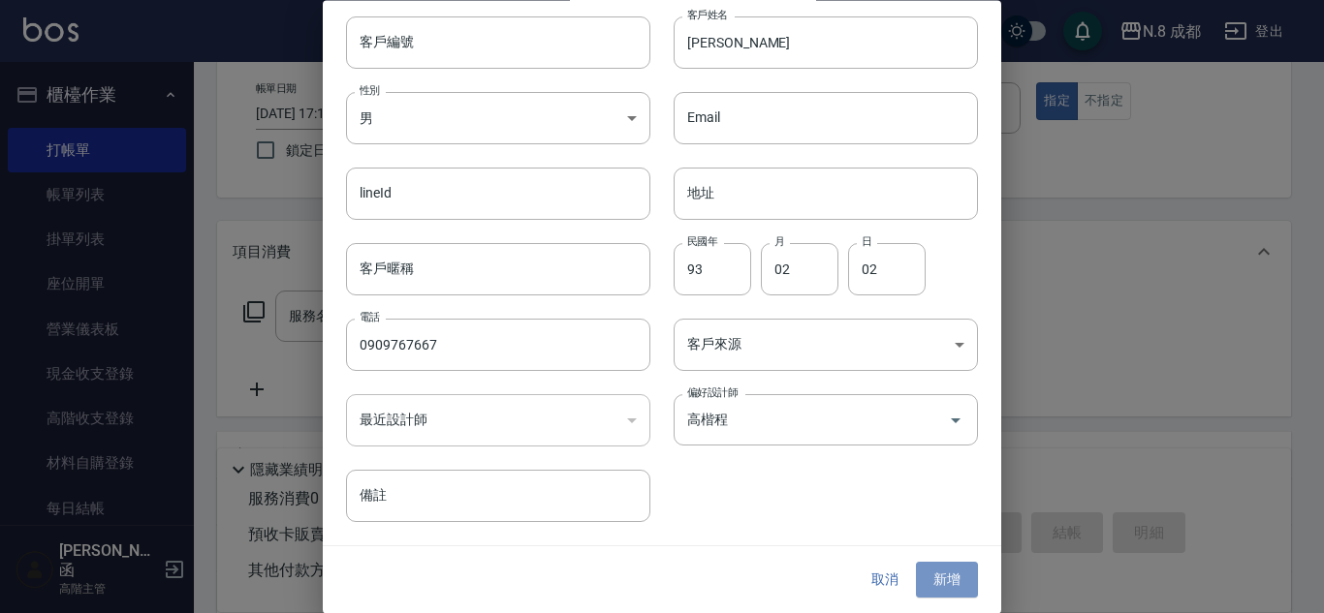
drag, startPoint x: 943, startPoint y: 580, endPoint x: 931, endPoint y: 558, distance: 25.1
click at [941, 580] on button "新增" at bounding box center [947, 581] width 62 height 36
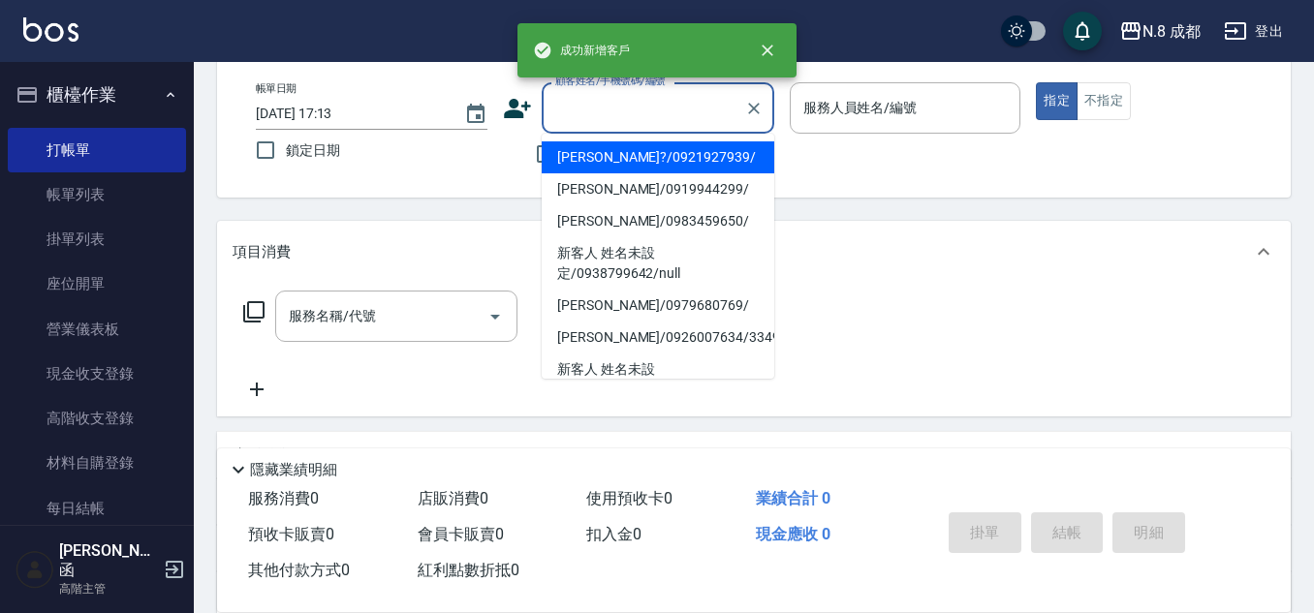
click at [639, 107] on input "顧客姓名/手機號碼/編號" at bounding box center [643, 108] width 186 height 34
paste input "0909767667"
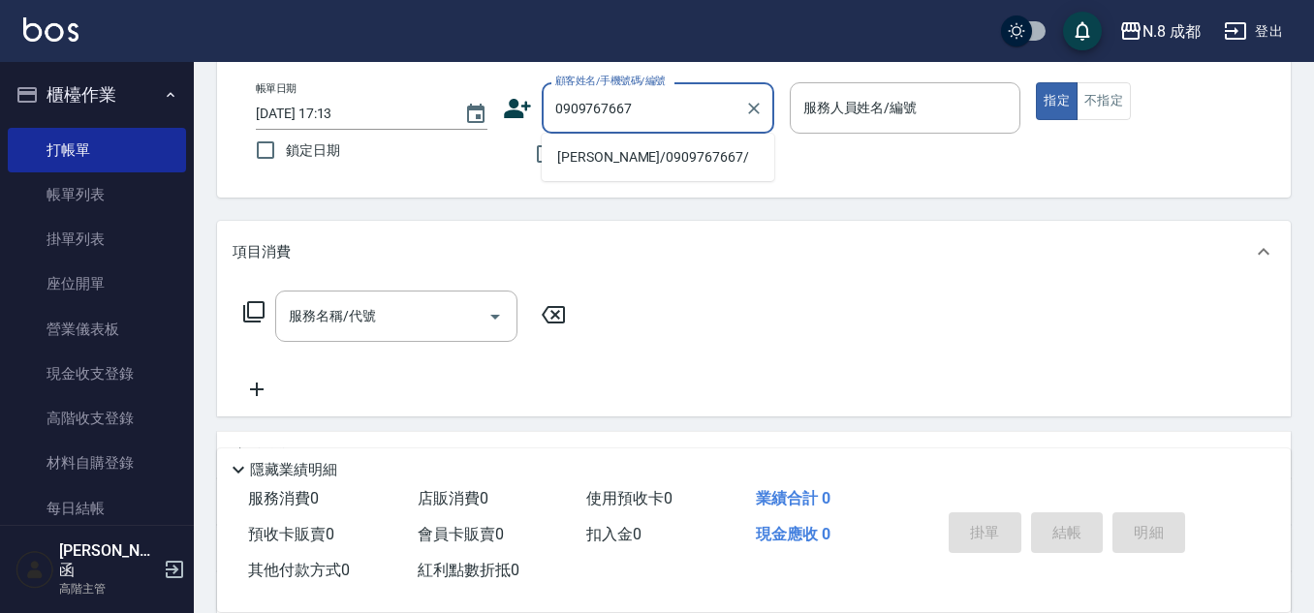
click at [614, 149] on li "[PERSON_NAME]/0909767667/" at bounding box center [658, 157] width 233 height 32
type input "[PERSON_NAME]/0909767667/"
type input "[PERSON_NAME]程-13"
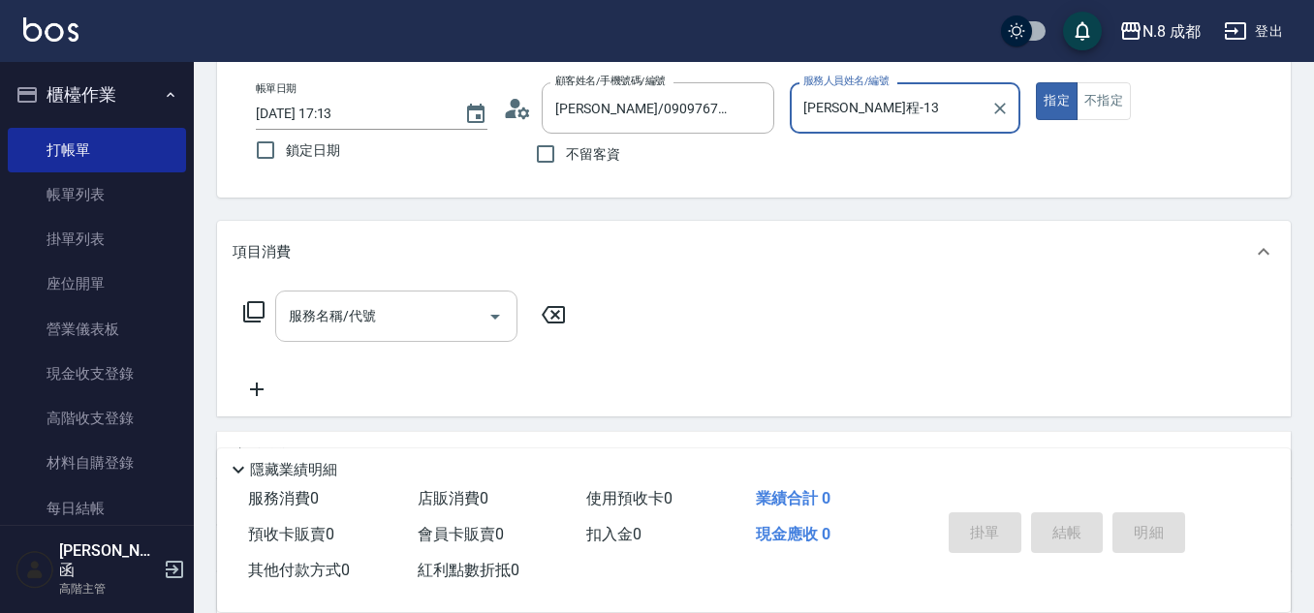
click at [393, 325] on input "服務名稱/代號" at bounding box center [382, 316] width 196 height 34
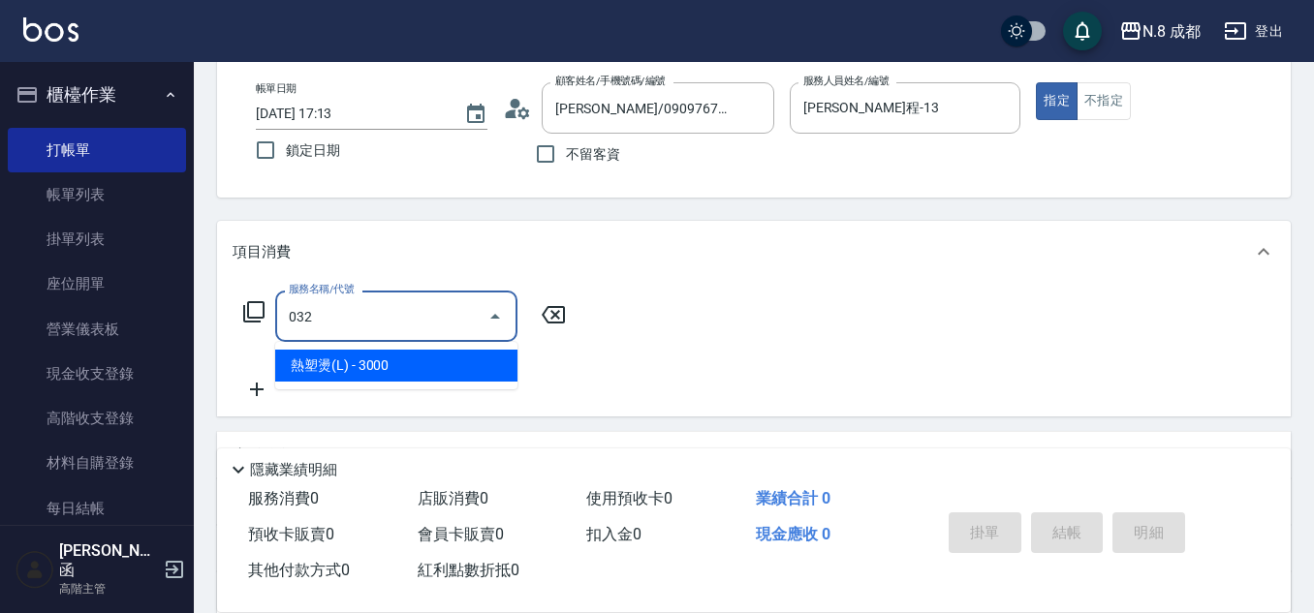
drag, startPoint x: 396, startPoint y: 376, endPoint x: 594, endPoint y: 339, distance: 201.1
click at [406, 376] on span "熱塑燙(L) - 3000" at bounding box center [396, 366] width 242 height 32
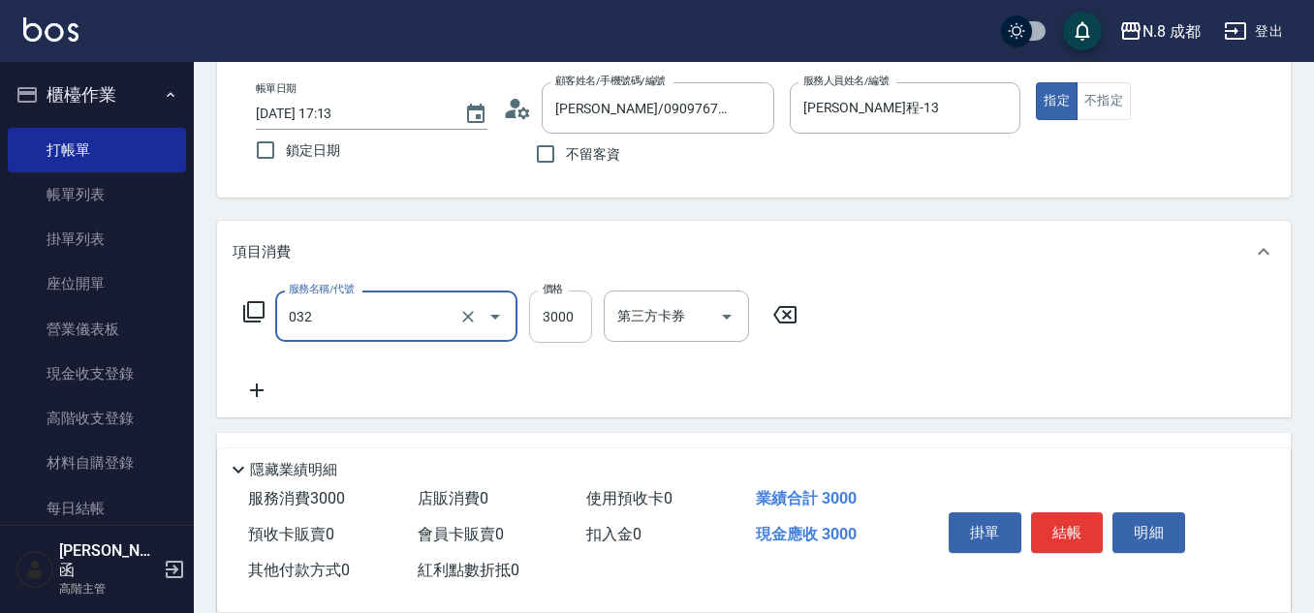
type input "熱塑燙(L)(032)"
drag, startPoint x: 575, startPoint y: 303, endPoint x: 542, endPoint y: 303, distance: 32.9
click at [574, 303] on input "3000" at bounding box center [560, 317] width 63 height 52
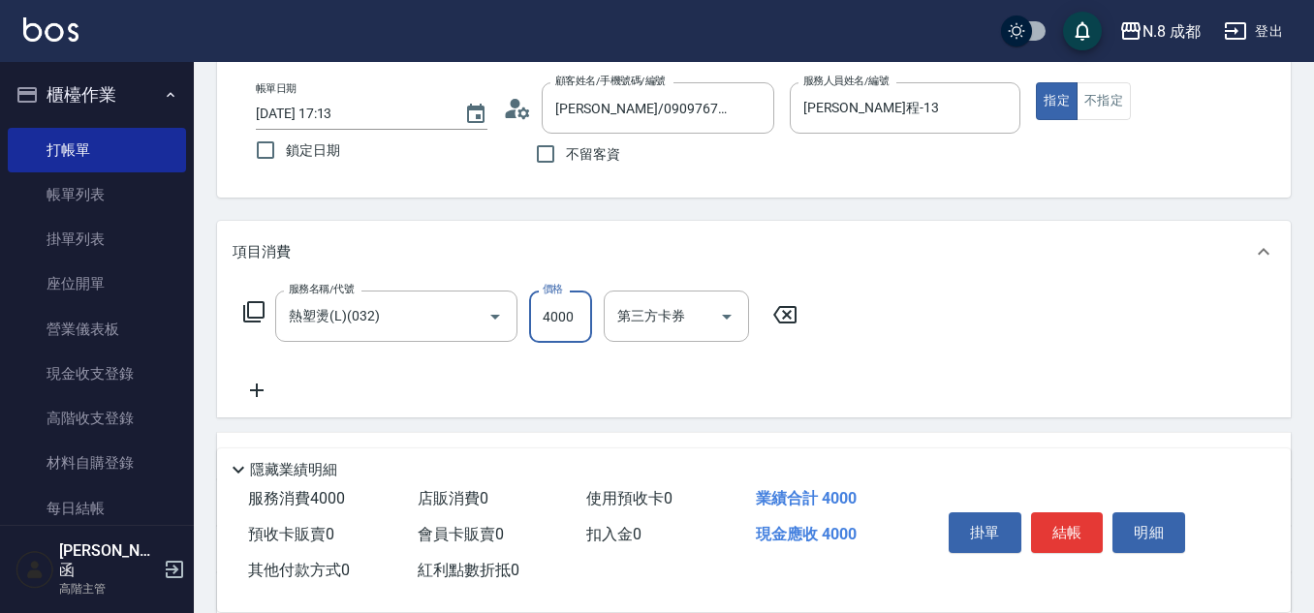
type input "4000"
click at [269, 392] on icon at bounding box center [257, 390] width 48 height 23
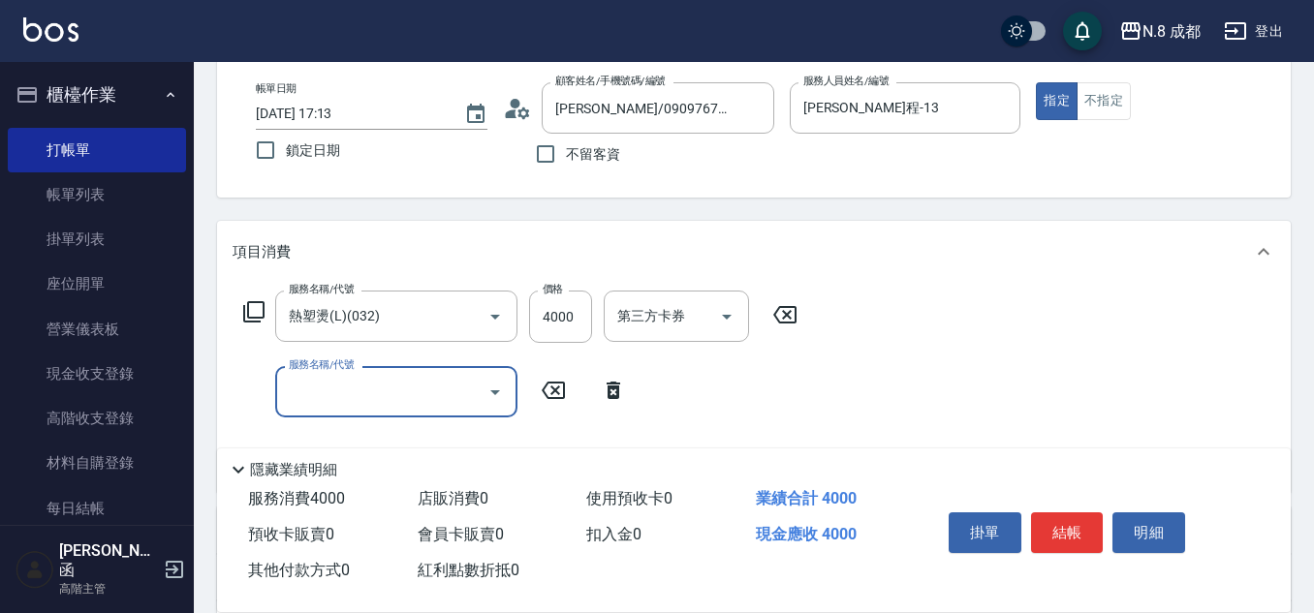
click at [349, 397] on input "服務名稱/代號" at bounding box center [382, 392] width 196 height 34
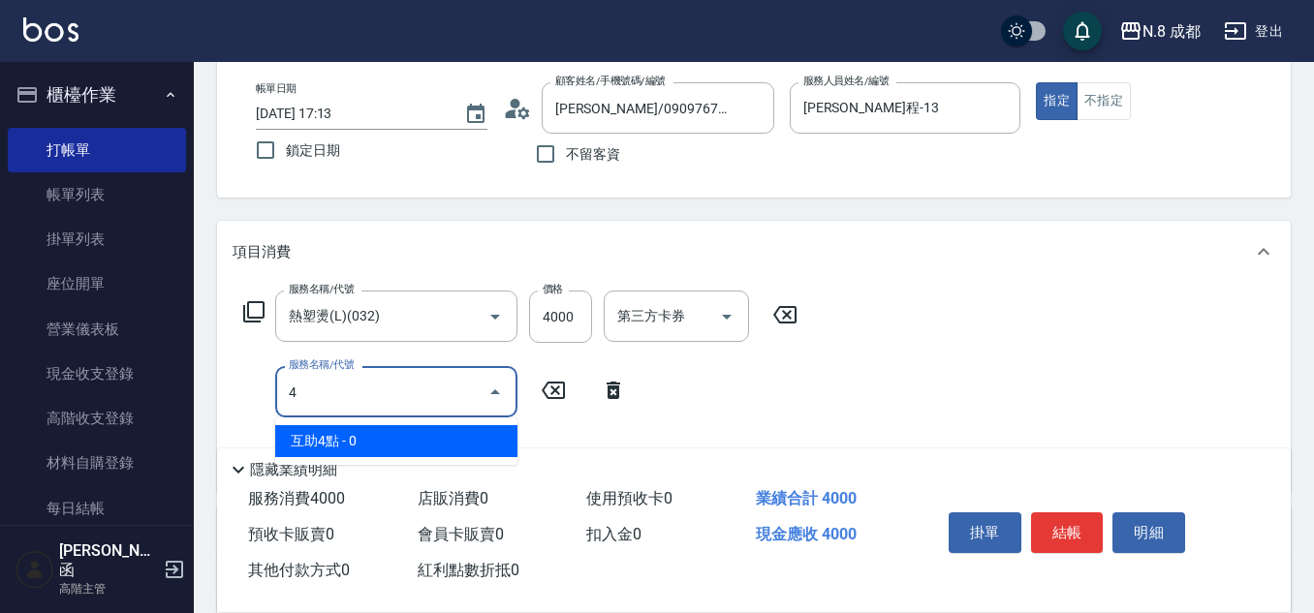
click at [415, 449] on span "互助4點 - 0" at bounding box center [396, 441] width 242 height 32
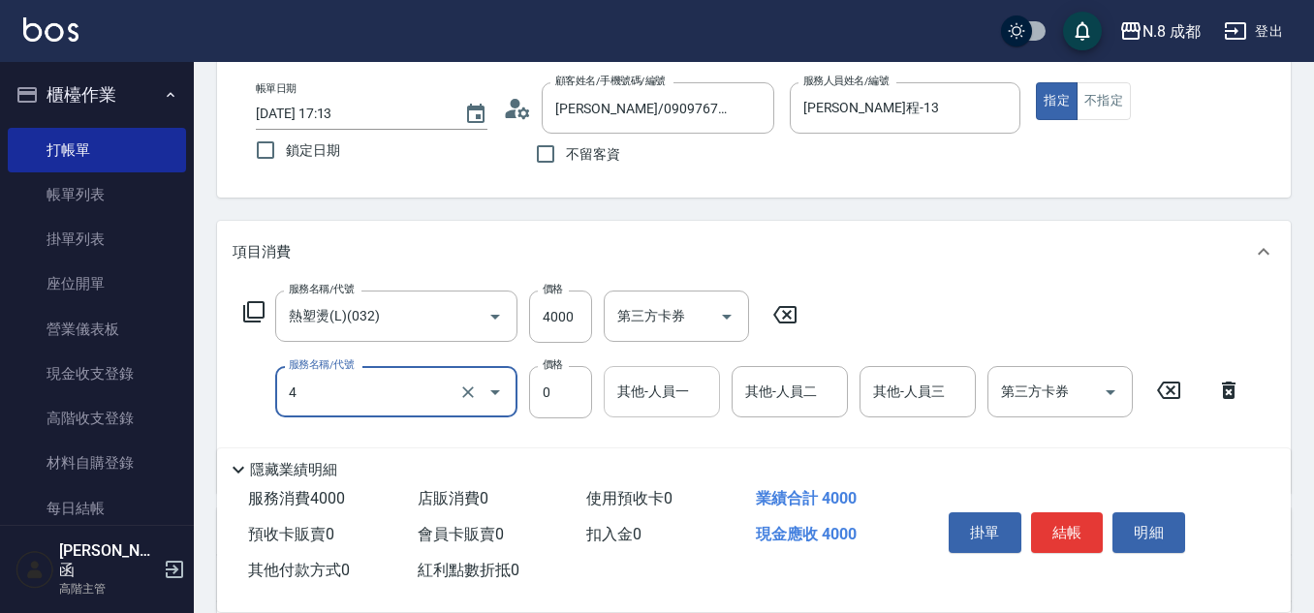
type input "互助4點(4)"
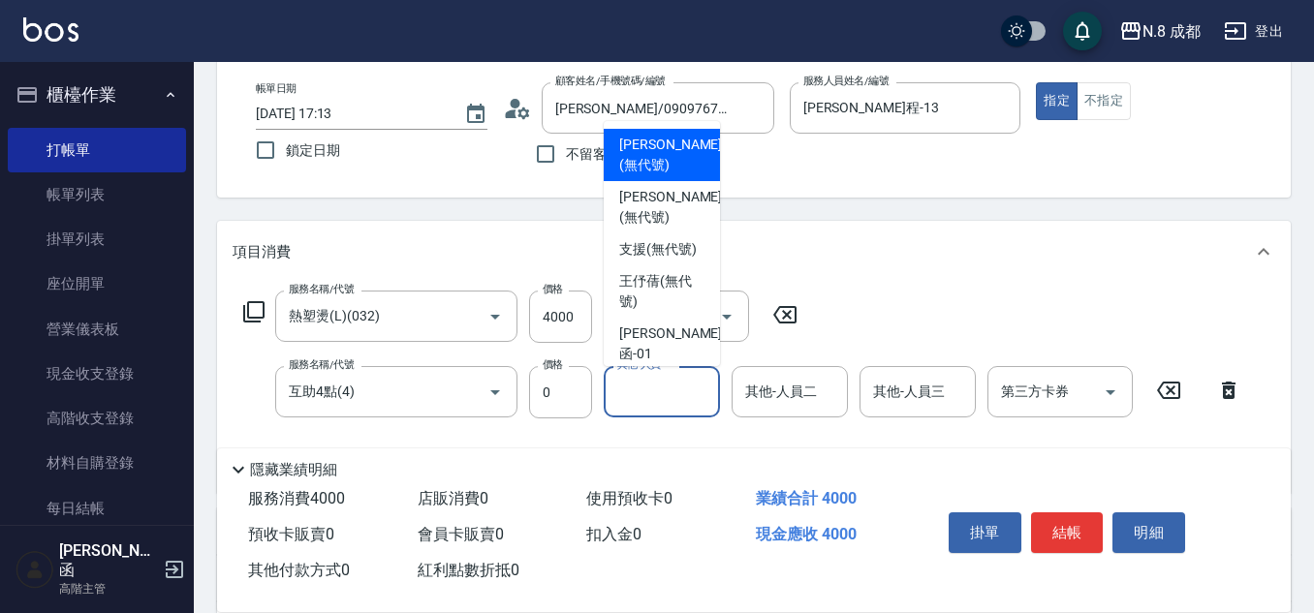
click at [628, 395] on input "其他-人員一" at bounding box center [661, 392] width 99 height 34
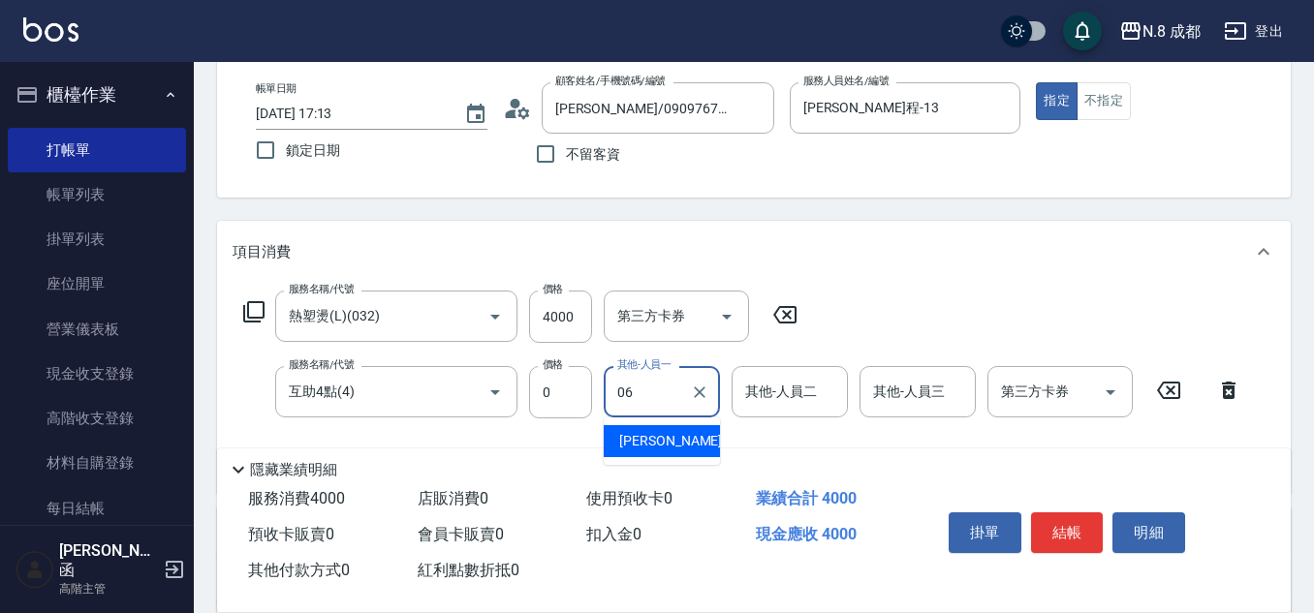
click at [640, 436] on span "[PERSON_NAME] -06" at bounding box center [680, 441] width 122 height 20
type input "[PERSON_NAME]-06"
click at [1057, 524] on button "結帳" at bounding box center [1067, 533] width 73 height 41
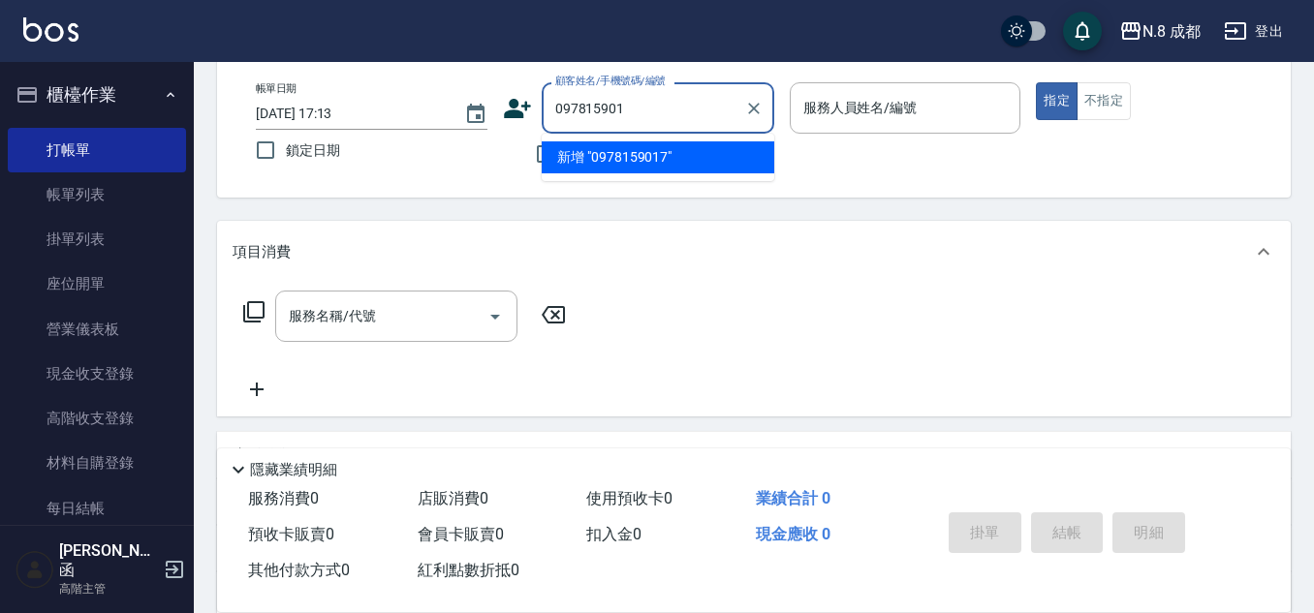
type input "0978159017"
drag, startPoint x: 682, startPoint y: 102, endPoint x: 504, endPoint y: 114, distance: 178.7
click at [504, 114] on div "顧客姓名/手機號碼/編號 0978159017 顧客姓名/手機號碼/編號" at bounding box center [638, 107] width 271 height 51
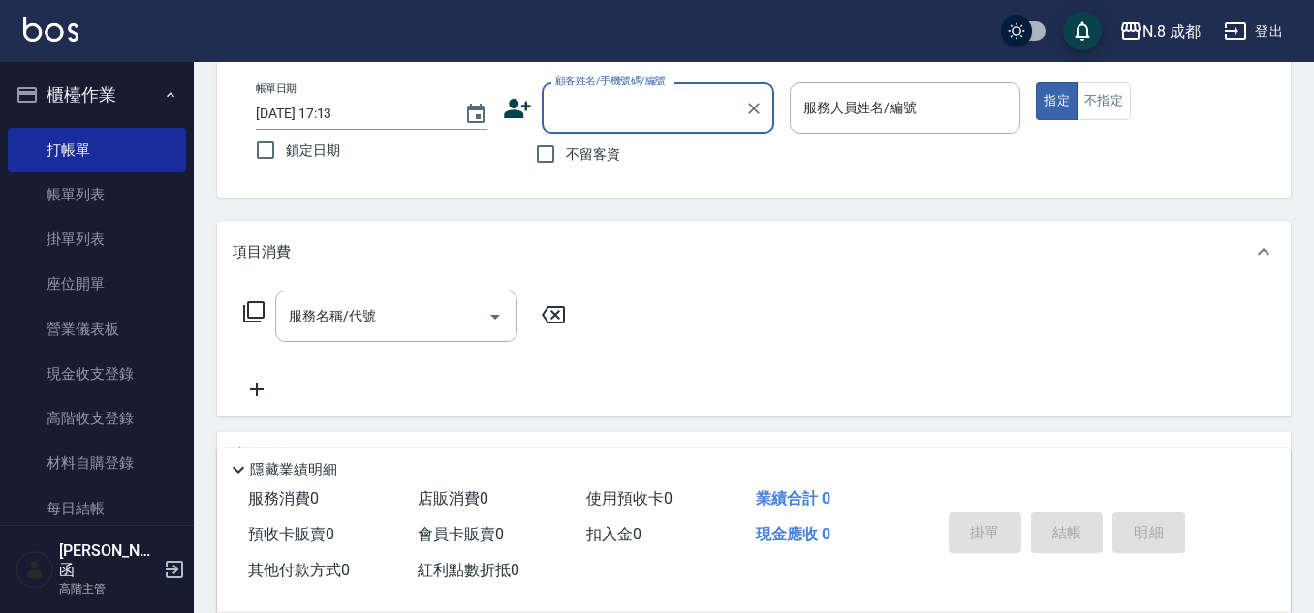
click at [517, 112] on icon at bounding box center [517, 108] width 27 height 19
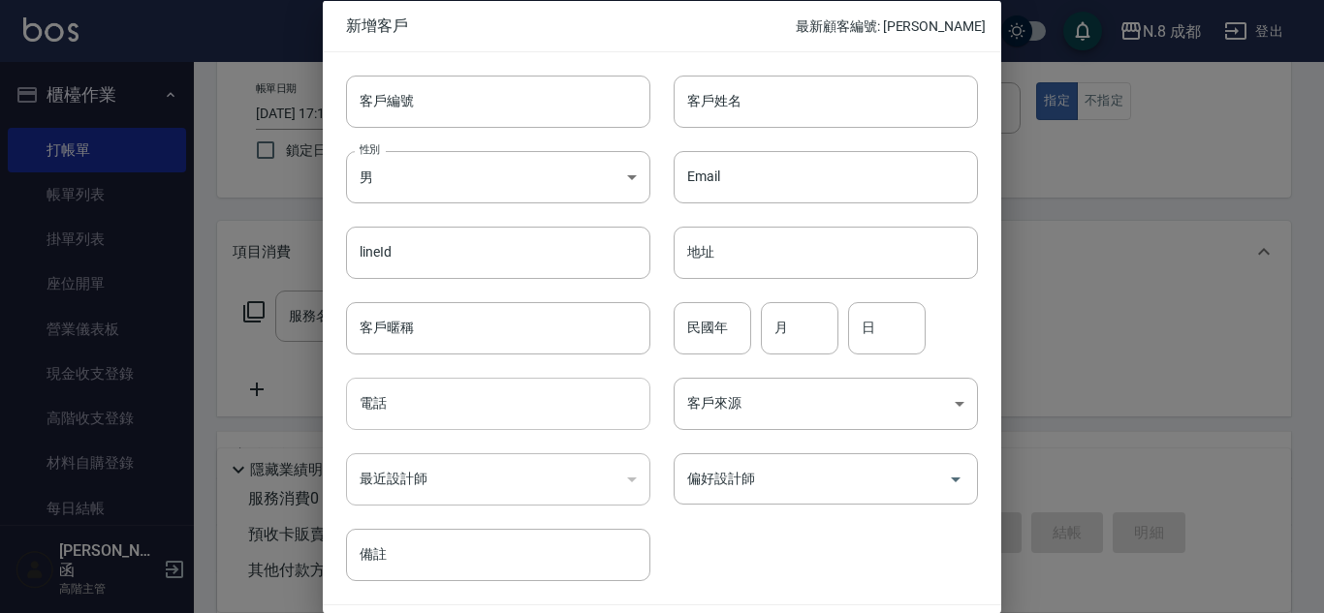
click at [444, 391] on input "電話" at bounding box center [498, 404] width 304 height 52
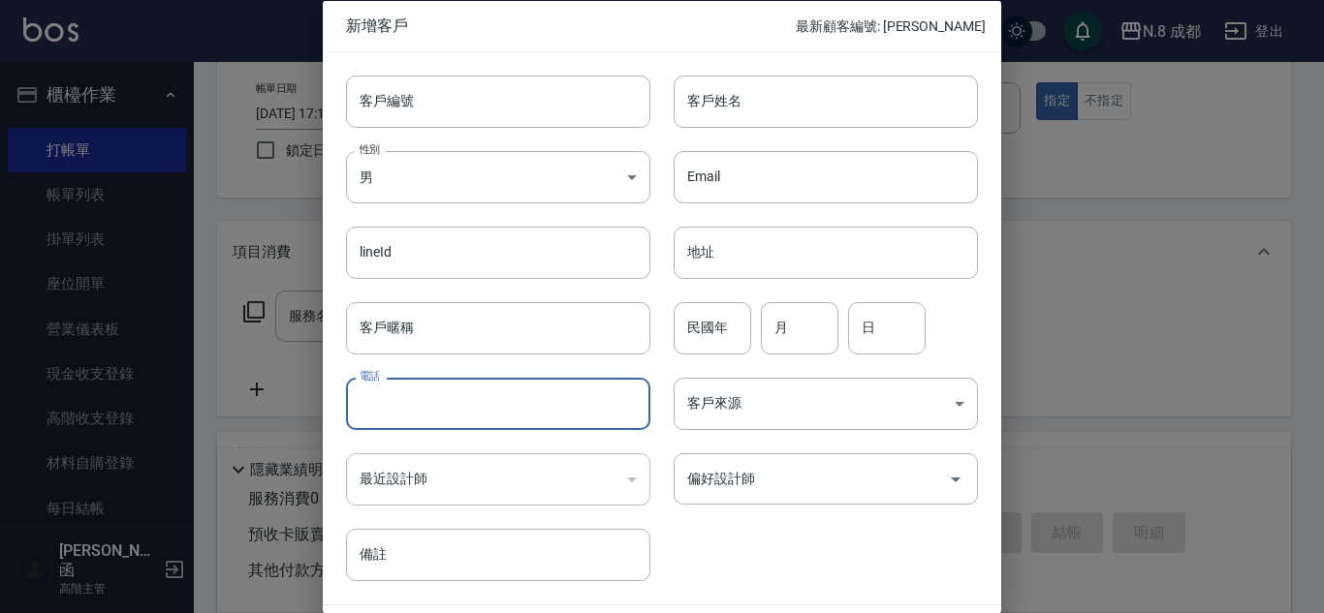
paste input "0978159017"
type input "0978159017"
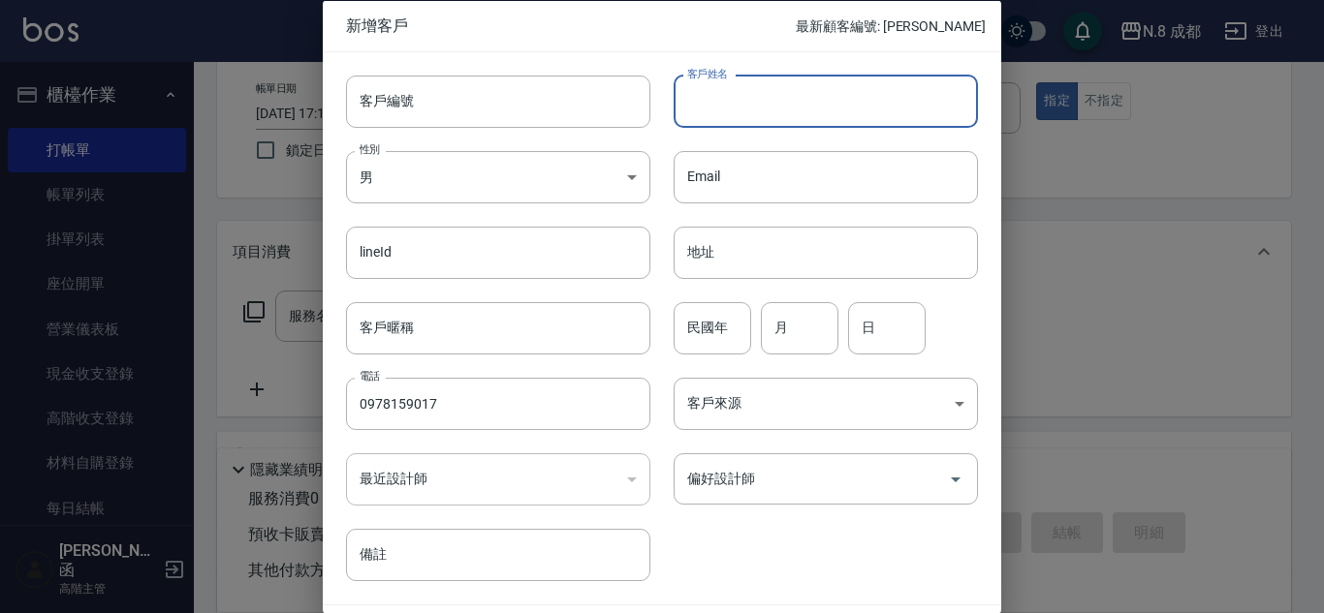
click at [724, 97] on input "客戶姓名" at bounding box center [825, 101] width 304 height 52
type input "[PERSON_NAME]"
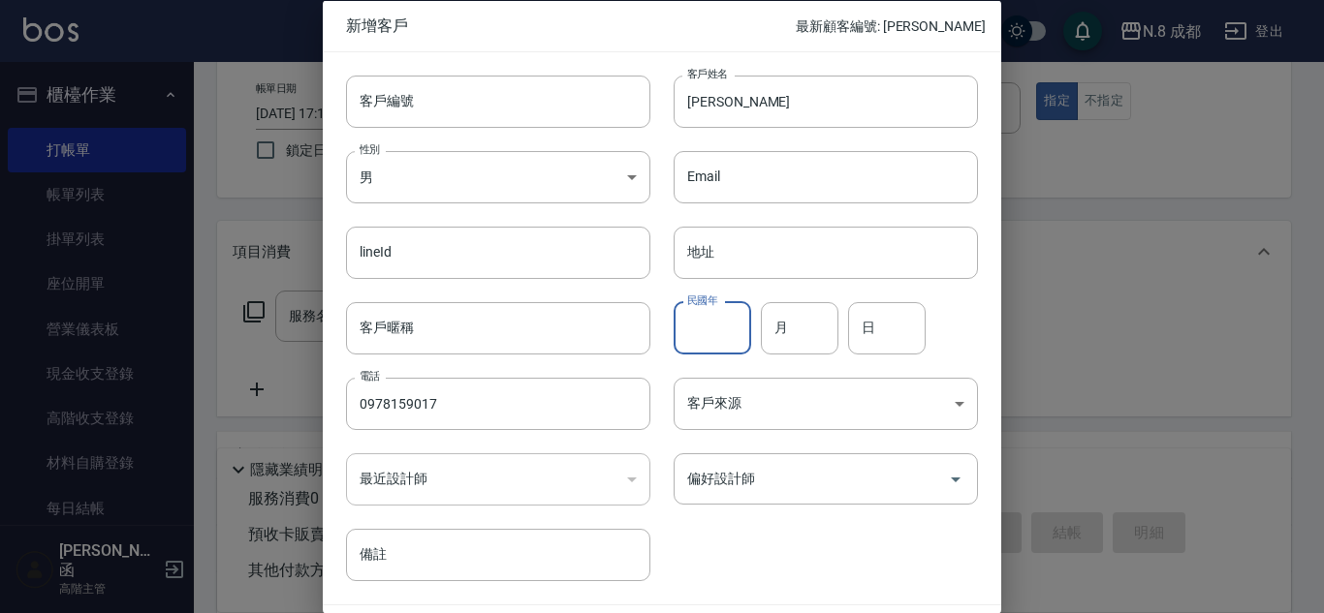
click at [710, 326] on input "民國年" at bounding box center [712, 327] width 78 height 52
type input "86"
click at [809, 346] on input "月" at bounding box center [800, 327] width 78 height 52
type input "07"
click at [921, 341] on div "民國年 86 民國年 月 07 月 日 日" at bounding box center [814, 316] width 328 height 76
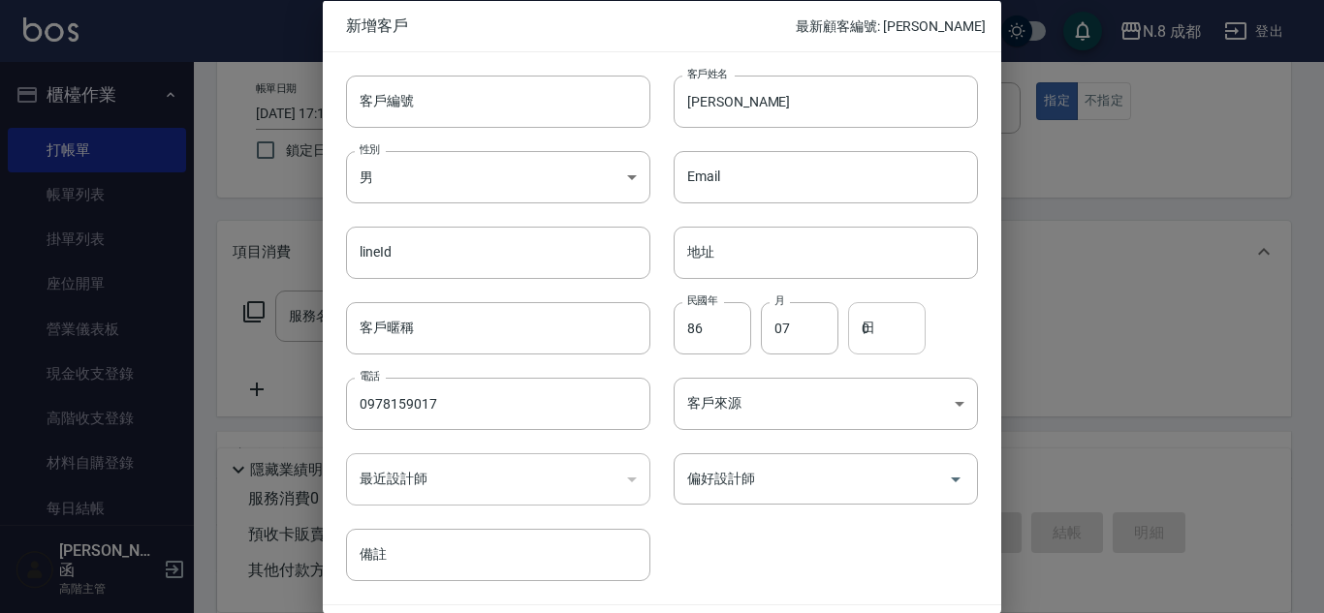
click at [899, 336] on input "0" at bounding box center [887, 327] width 78 height 52
type input "09"
click at [816, 472] on input "偏好設計師" at bounding box center [811, 479] width 258 height 34
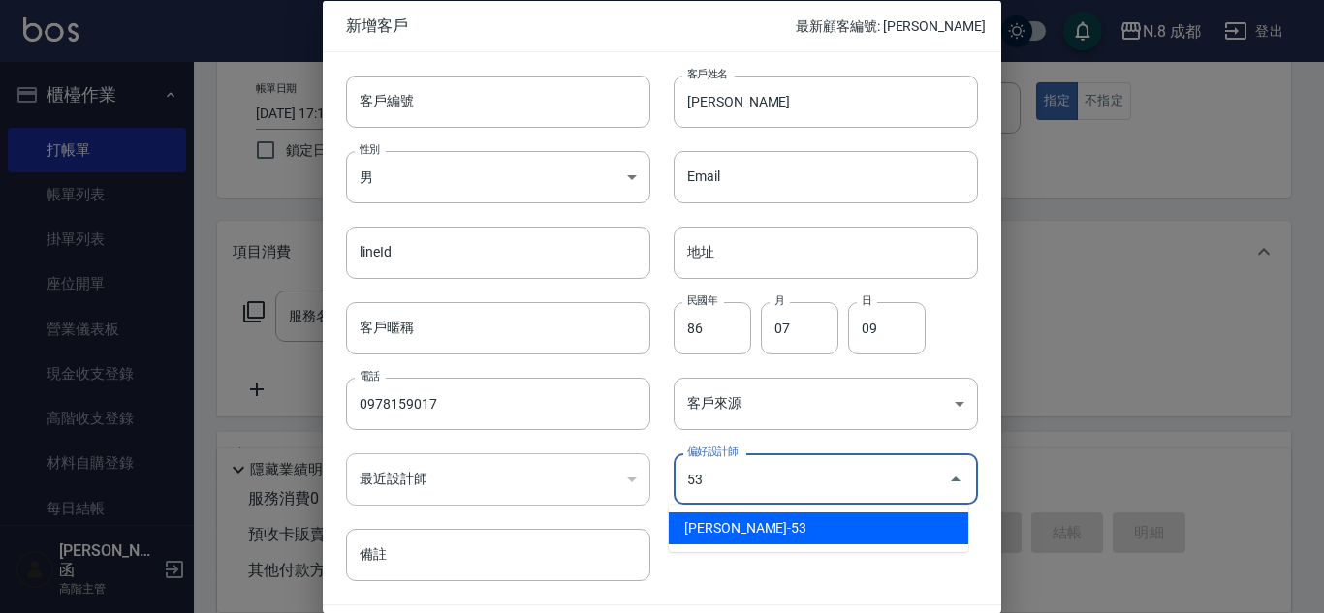
click at [781, 520] on li "[PERSON_NAME]-53" at bounding box center [818, 529] width 299 height 32
type input "吳苡溶"
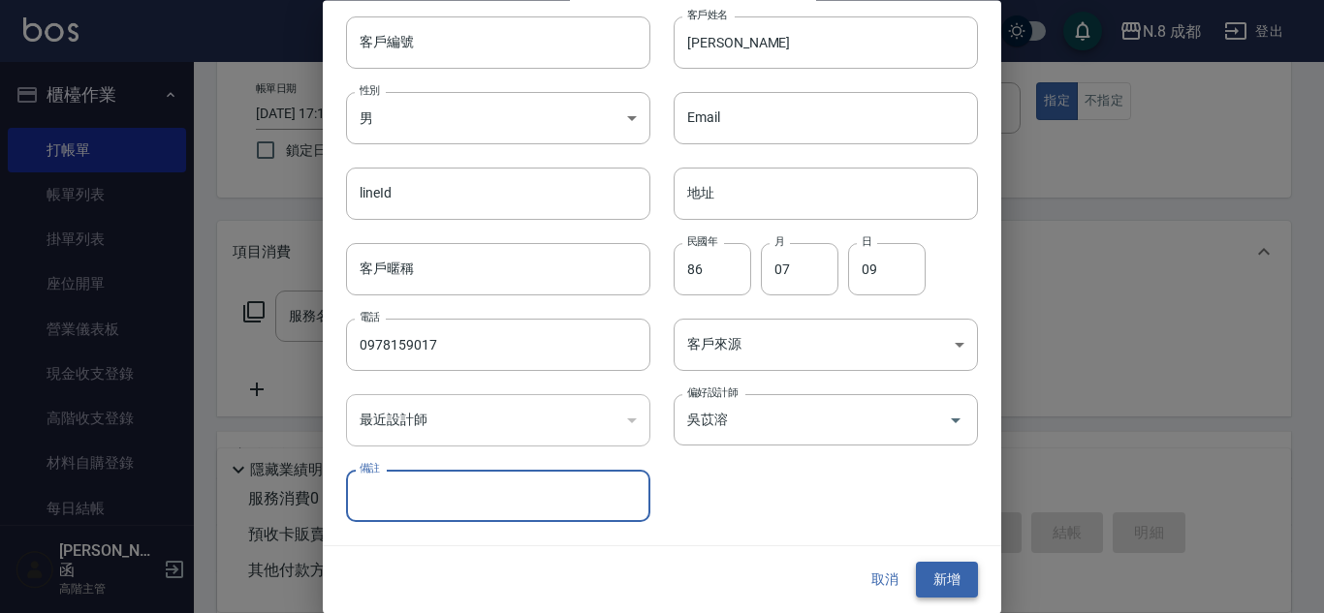
click at [930, 568] on button "新增" at bounding box center [947, 581] width 62 height 36
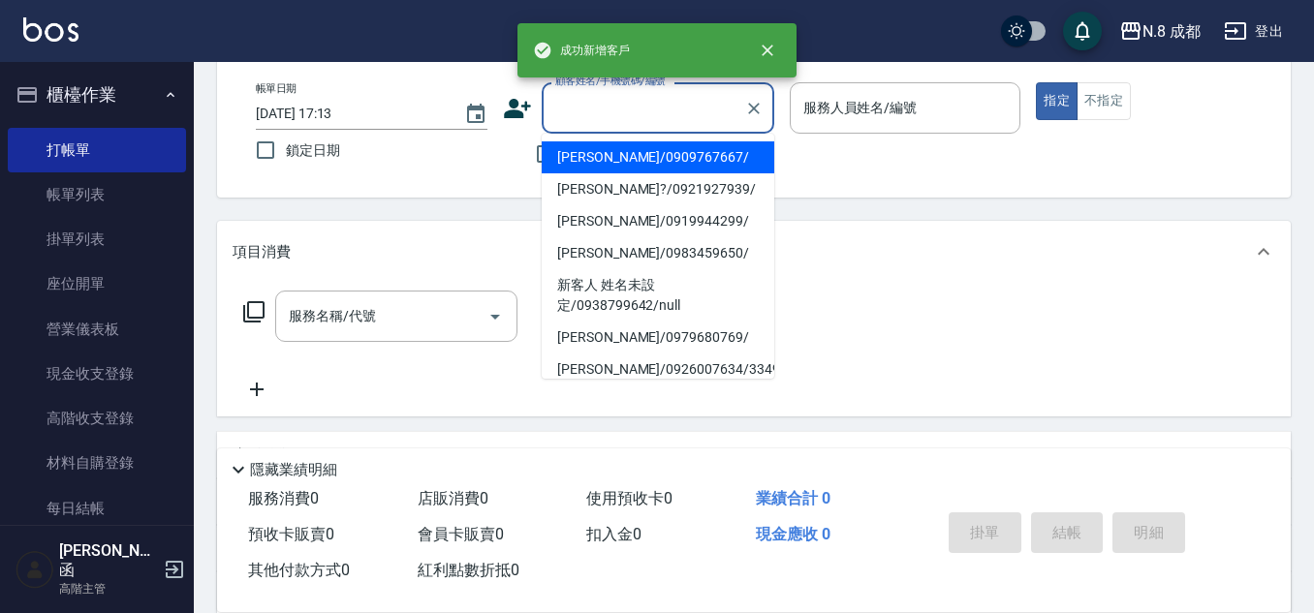
click at [625, 101] on input "顧客姓名/手機號碼/編號" at bounding box center [643, 108] width 186 height 34
paste input "0978159017"
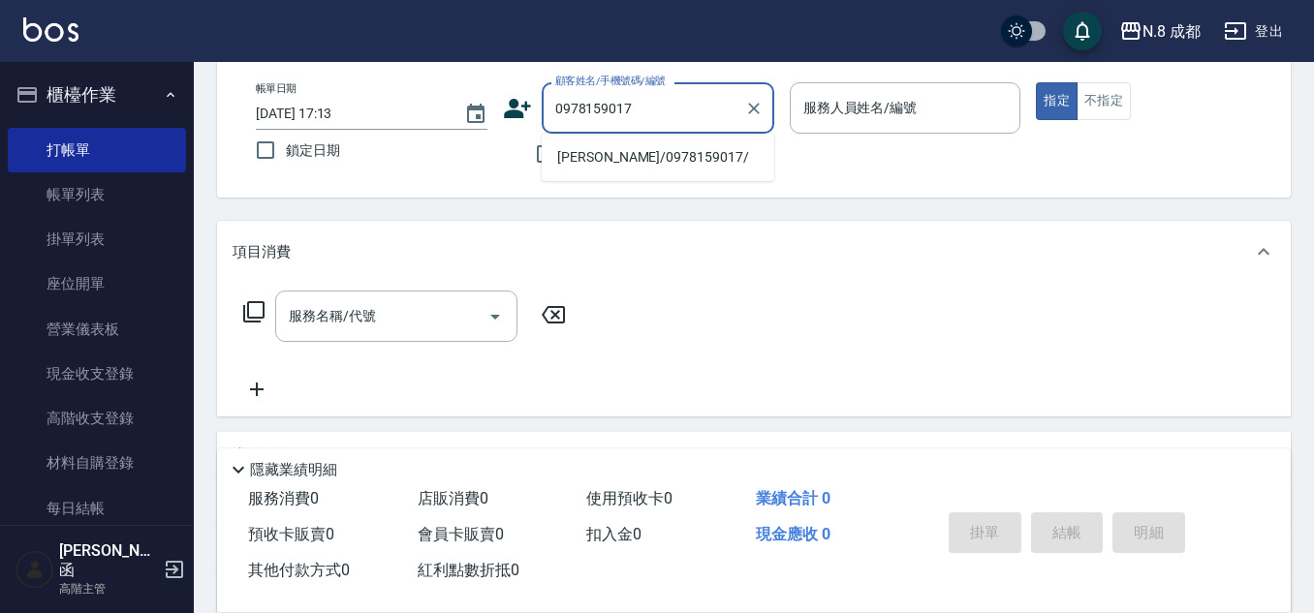
click at [648, 152] on li "[PERSON_NAME]/0978159017/" at bounding box center [658, 157] width 233 height 32
type input "[PERSON_NAME]/0978159017/"
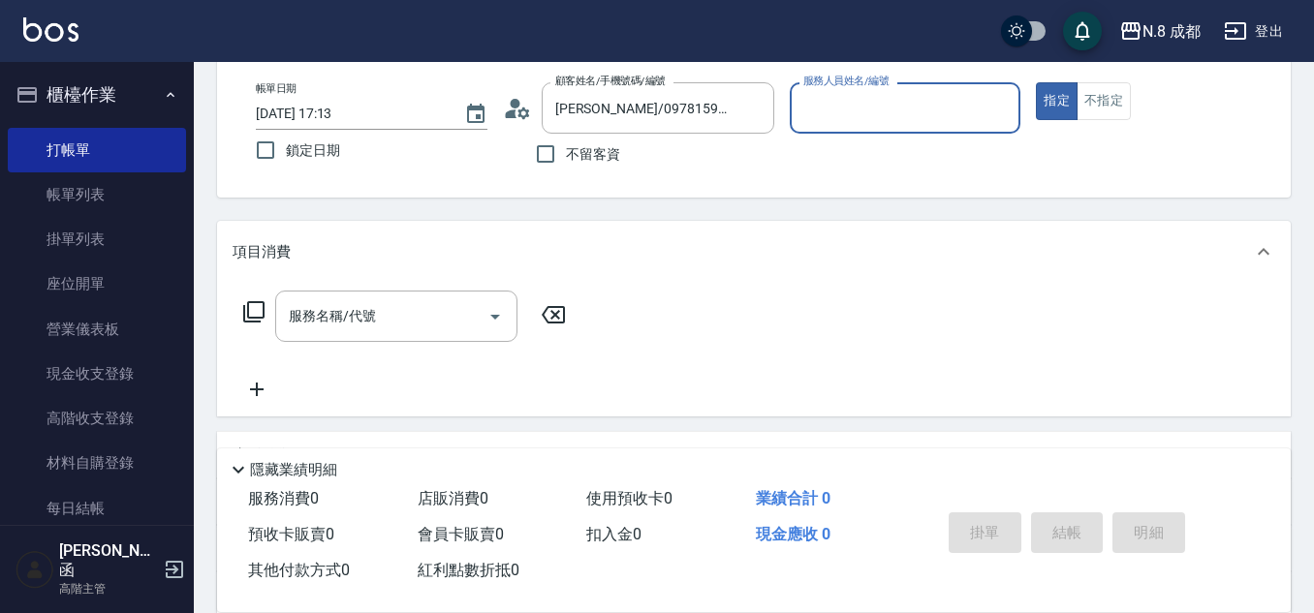
type input "[PERSON_NAME]-53"
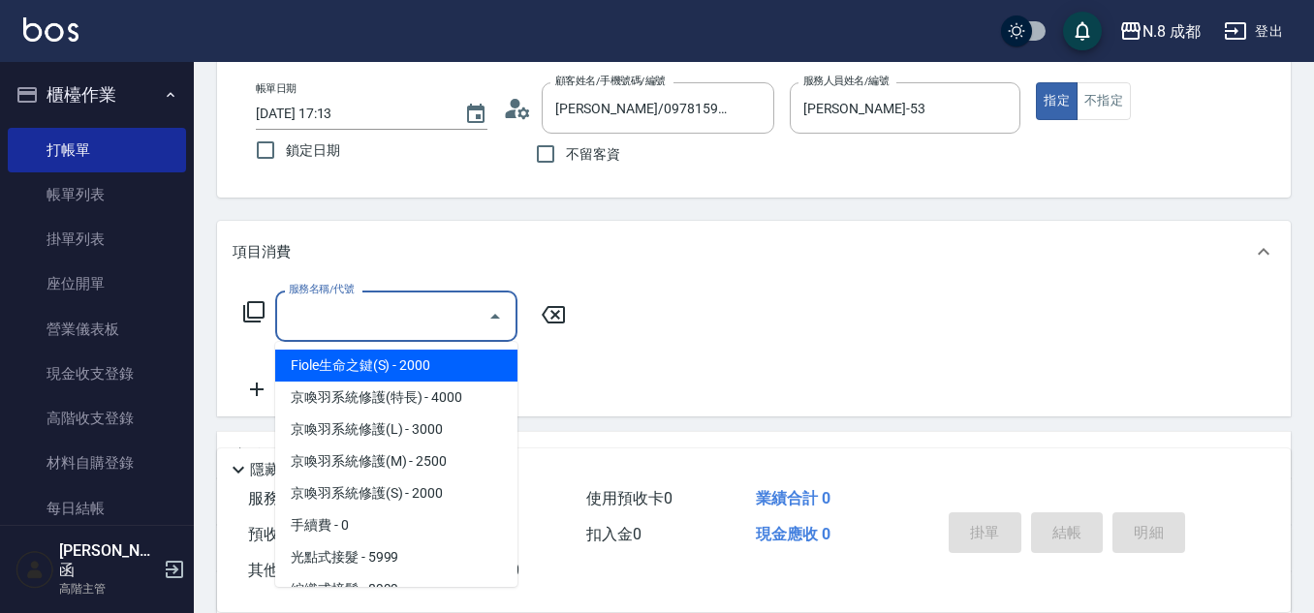
click at [363, 322] on input "服務名稱/代號" at bounding box center [382, 316] width 196 height 34
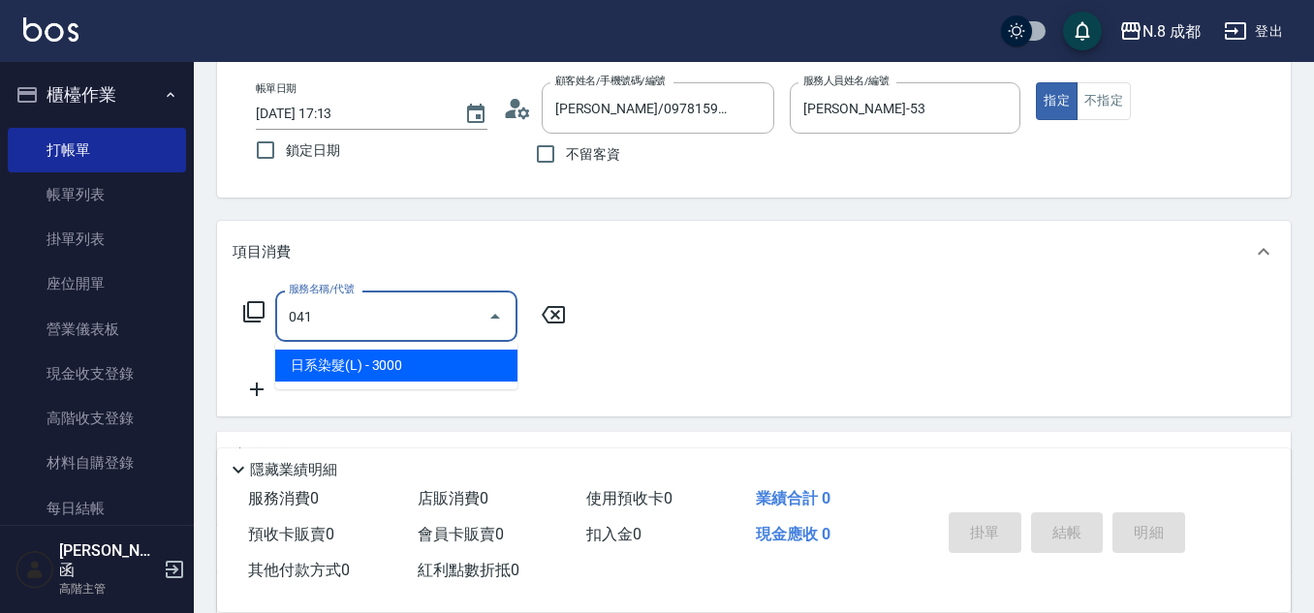
drag, startPoint x: 382, startPoint y: 368, endPoint x: 507, endPoint y: 348, distance: 126.6
click at [381, 370] on span "日系染髮(L) - 3000" at bounding box center [396, 366] width 242 height 32
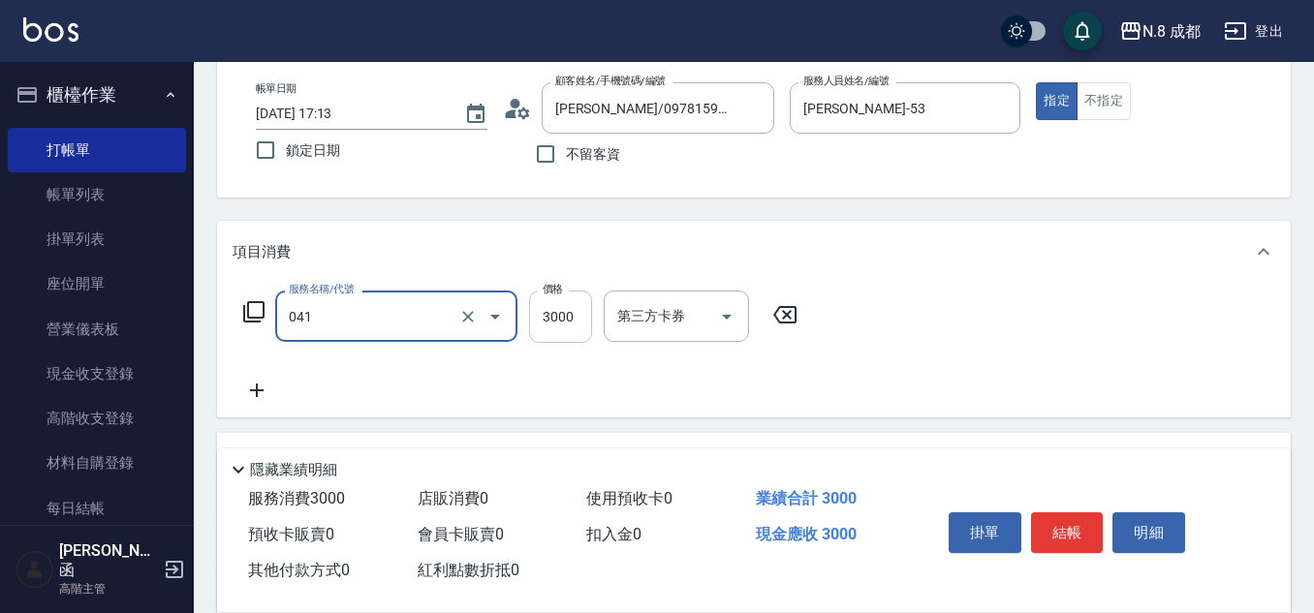
type input "日系染髮(L)(041)"
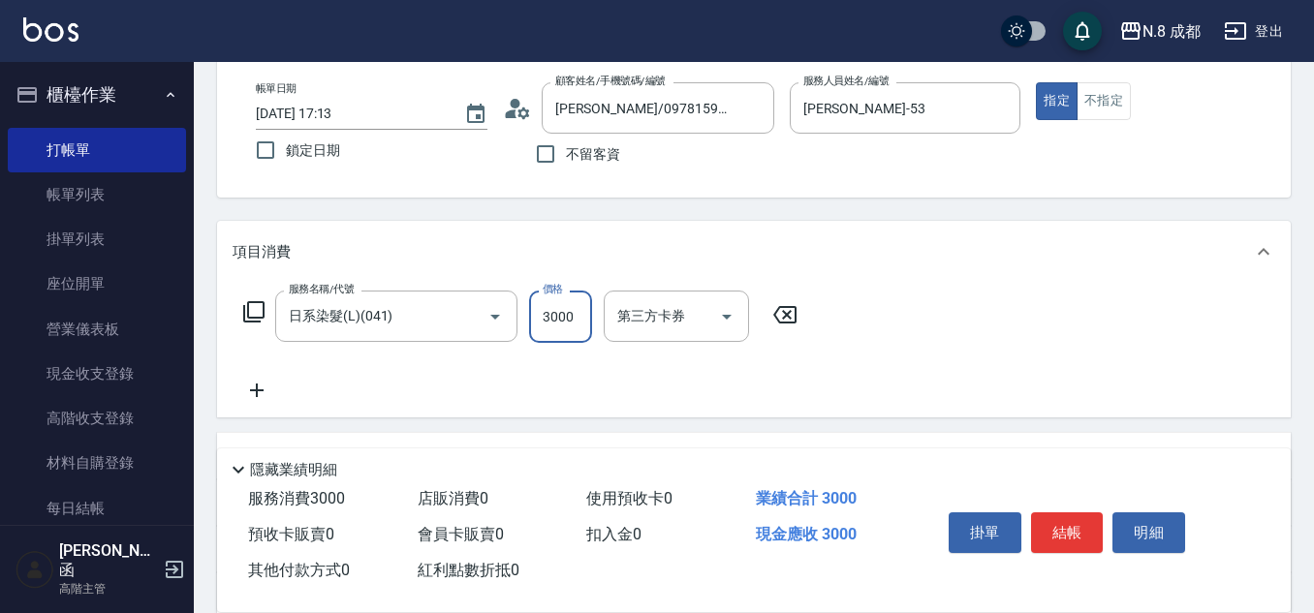
click at [553, 328] on input "3000" at bounding box center [560, 317] width 63 height 52
type input "3000"
click at [259, 391] on icon at bounding box center [257, 391] width 14 height 14
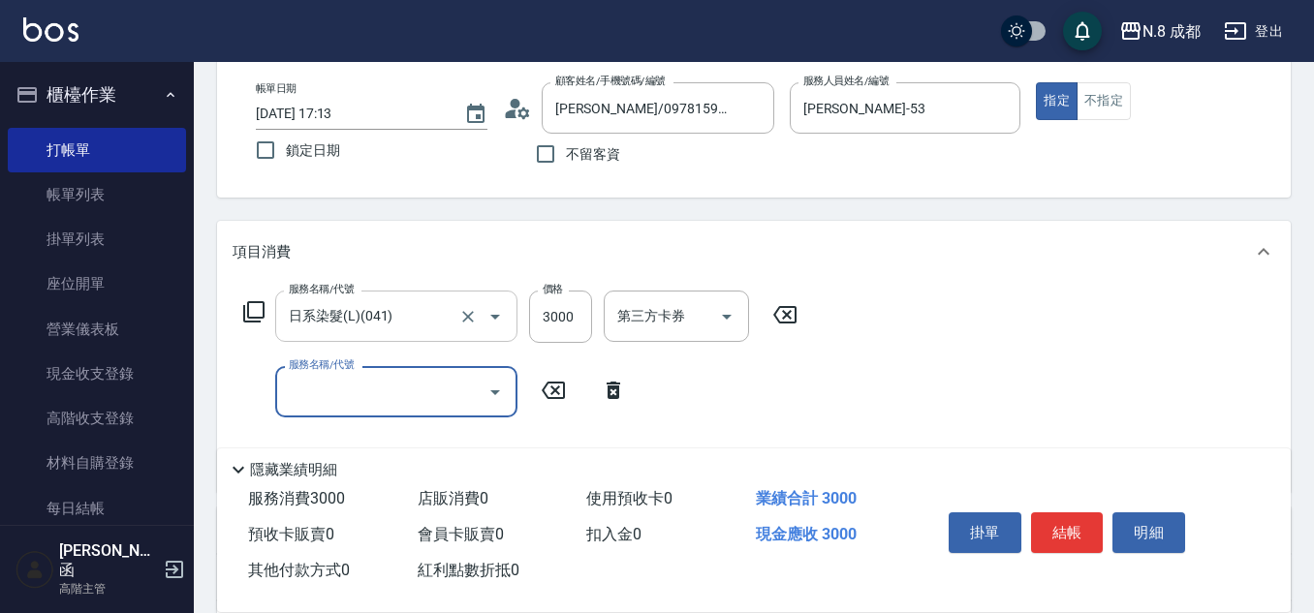
click at [386, 338] on div "日系染髮(L)(041) 服務名稱/代號" at bounding box center [396, 316] width 242 height 51
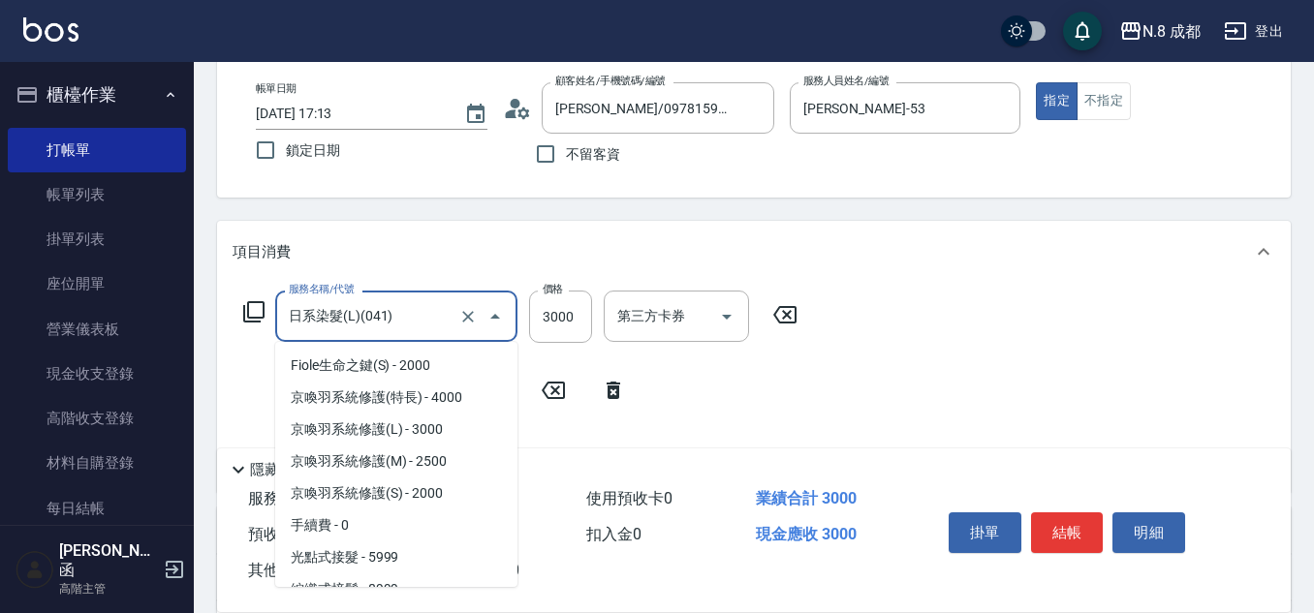
scroll to position [1425, 0]
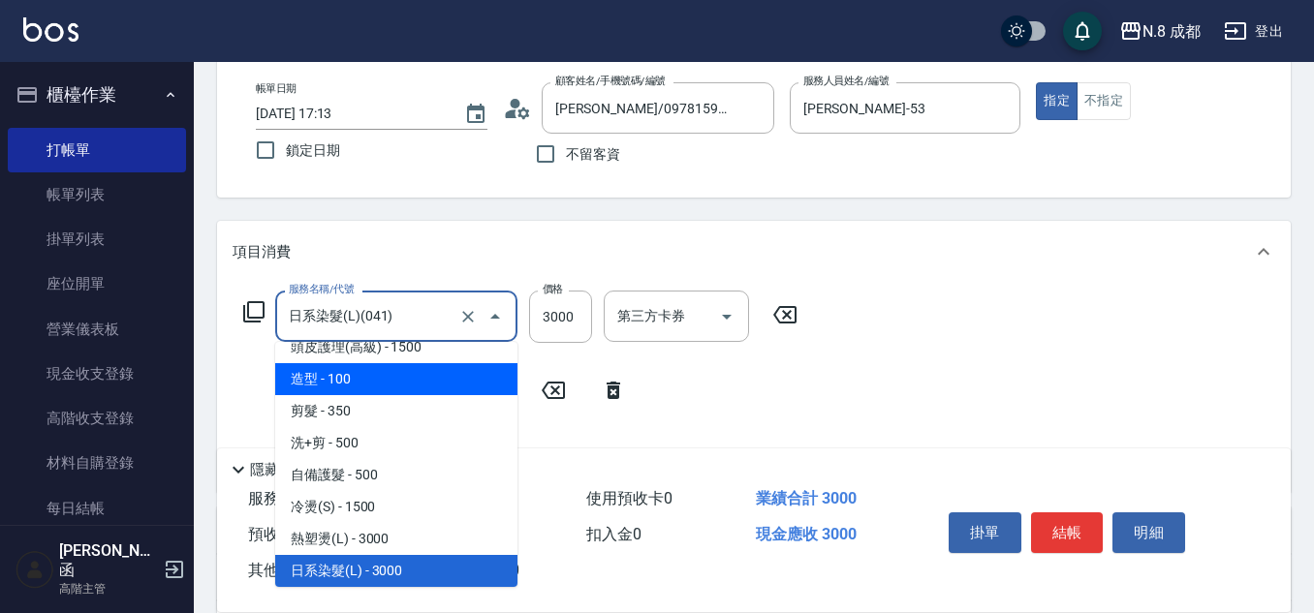
click at [260, 369] on div "服務名稱/代號 服務名稱/代號" at bounding box center [435, 391] width 405 height 51
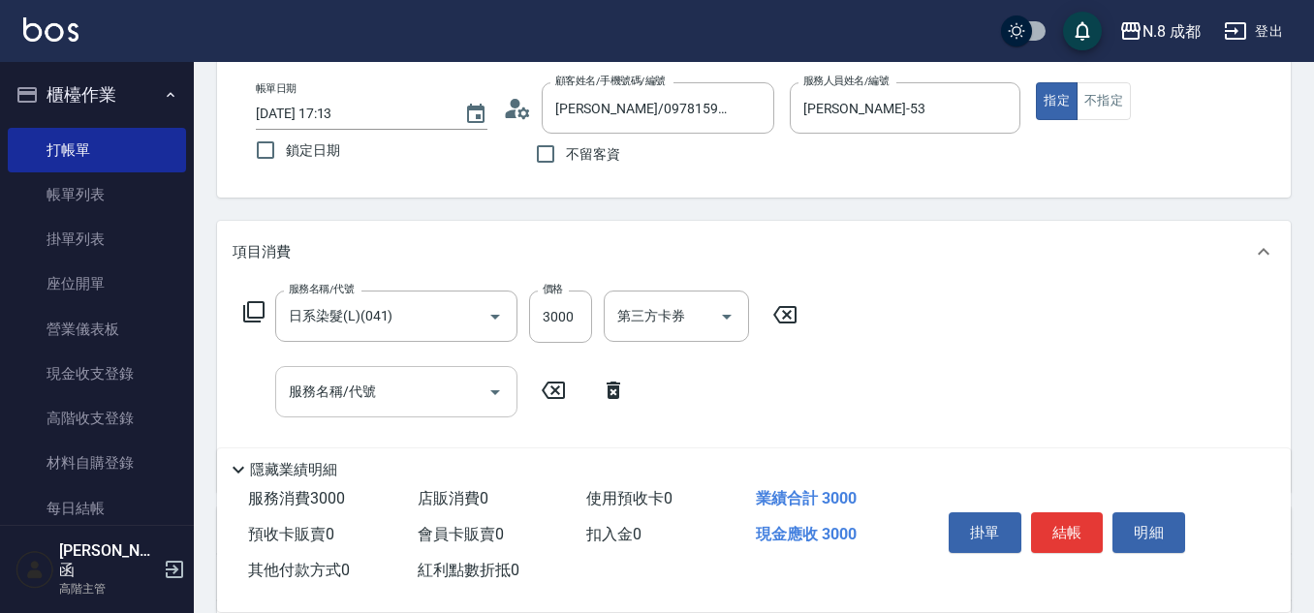
click at [343, 378] on div "服務名稱/代號 服務名稱/代號" at bounding box center [396, 391] width 242 height 51
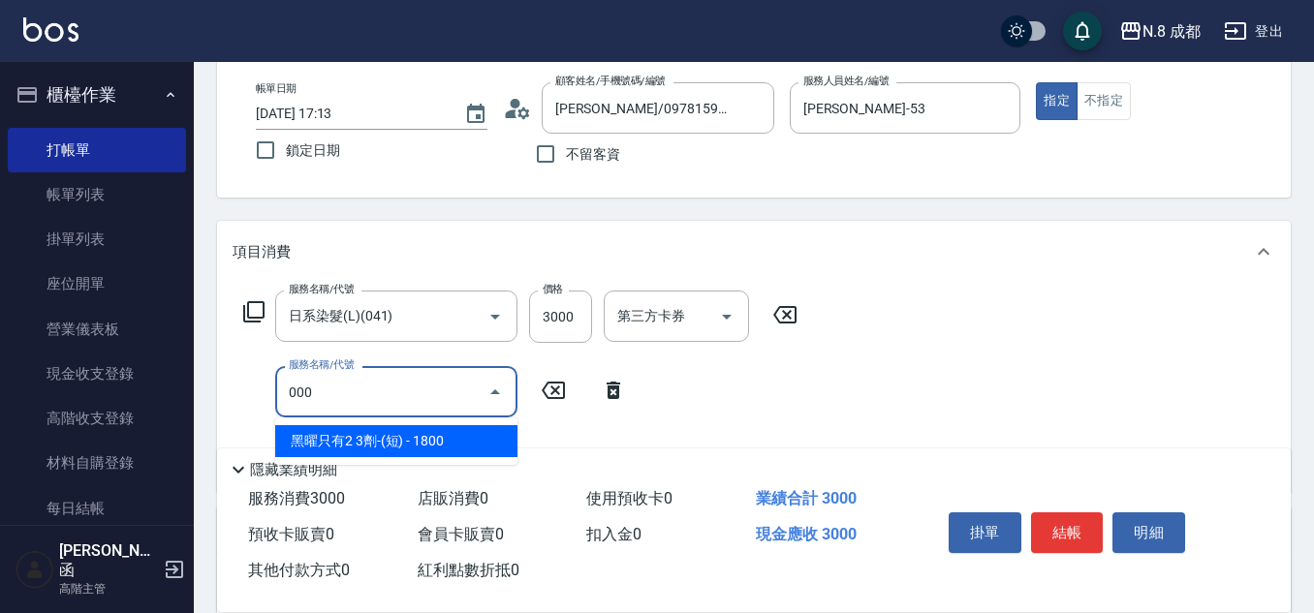
click at [372, 441] on span "黑曜只有2 3劑-(短) - 1800" at bounding box center [396, 441] width 242 height 32
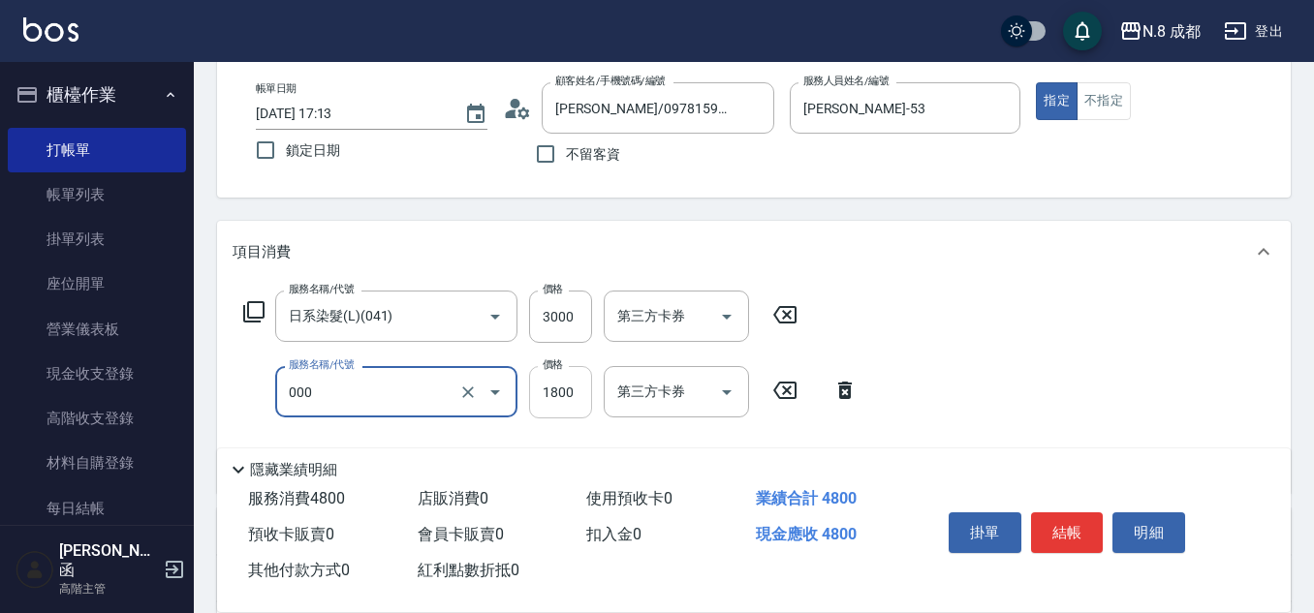
type input "黑曜只有2 3劑-(短)(000)"
click at [573, 386] on input "1800" at bounding box center [560, 392] width 63 height 52
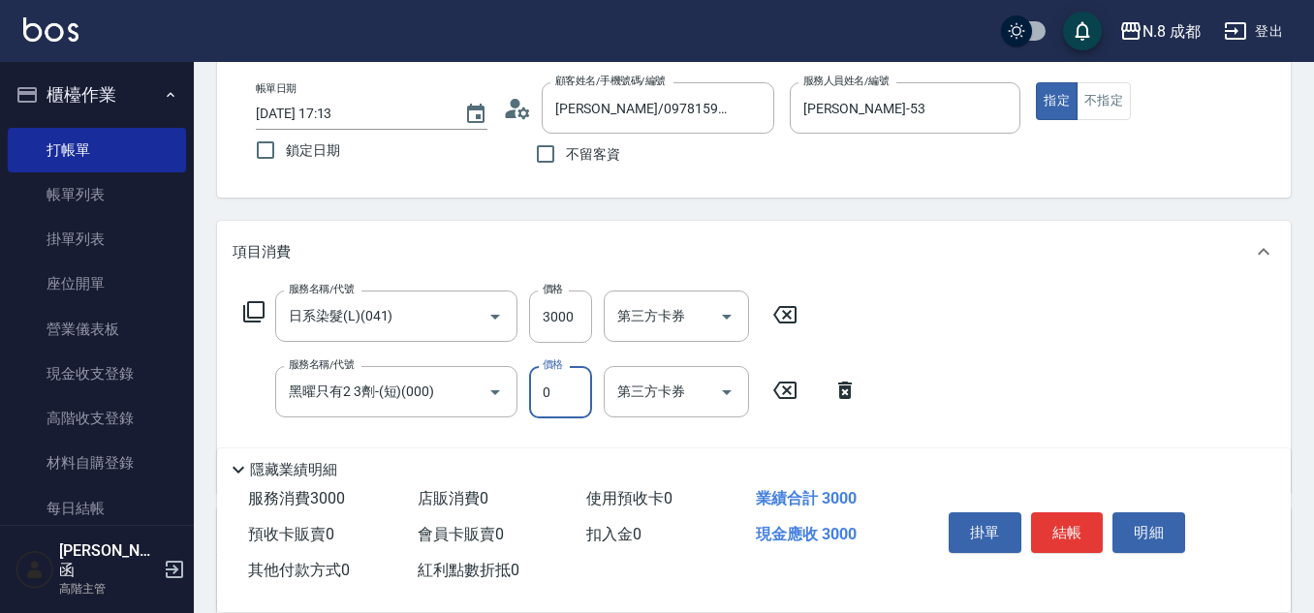
type input "0"
click at [608, 431] on div "服務名稱/代號 日系染髮(L)(041) 服務名稱/代號 價格 3000 價格 第三方卡券 第三方卡券 服務名稱/代號 黑曜只有2 3劑-(短)(000) 服…" at bounding box center [551, 384] width 637 height 187
click at [1085, 524] on button "結帳" at bounding box center [1067, 533] width 73 height 41
type input "[DATE] 17:15"
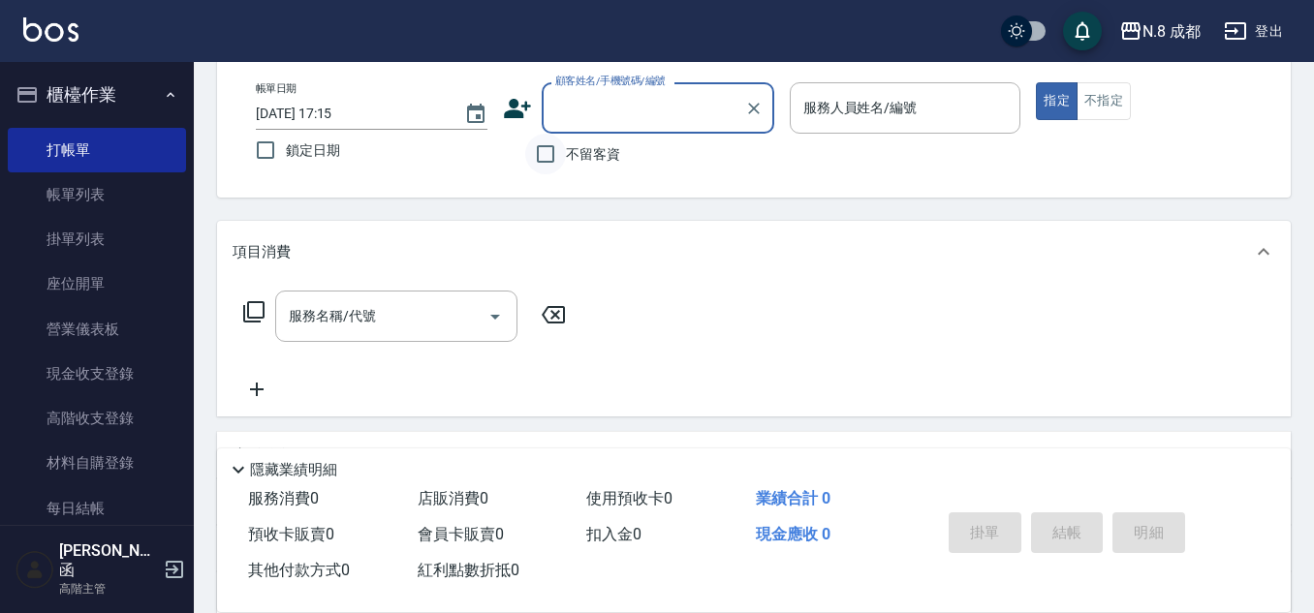
drag, startPoint x: 534, startPoint y: 156, endPoint x: 561, endPoint y: 150, distance: 27.7
click at [536, 156] on input "不留客資" at bounding box center [545, 154] width 41 height 41
checkbox input "true"
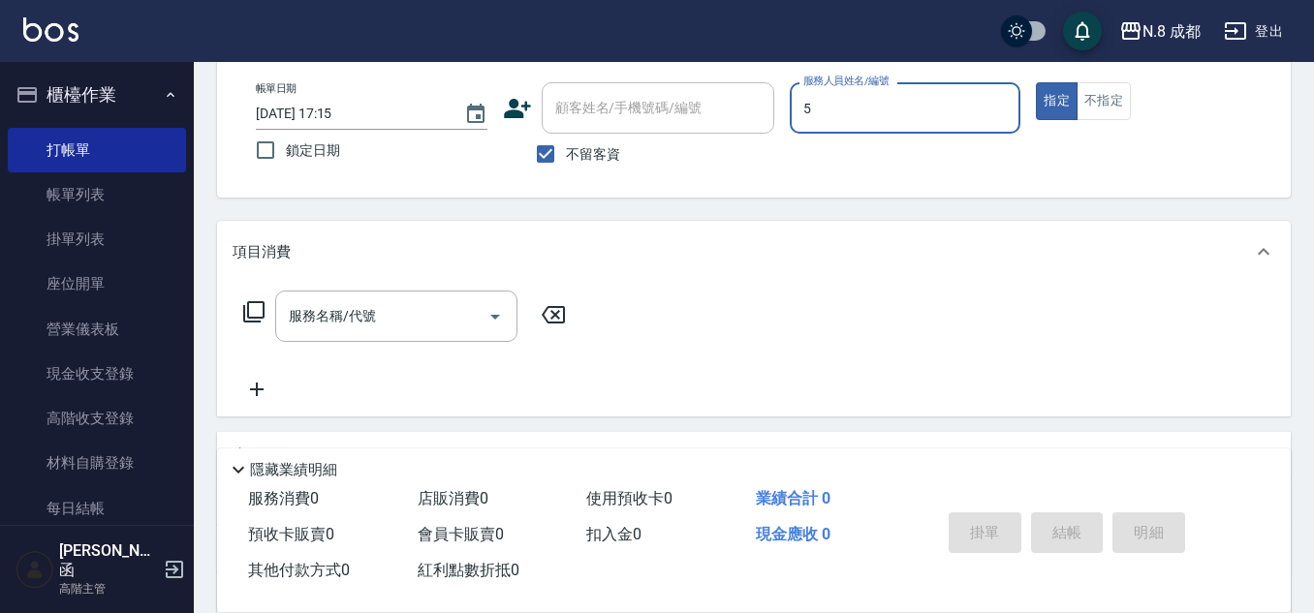
click at [901, 117] on input "5" at bounding box center [905, 108] width 214 height 34
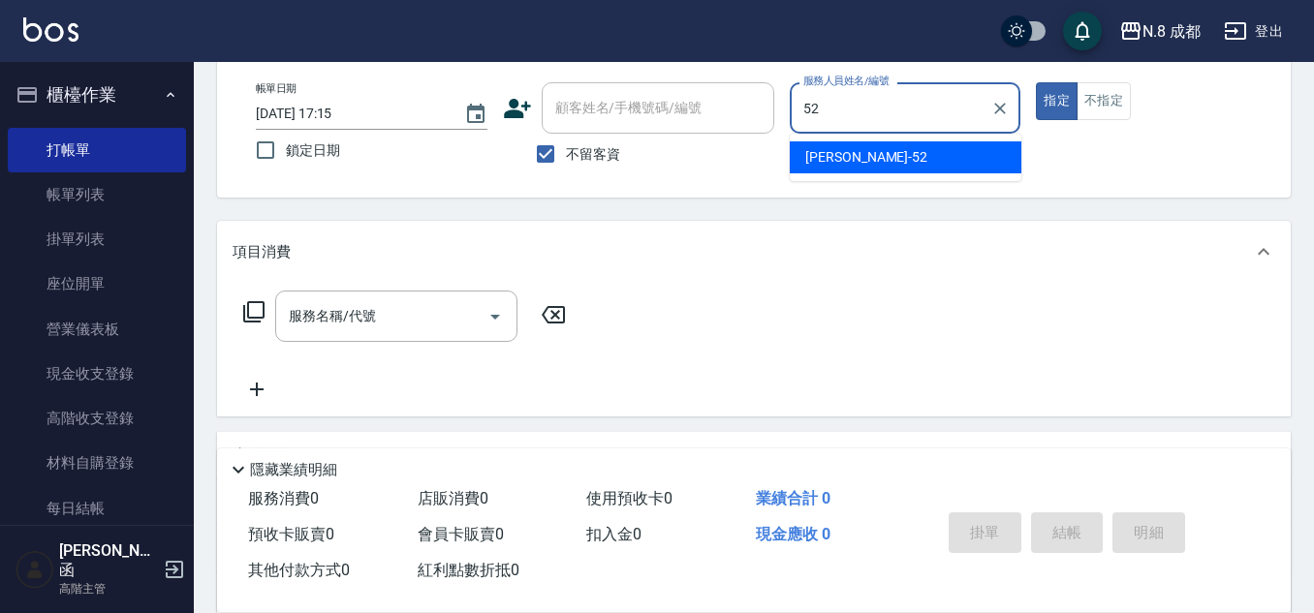
drag, startPoint x: 881, startPoint y: 159, endPoint x: 644, endPoint y: 185, distance: 237.9
click at [878, 159] on div "[PERSON_NAME]-52" at bounding box center [906, 157] width 232 height 32
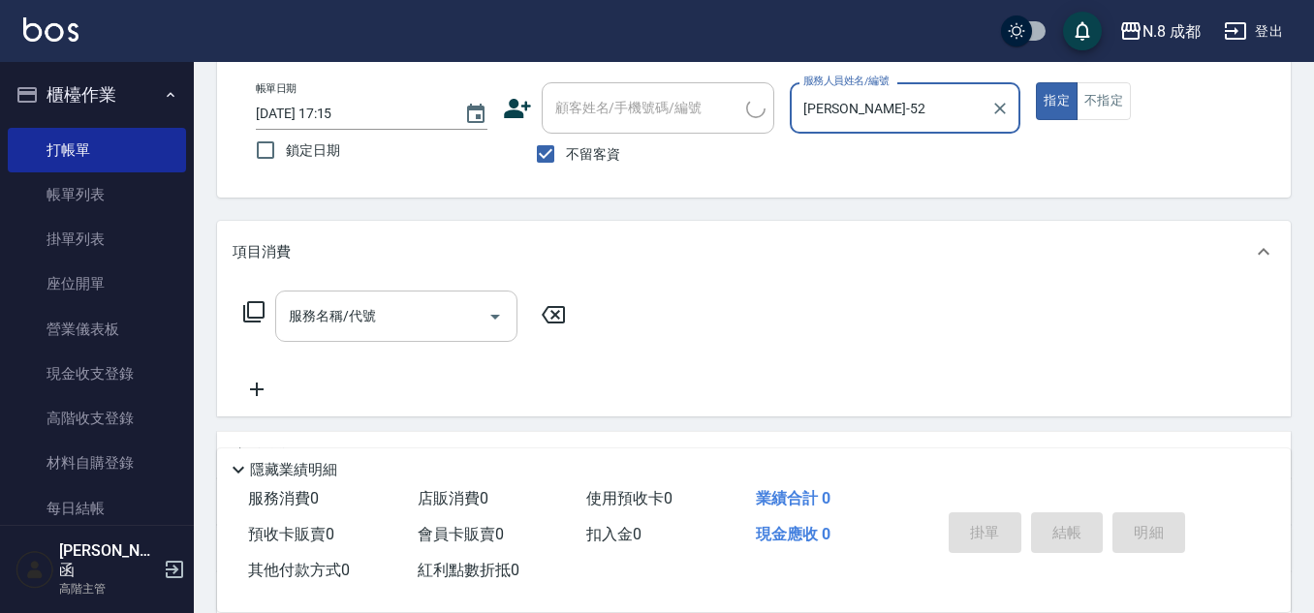
type input "[PERSON_NAME]-52"
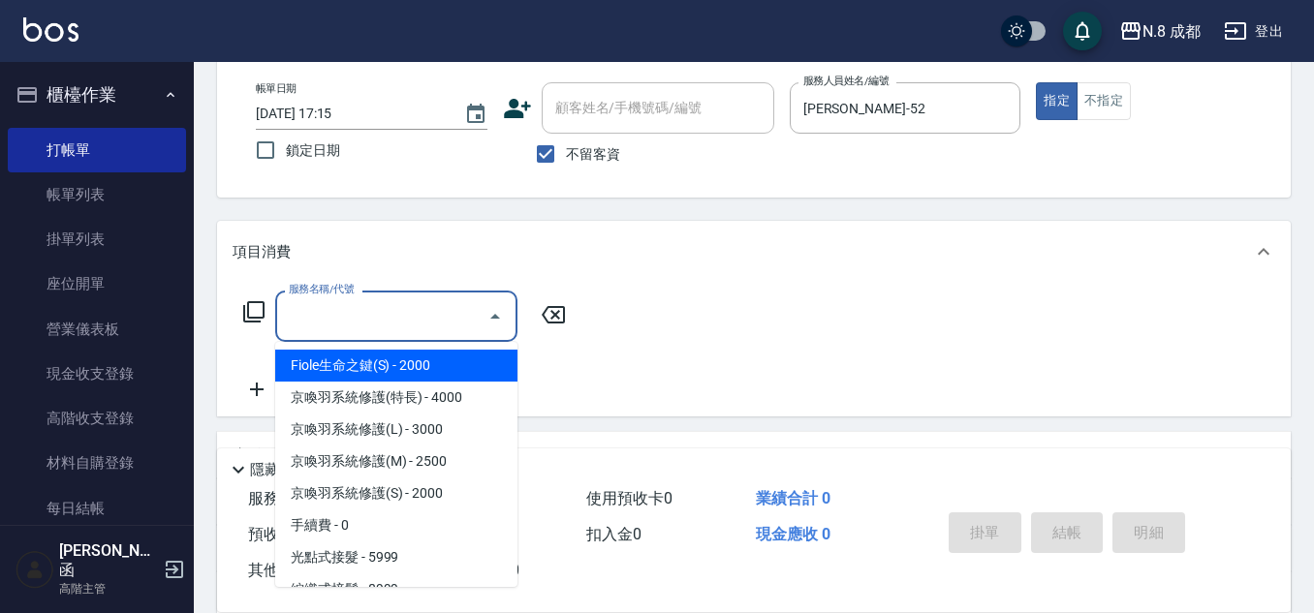
click at [418, 319] on input "服務名稱/代號" at bounding box center [382, 316] width 196 height 34
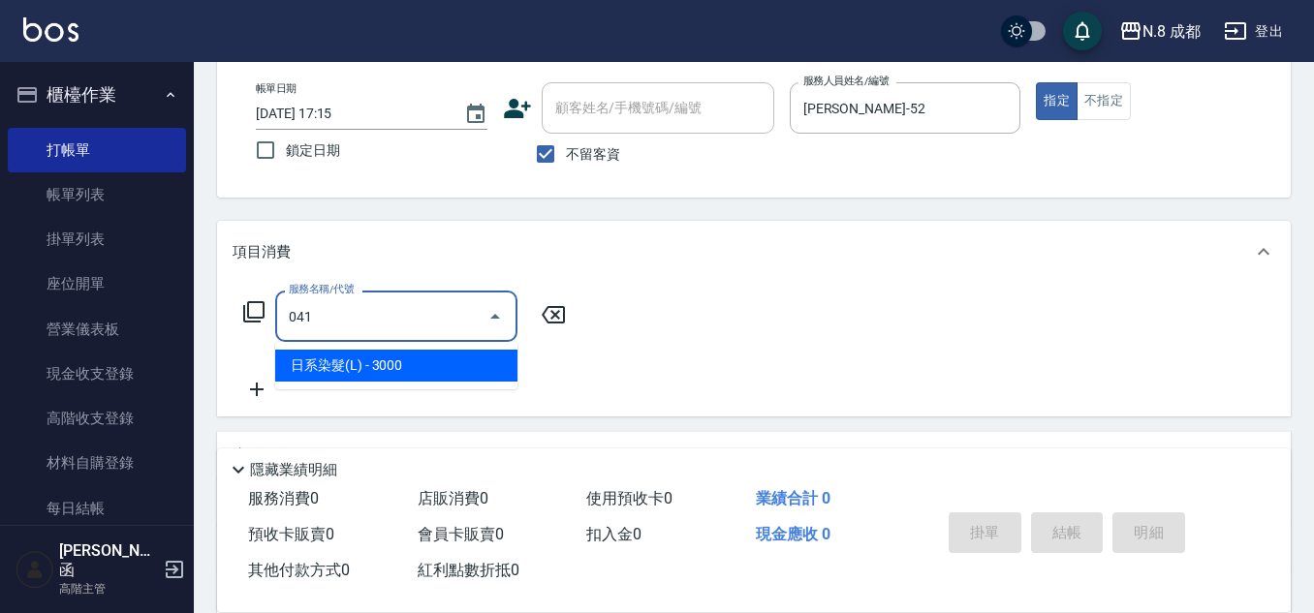
click at [392, 374] on span "日系染髮(L) - 3000" at bounding box center [396, 366] width 242 height 32
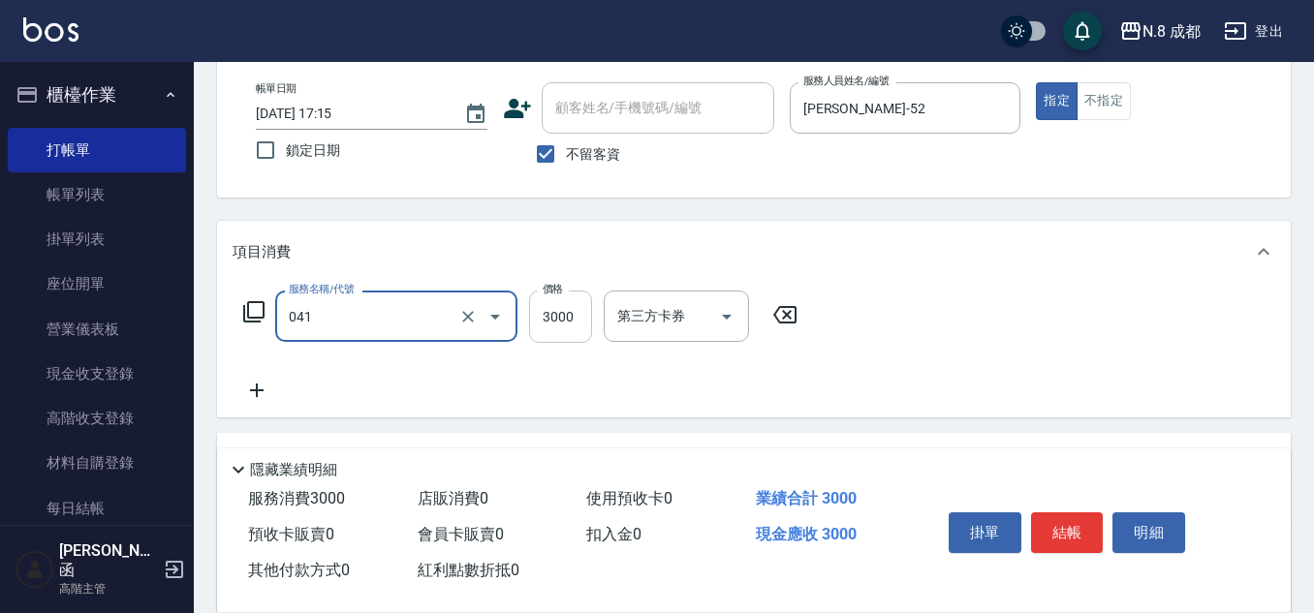
type input "日系染髮(L)(041)"
click at [549, 333] on input "3000" at bounding box center [560, 317] width 63 height 52
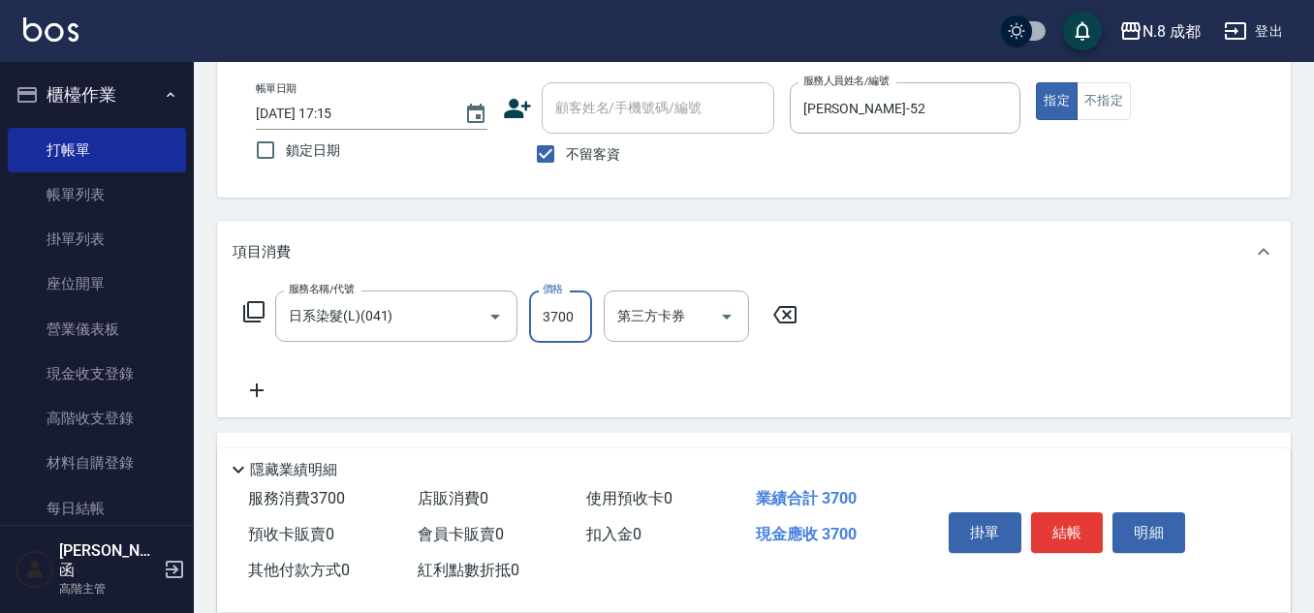
type input "3700"
click at [264, 394] on icon at bounding box center [257, 390] width 48 height 23
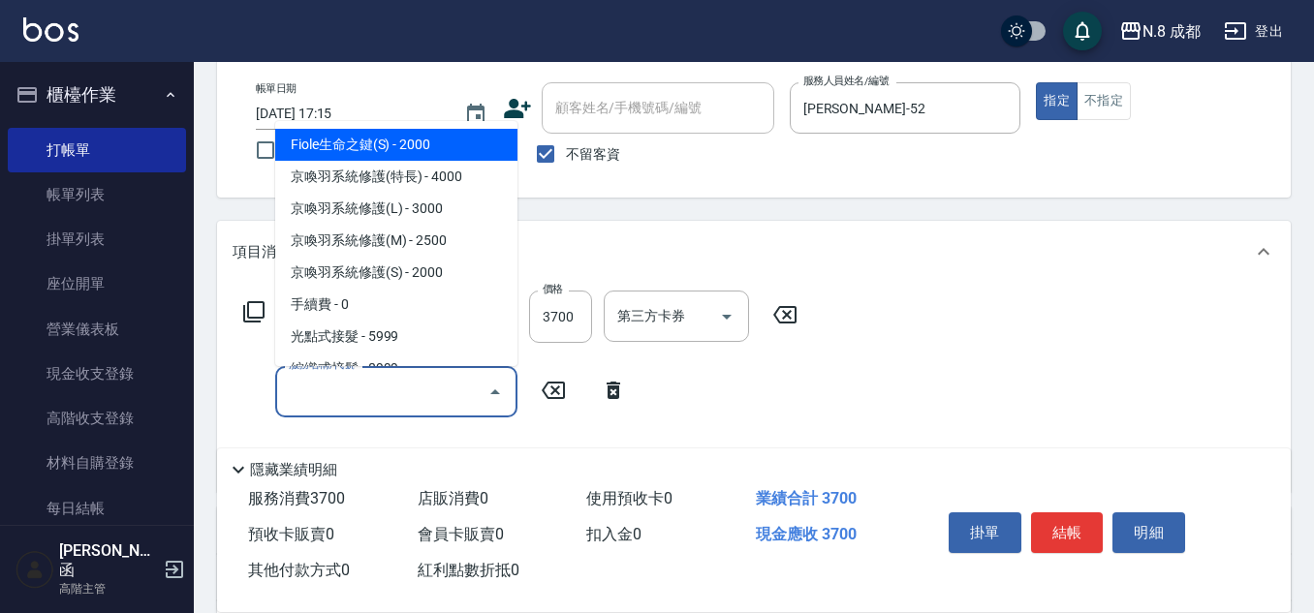
click at [287, 403] on input "服務名稱/代號" at bounding box center [382, 392] width 196 height 34
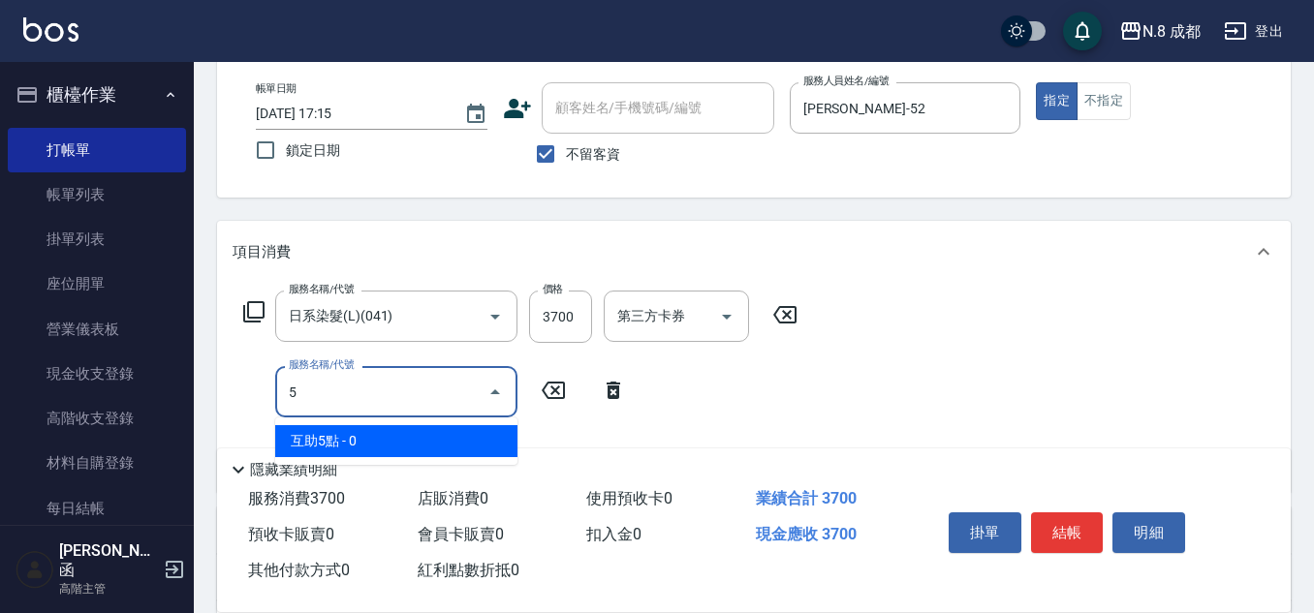
click at [376, 435] on span "互助5點 - 0" at bounding box center [396, 441] width 242 height 32
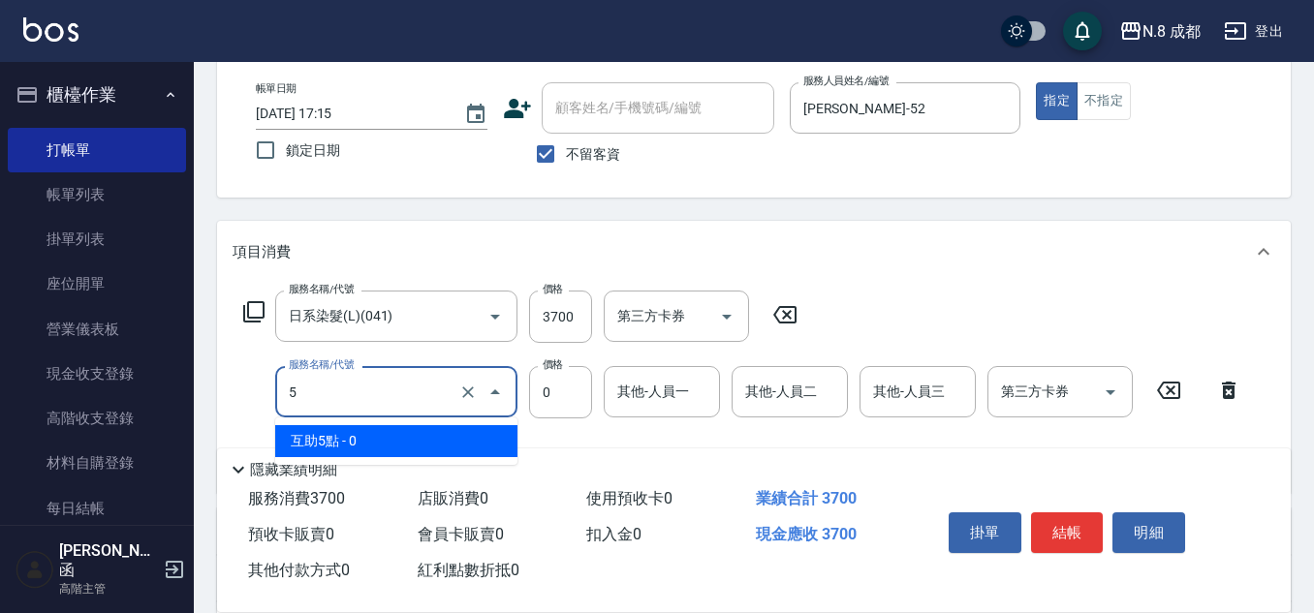
drag, startPoint x: 317, startPoint y: 402, endPoint x: 271, endPoint y: 399, distance: 45.6
click at [271, 400] on div "服務名稱/代號 5 服務名稱/代號 價格 0 價格 其他-人員一 其他-人員一 其他-人員二 其他-人員二 其他-人員三 其他-人員三 第三方卡券 第三方卡券" at bounding box center [743, 392] width 1020 height 52
click at [336, 435] on span "互助5點 - 0" at bounding box center [396, 441] width 242 height 32
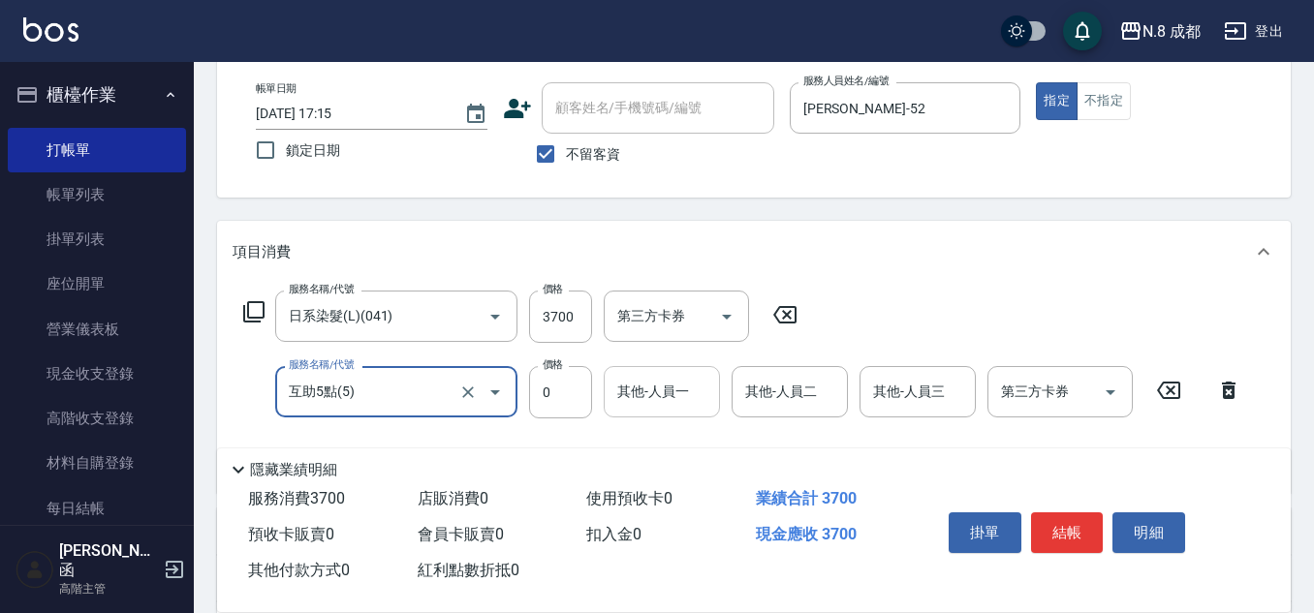
type input "互助5點(5)"
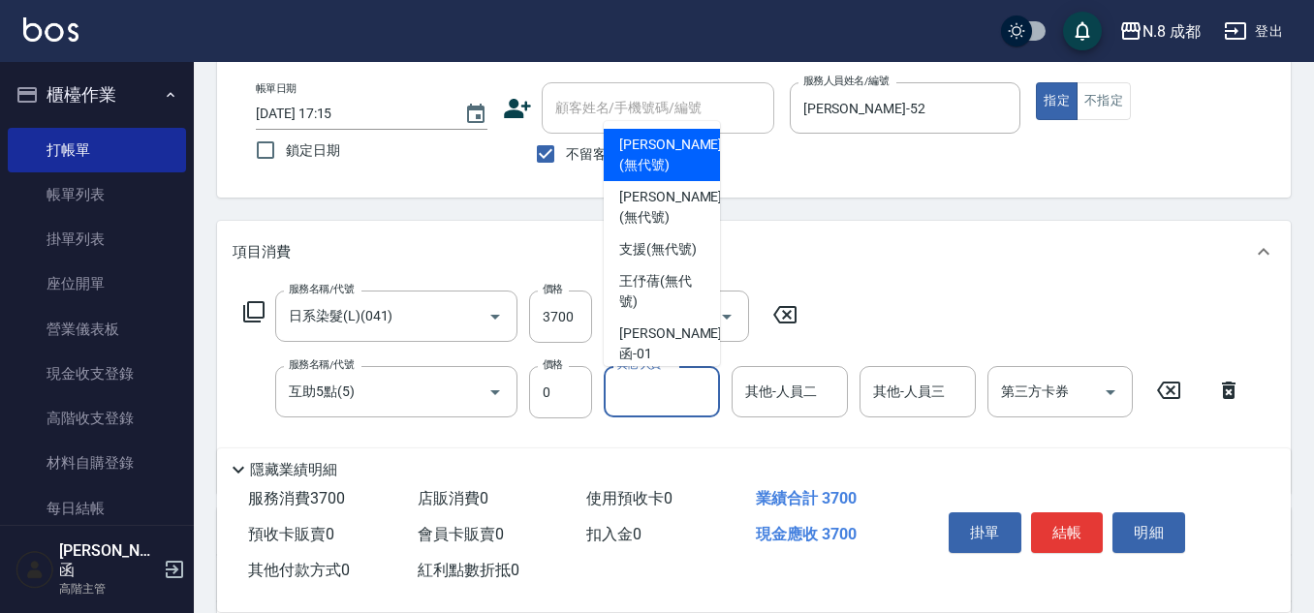
click at [631, 399] on input "其他-人員一" at bounding box center [661, 392] width 99 height 34
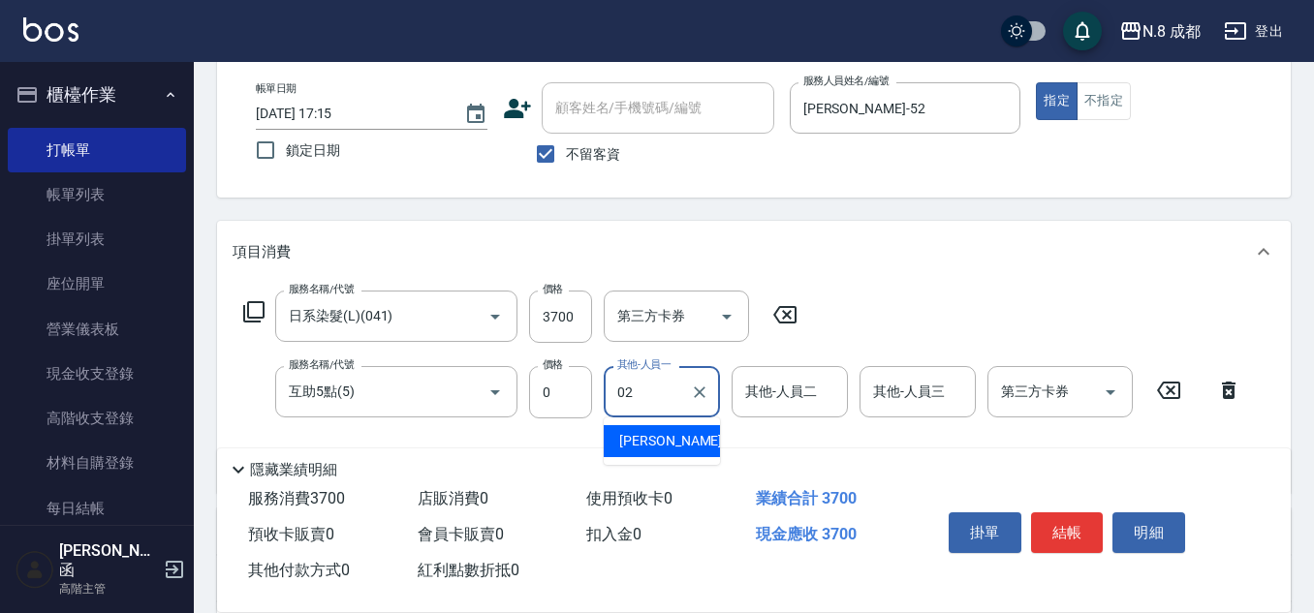
click at [643, 444] on span "[PERSON_NAME]-02" at bounding box center [680, 441] width 122 height 20
type input "[PERSON_NAME]-02"
click at [1064, 521] on button "結帳" at bounding box center [1067, 533] width 73 height 41
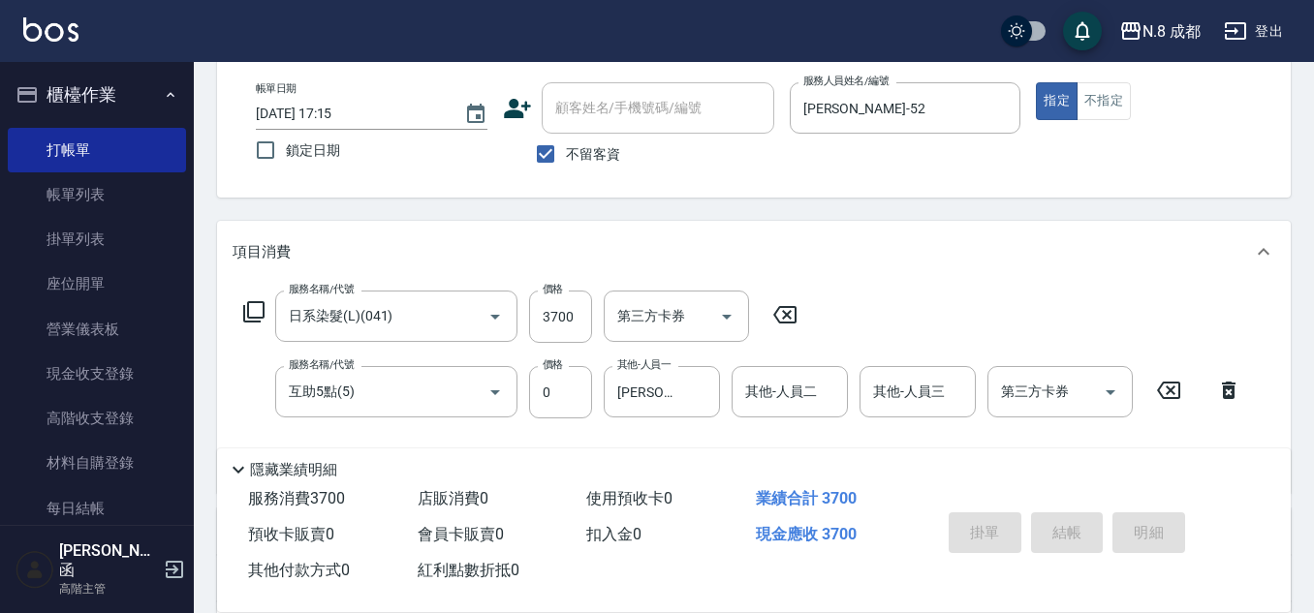
type input "[DATE] 17:16"
